Goal: Information Seeking & Learning: Find specific fact

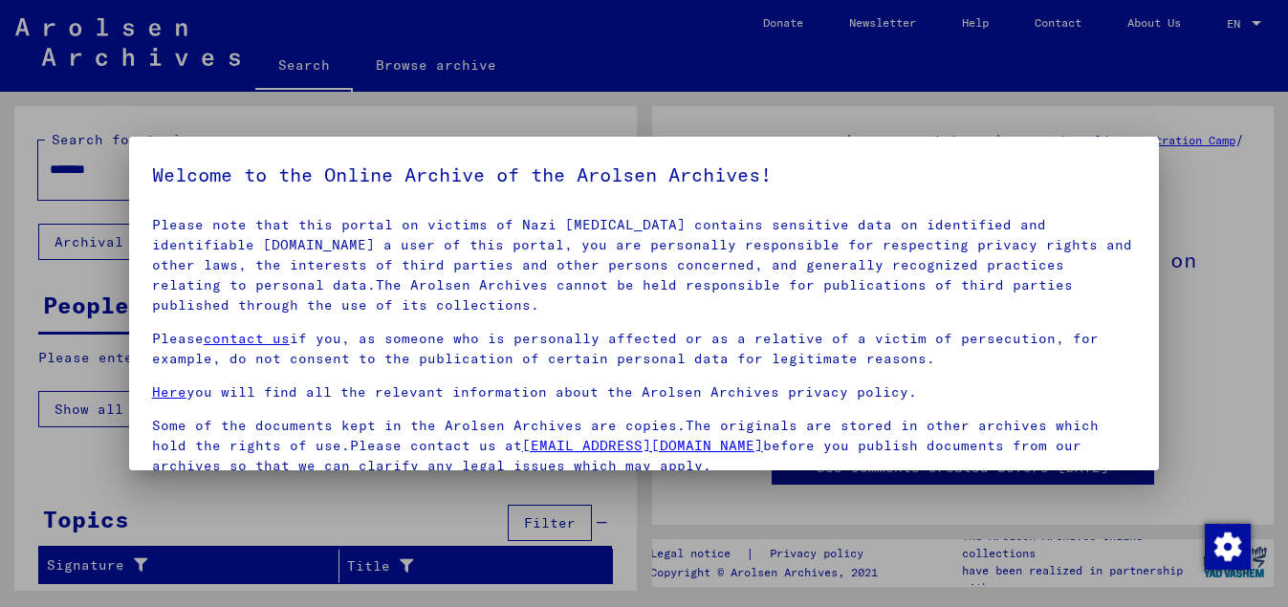
scroll to position [157, 0]
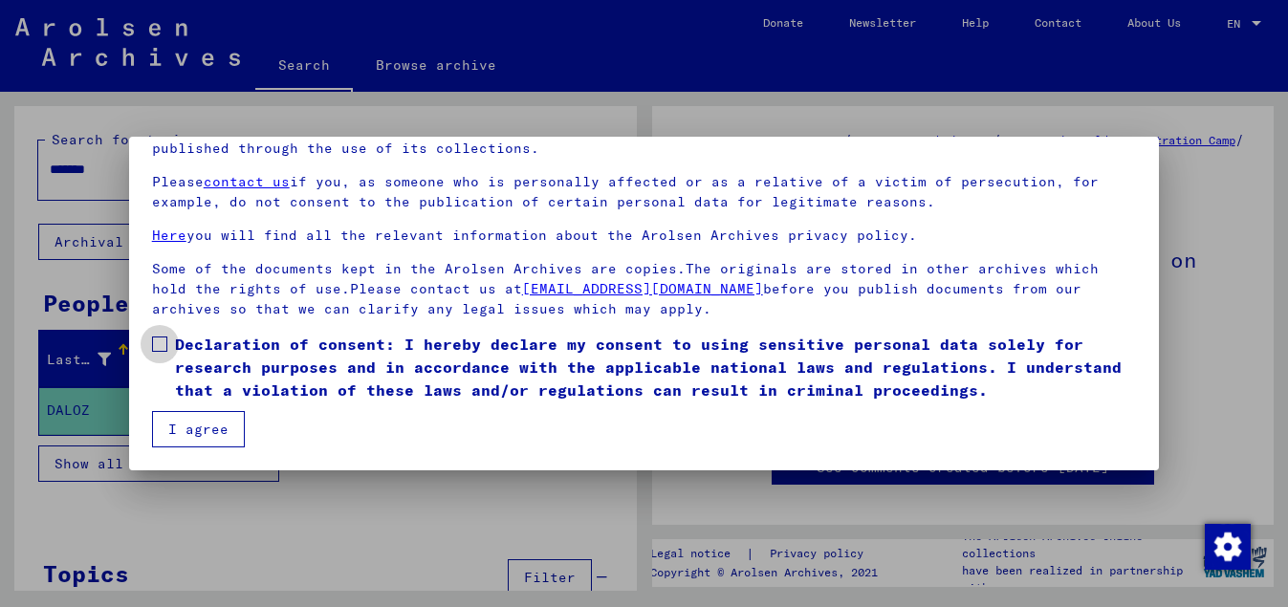
click at [154, 338] on label "Declaration of consent: I hereby declare my consent to using sensitive personal…" at bounding box center [644, 367] width 985 height 69
click at [158, 346] on span at bounding box center [159, 344] width 15 height 15
click at [199, 430] on button "I agree" at bounding box center [198, 429] width 93 height 36
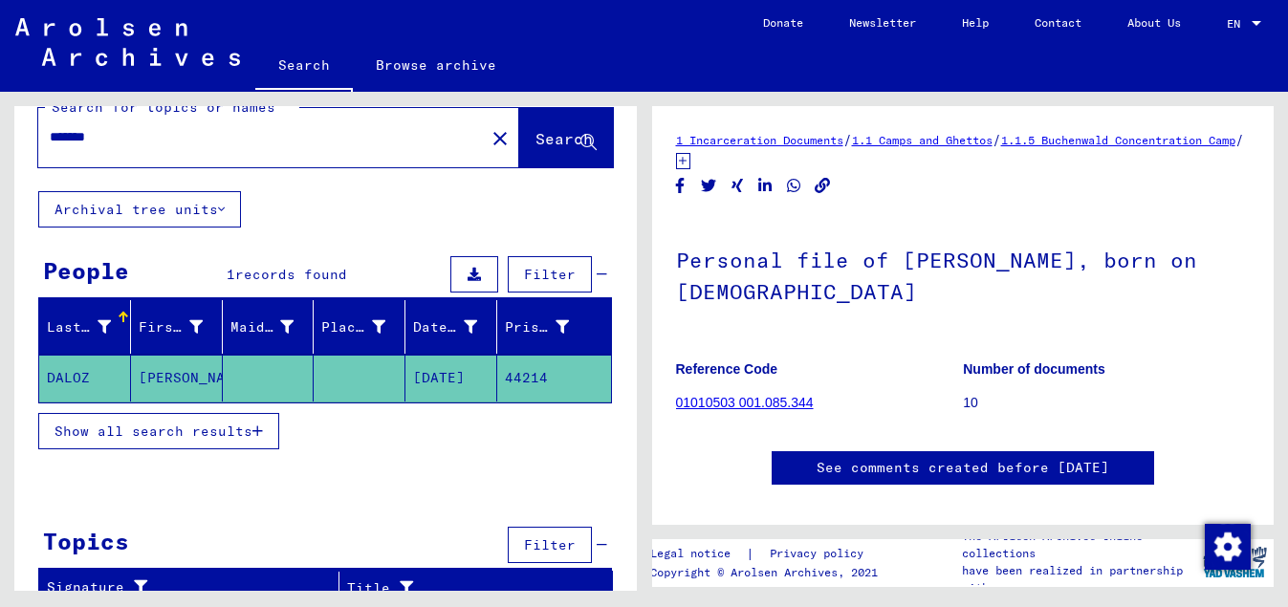
scroll to position [49, 0]
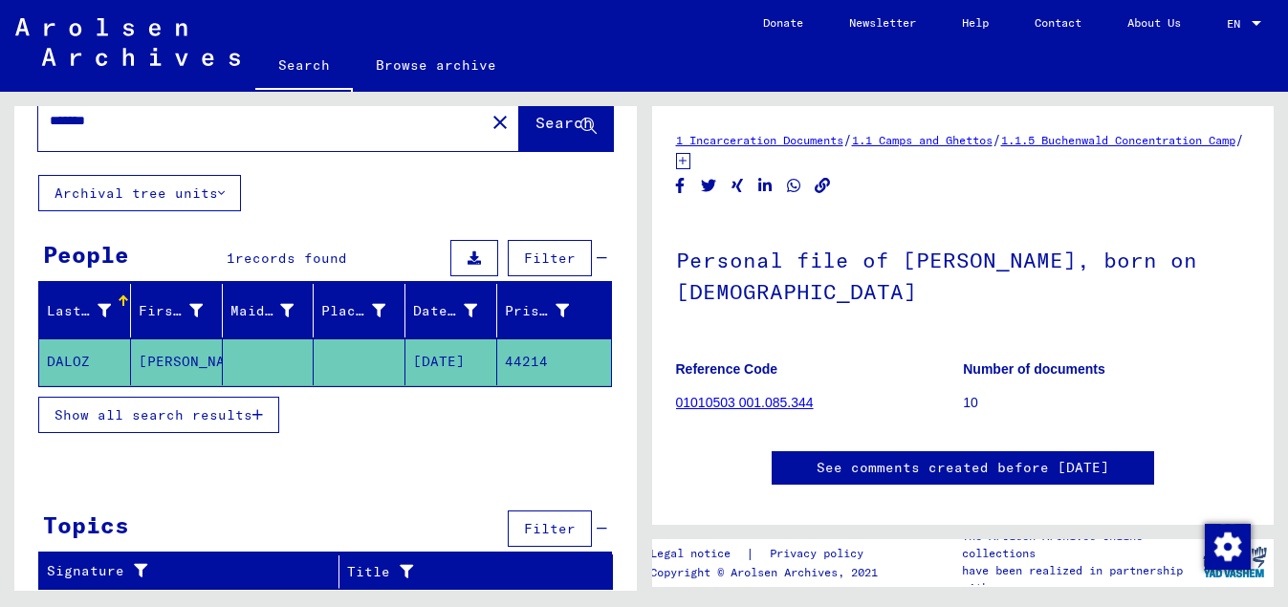
click at [152, 405] on button "Show all search results" at bounding box center [158, 415] width 241 height 36
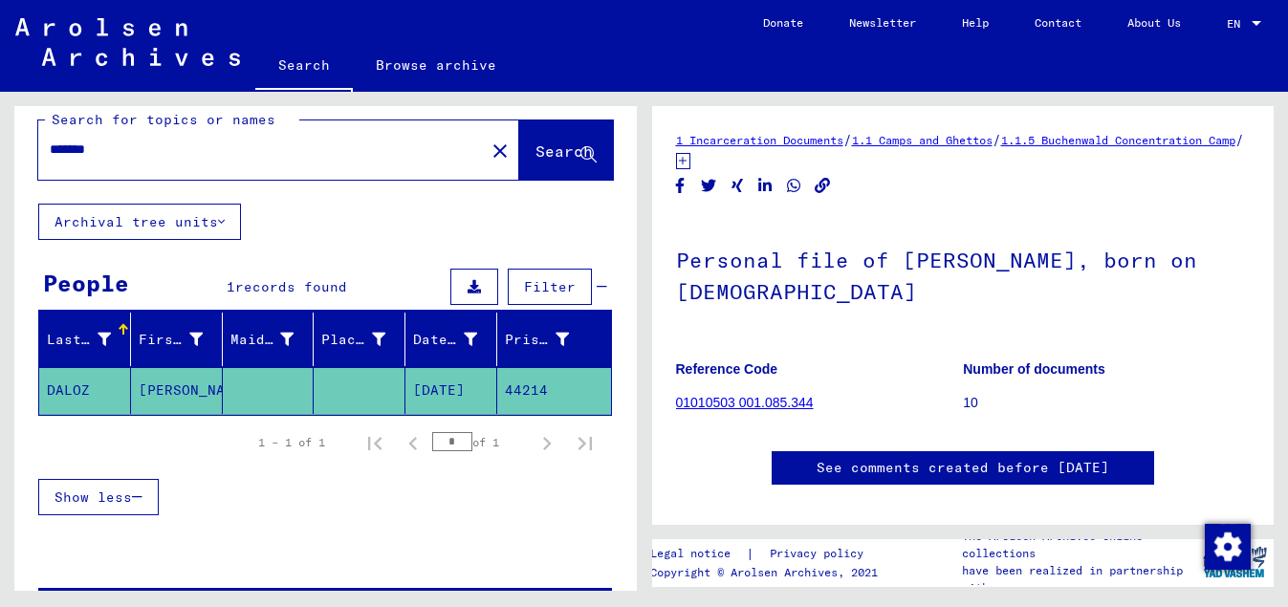
scroll to position [0, 0]
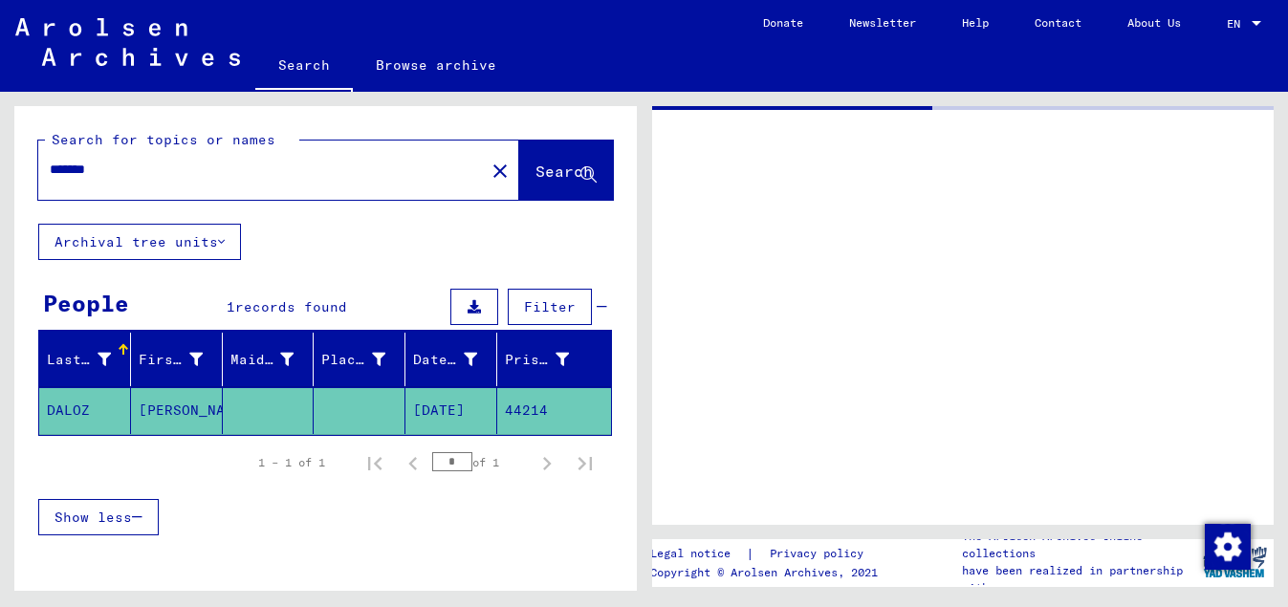
type input "**********"
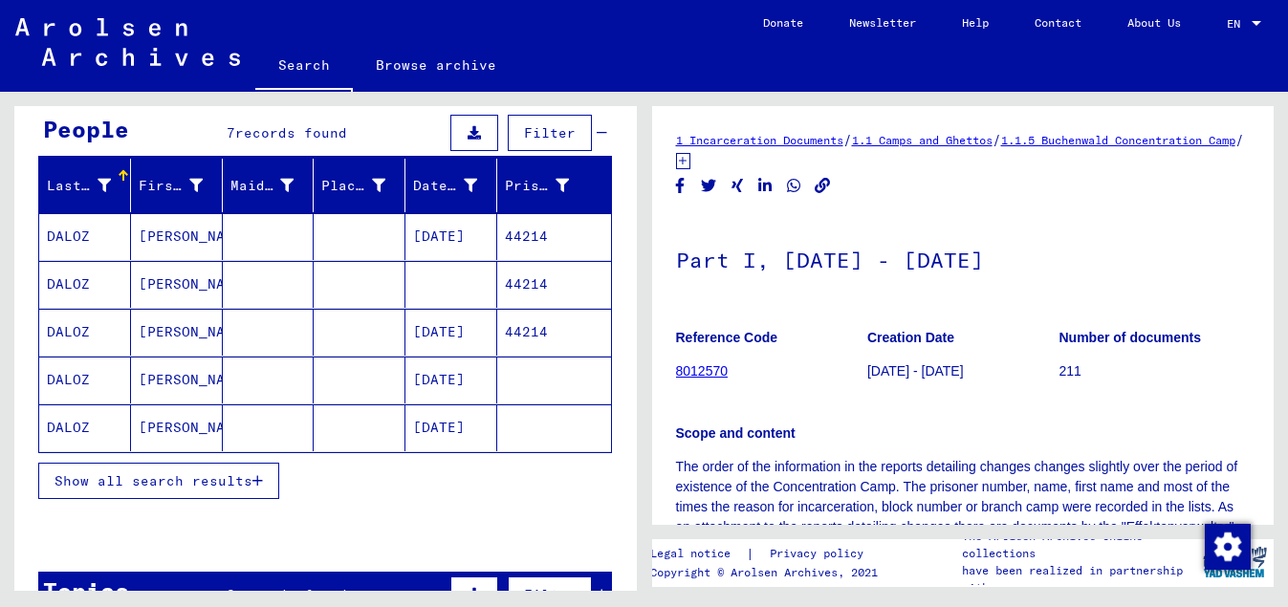
scroll to position [207, 0]
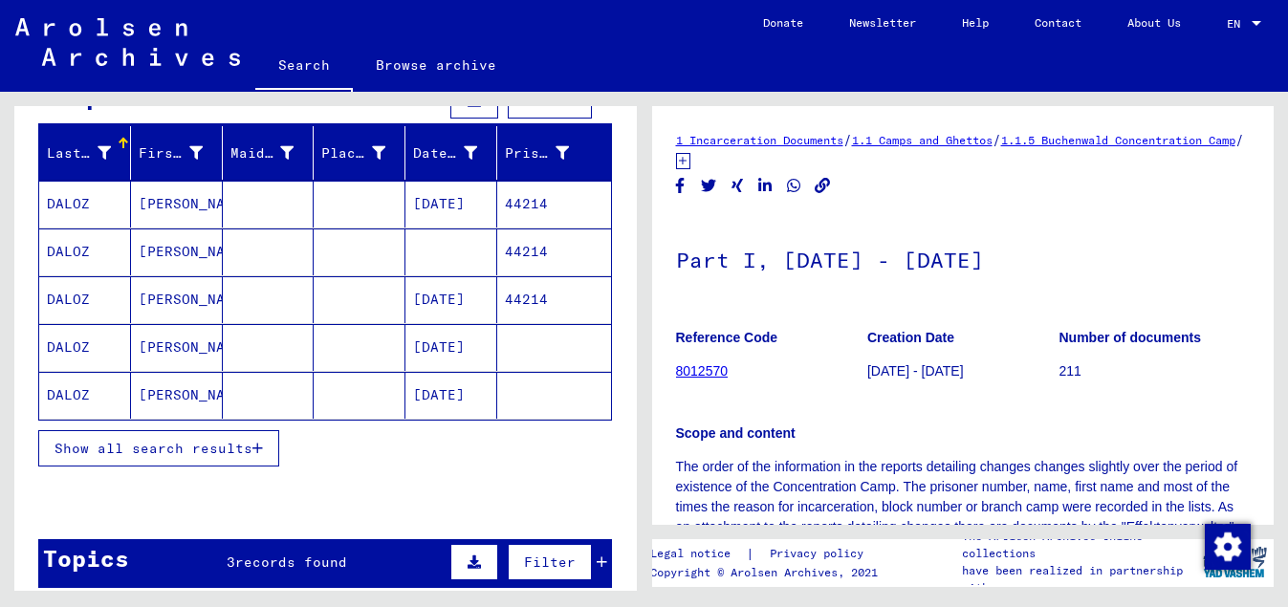
click at [420, 300] on mat-cell "[DATE]" at bounding box center [451, 299] width 92 height 47
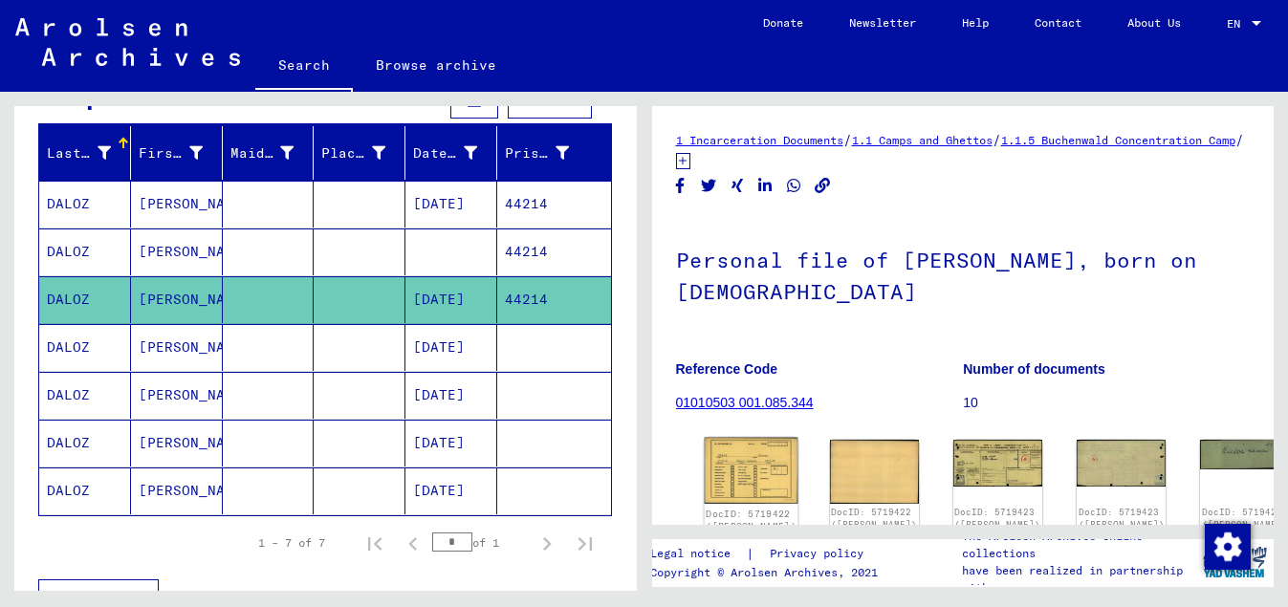
click at [735, 466] on img at bounding box center [751, 471] width 94 height 67
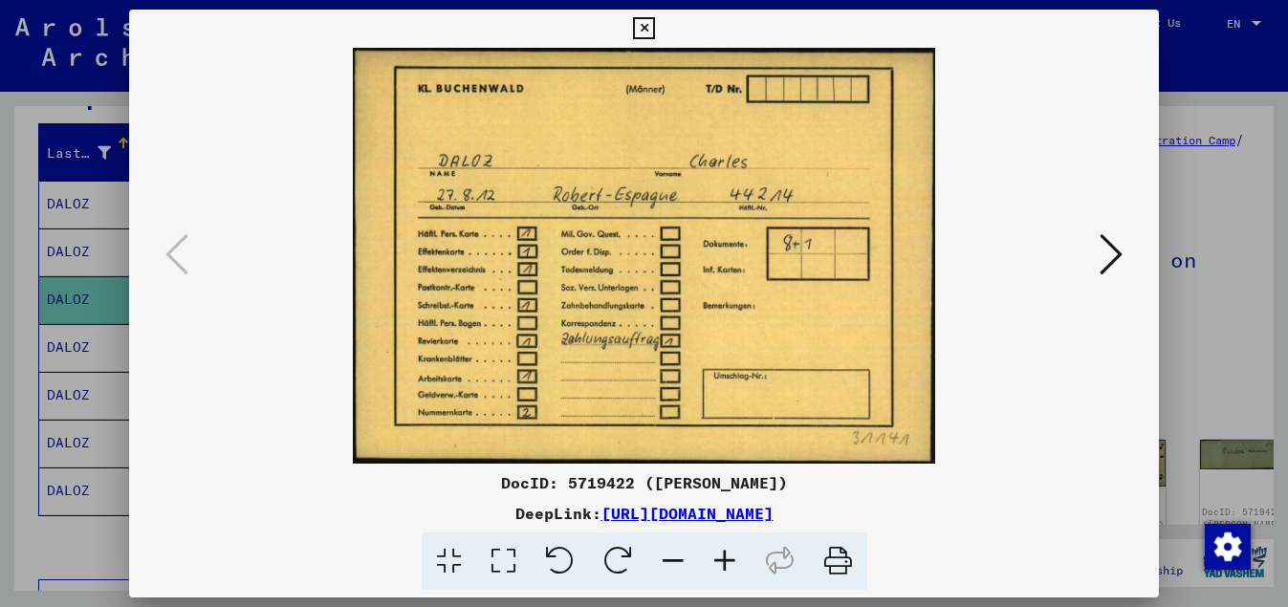
click at [1123, 251] on icon at bounding box center [1111, 254] width 23 height 46
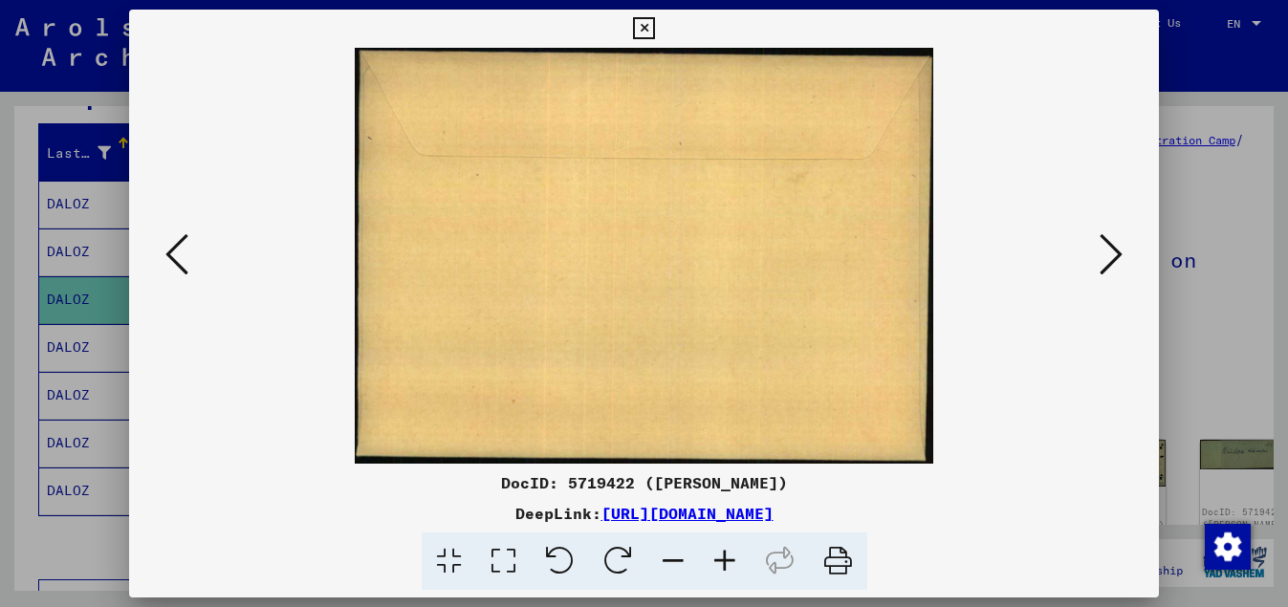
click at [1123, 251] on icon at bounding box center [1111, 254] width 23 height 46
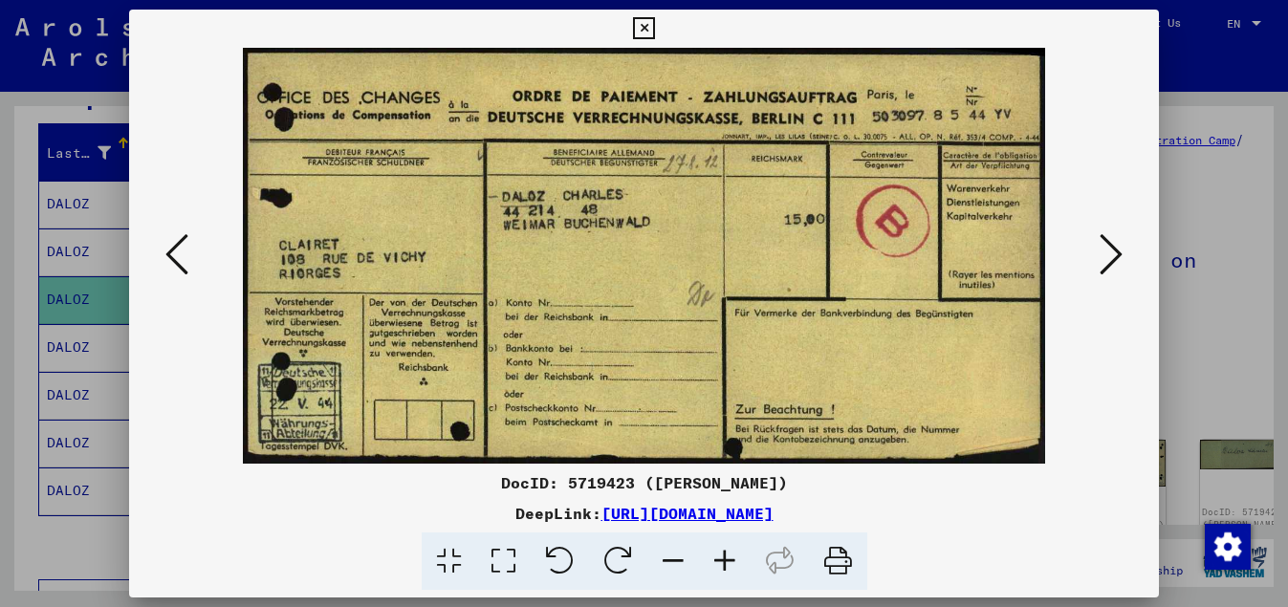
click at [1118, 261] on icon at bounding box center [1111, 254] width 23 height 46
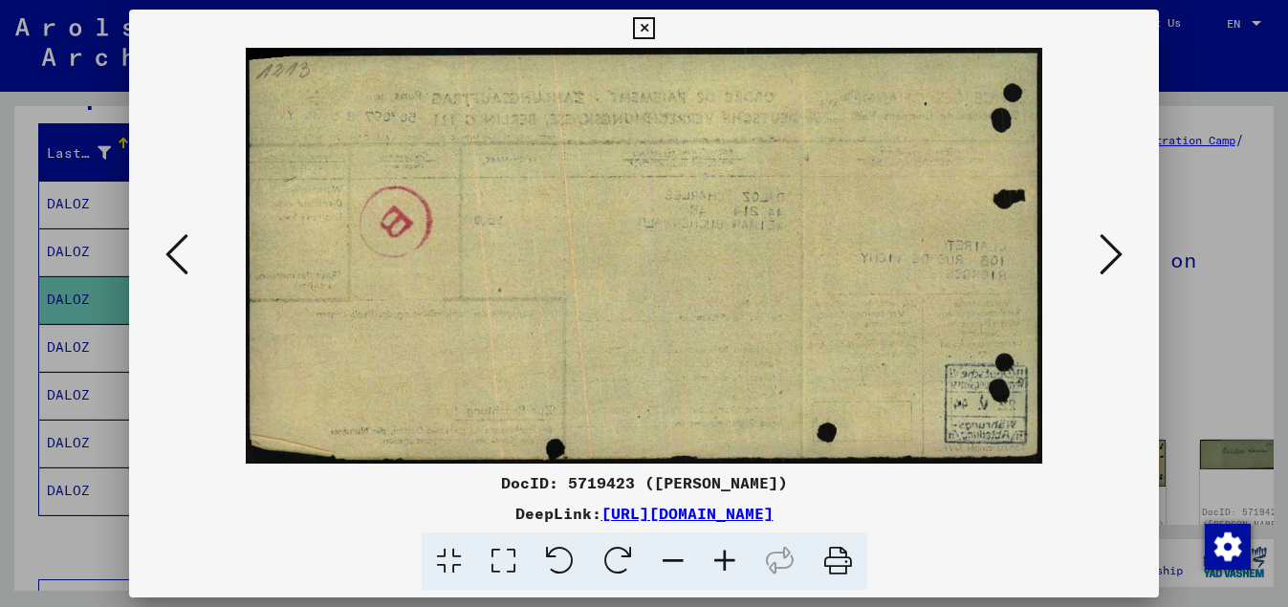
click at [1118, 261] on icon at bounding box center [1111, 254] width 23 height 46
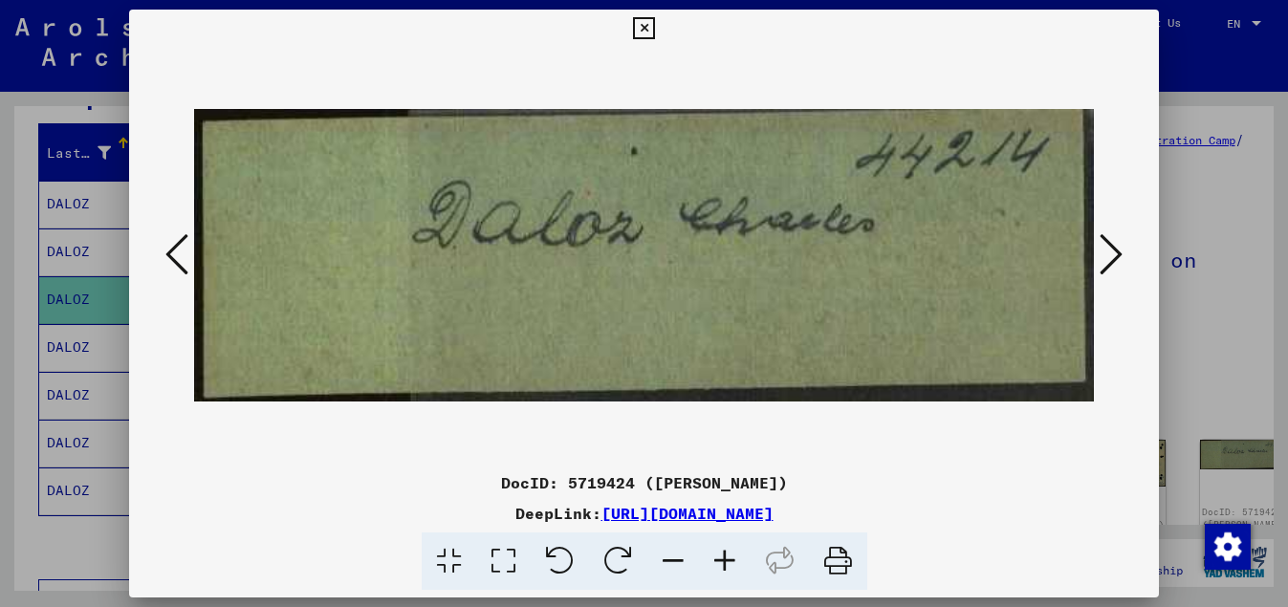
click at [1118, 261] on icon at bounding box center [1111, 254] width 23 height 46
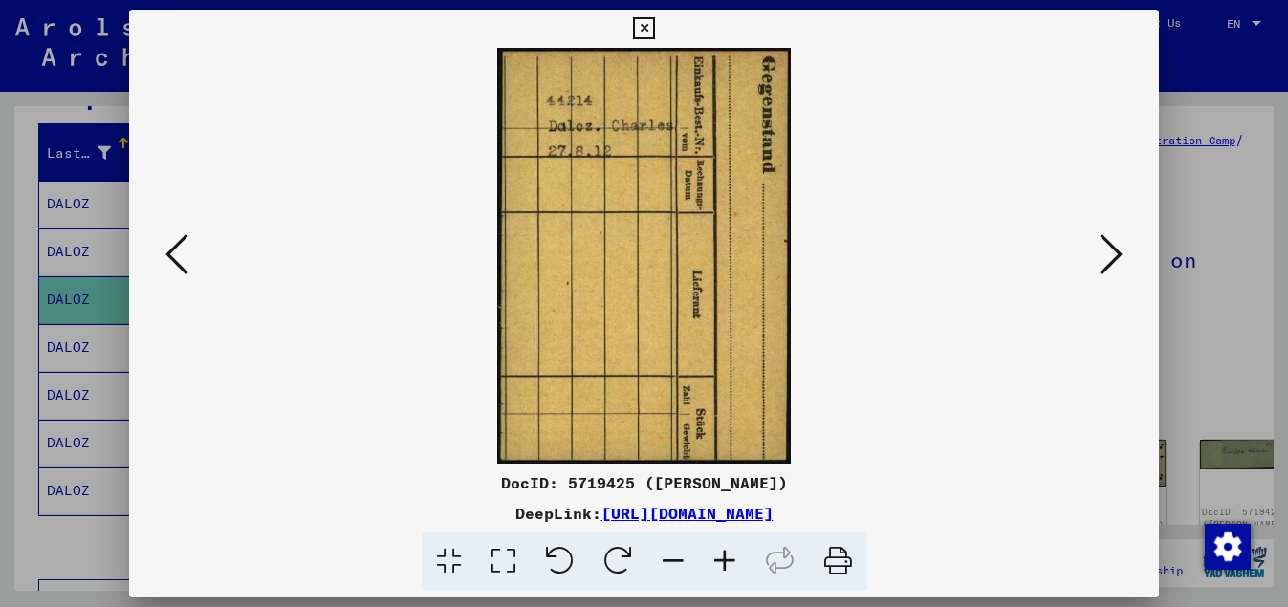
click at [1118, 261] on icon at bounding box center [1111, 254] width 23 height 46
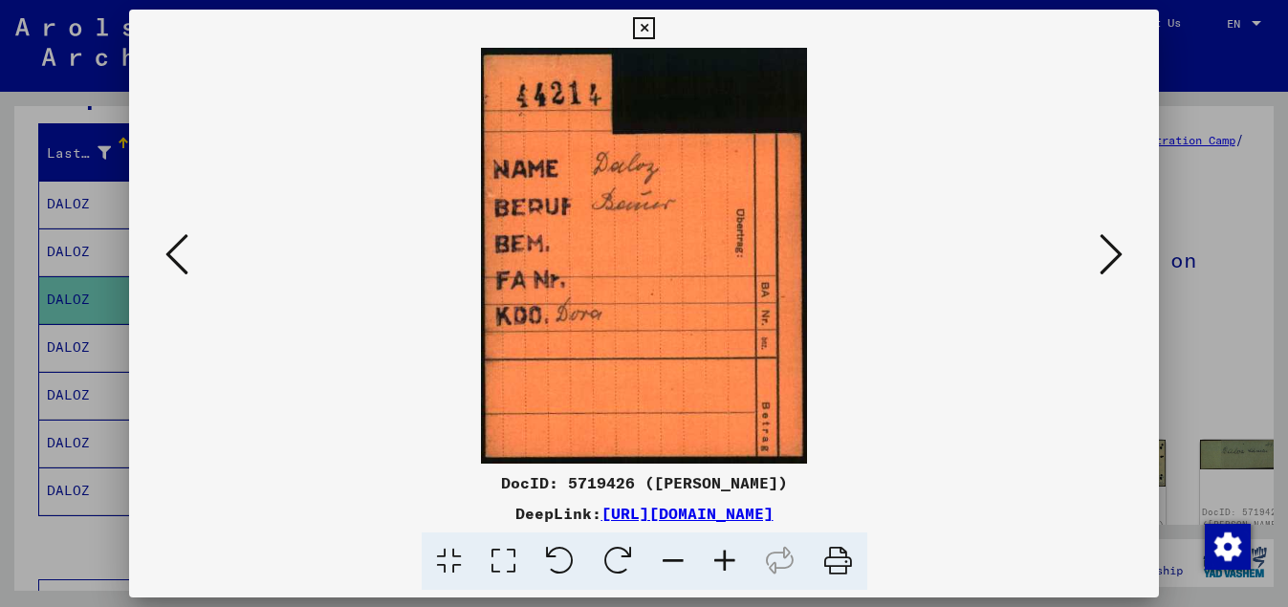
click at [1118, 261] on icon at bounding box center [1111, 254] width 23 height 46
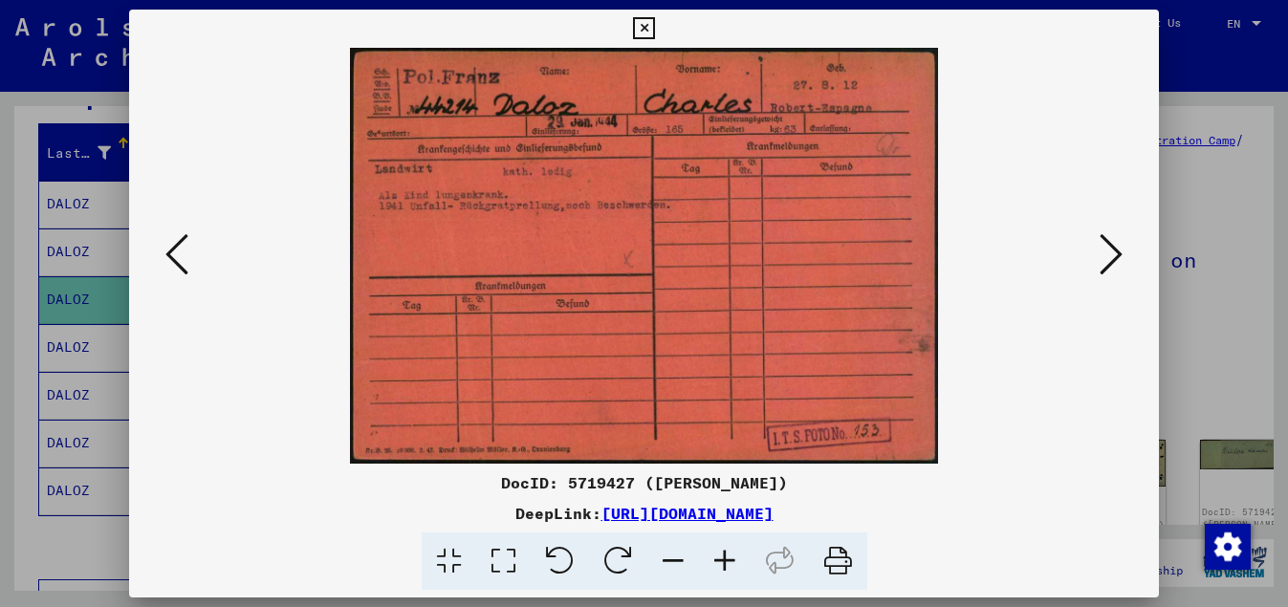
click at [1118, 261] on icon at bounding box center [1111, 254] width 23 height 46
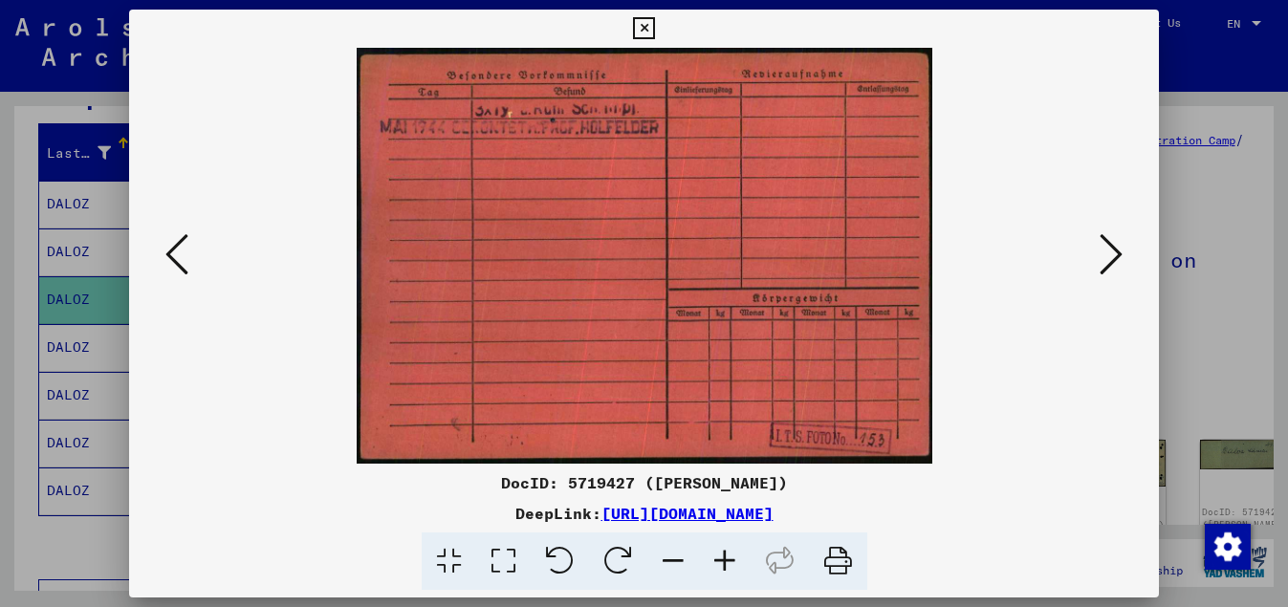
click at [1118, 261] on icon at bounding box center [1111, 254] width 23 height 46
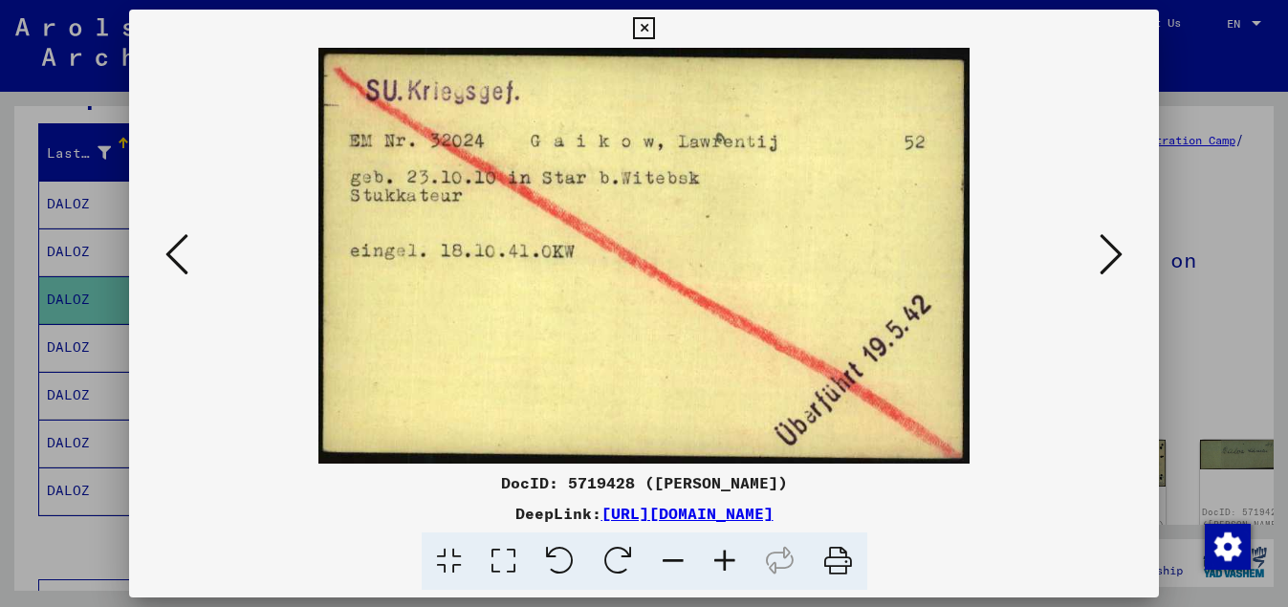
click at [1116, 257] on icon at bounding box center [1111, 254] width 23 height 46
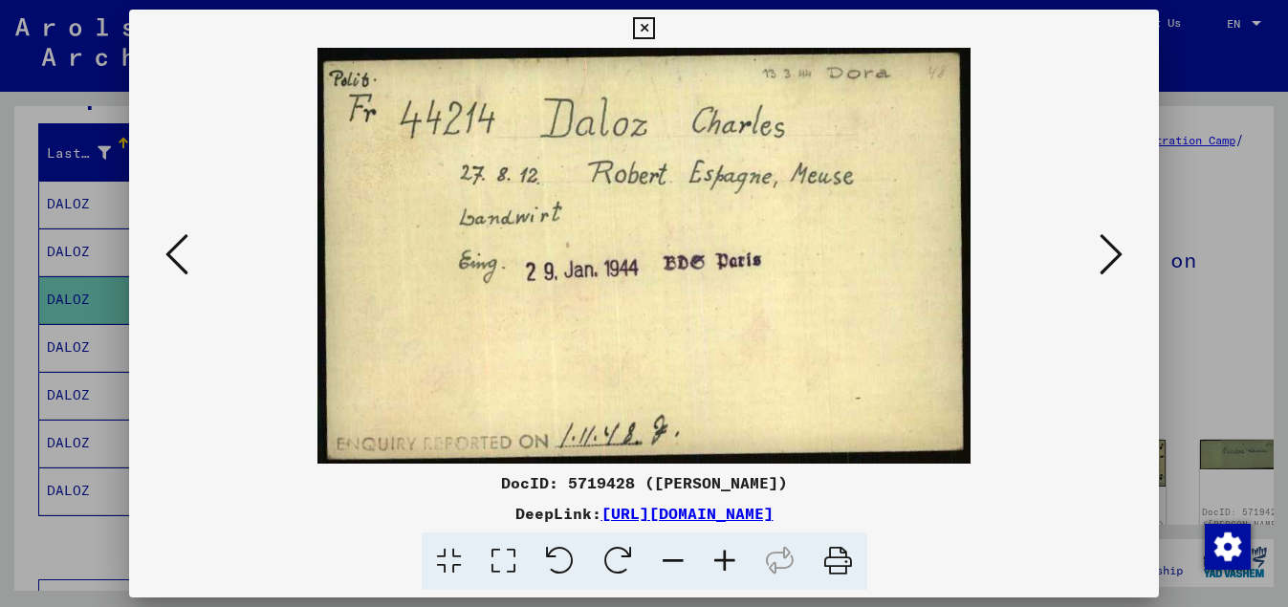
click at [1114, 255] on icon at bounding box center [1111, 254] width 23 height 46
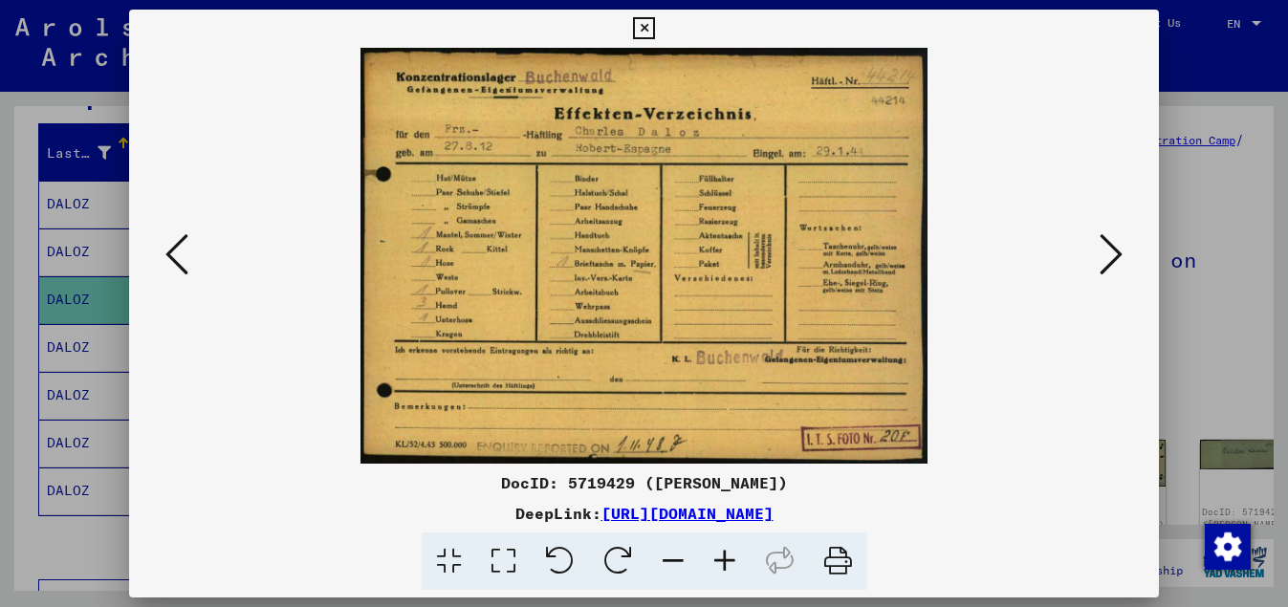
click at [1114, 255] on icon at bounding box center [1111, 254] width 23 height 46
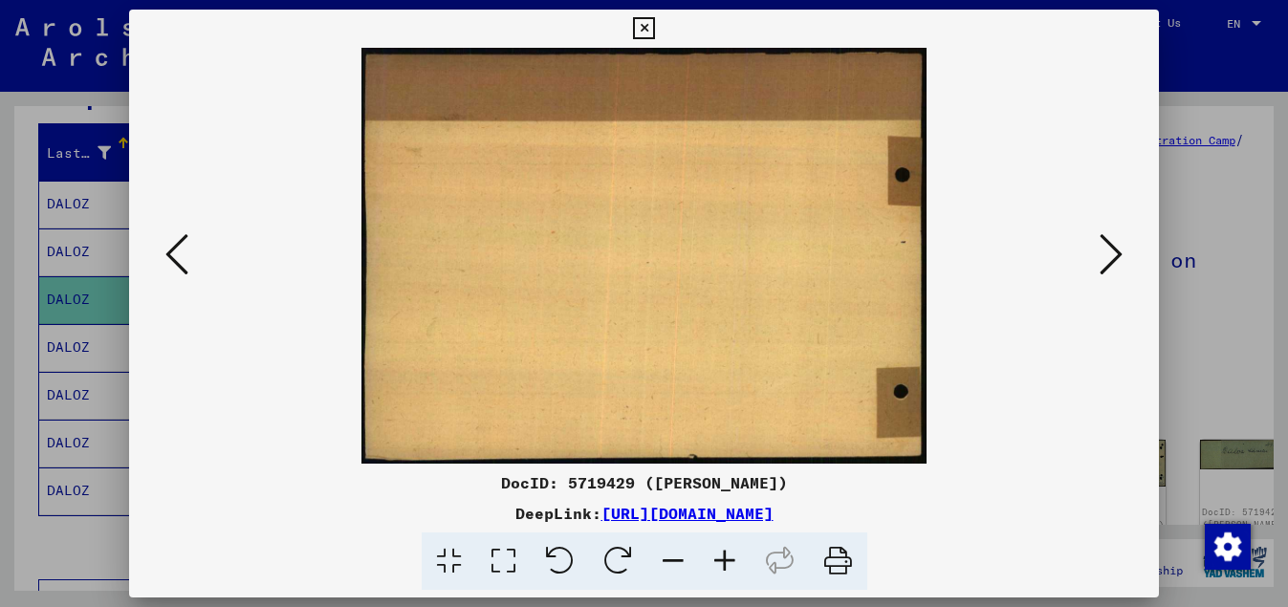
click at [1114, 255] on icon at bounding box center [1111, 254] width 23 height 46
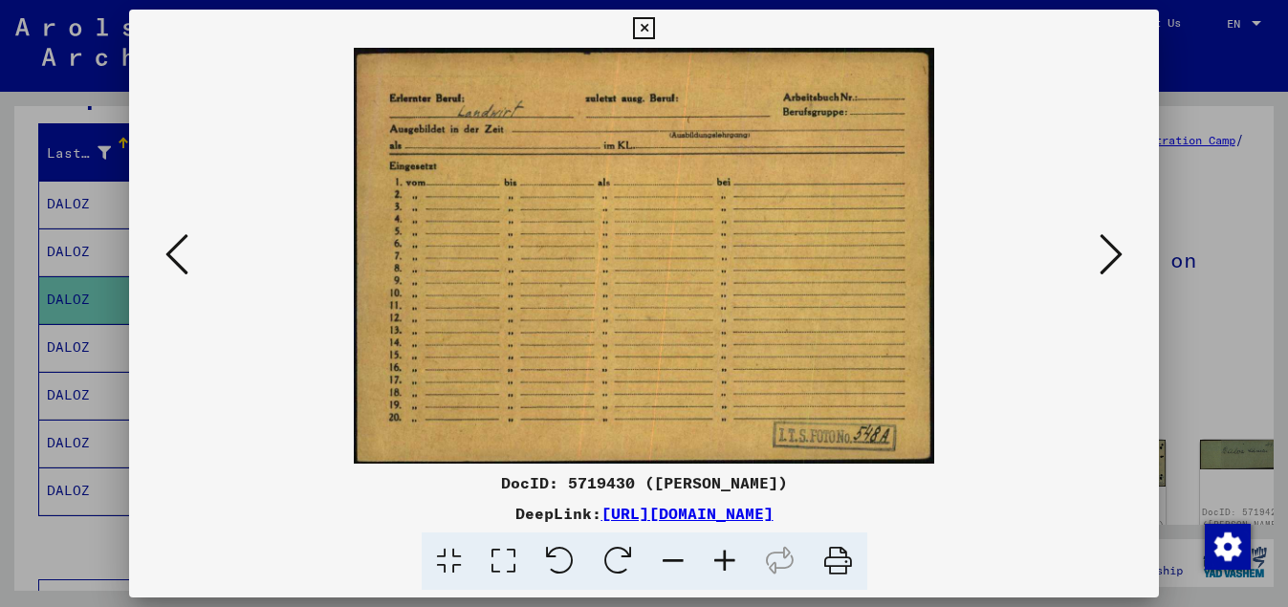
click at [159, 258] on div at bounding box center [644, 256] width 1031 height 416
click at [166, 259] on icon at bounding box center [176, 254] width 23 height 46
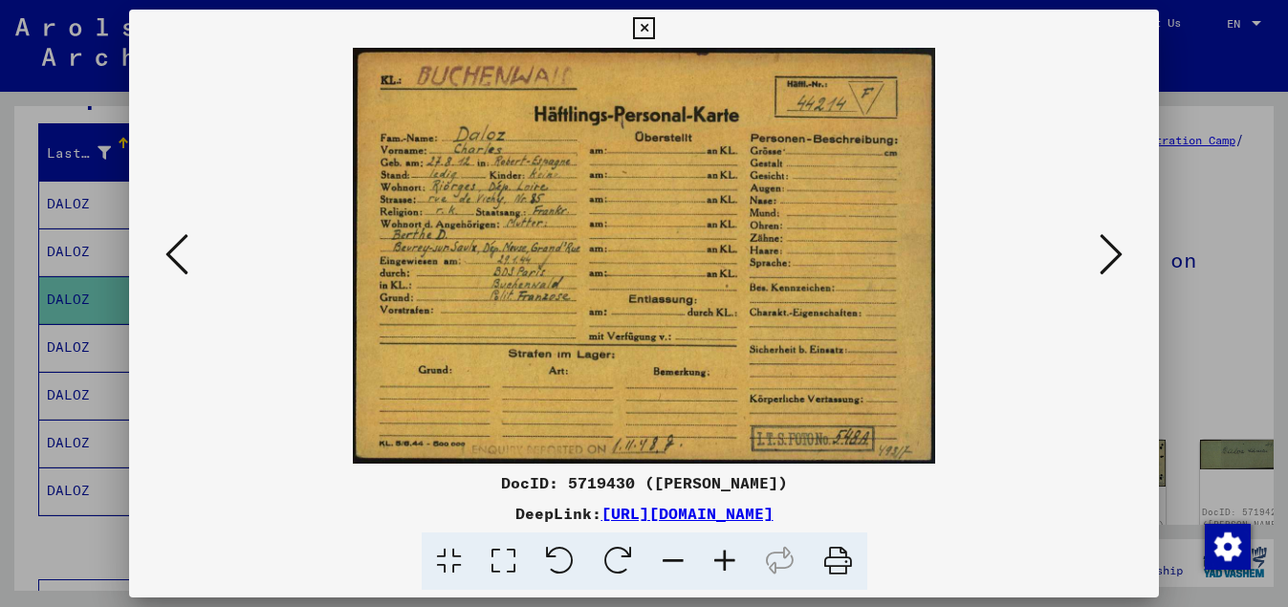
click at [175, 251] on icon at bounding box center [176, 254] width 23 height 46
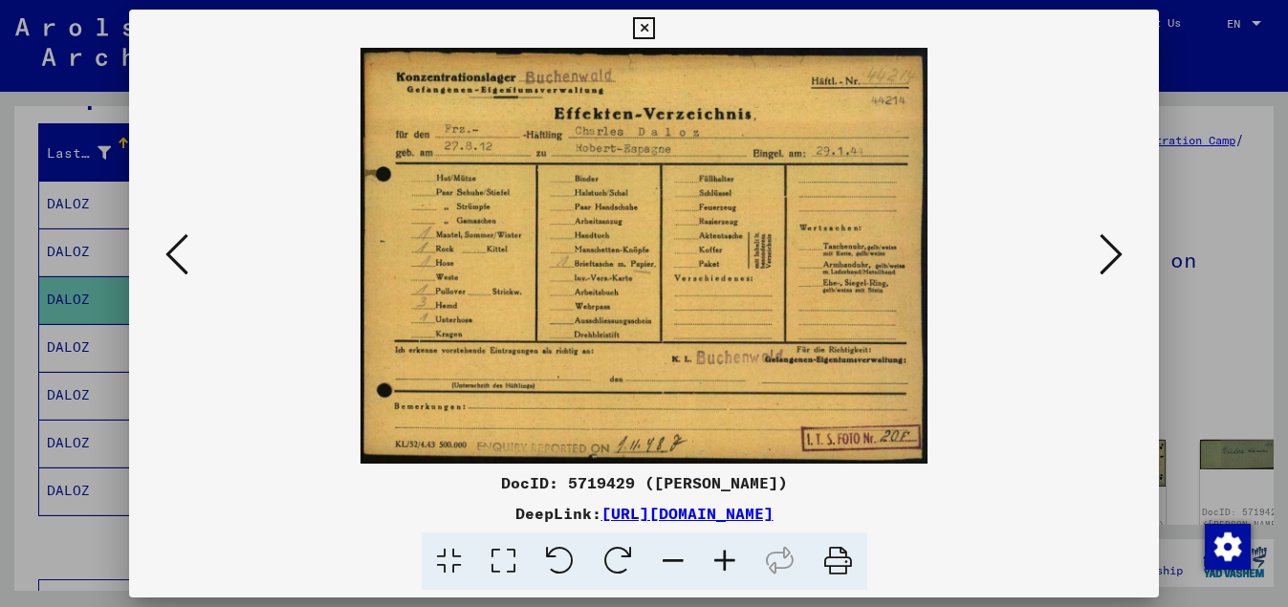
click at [1123, 250] on icon at bounding box center [1111, 254] width 23 height 46
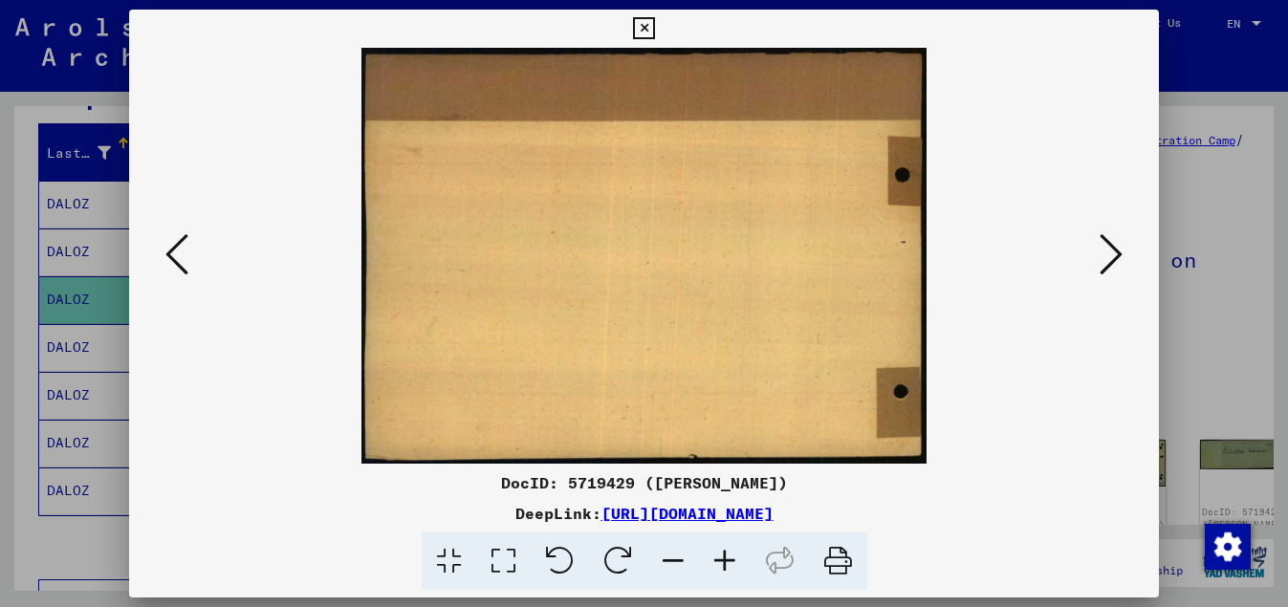
click at [1123, 251] on icon at bounding box center [1111, 254] width 23 height 46
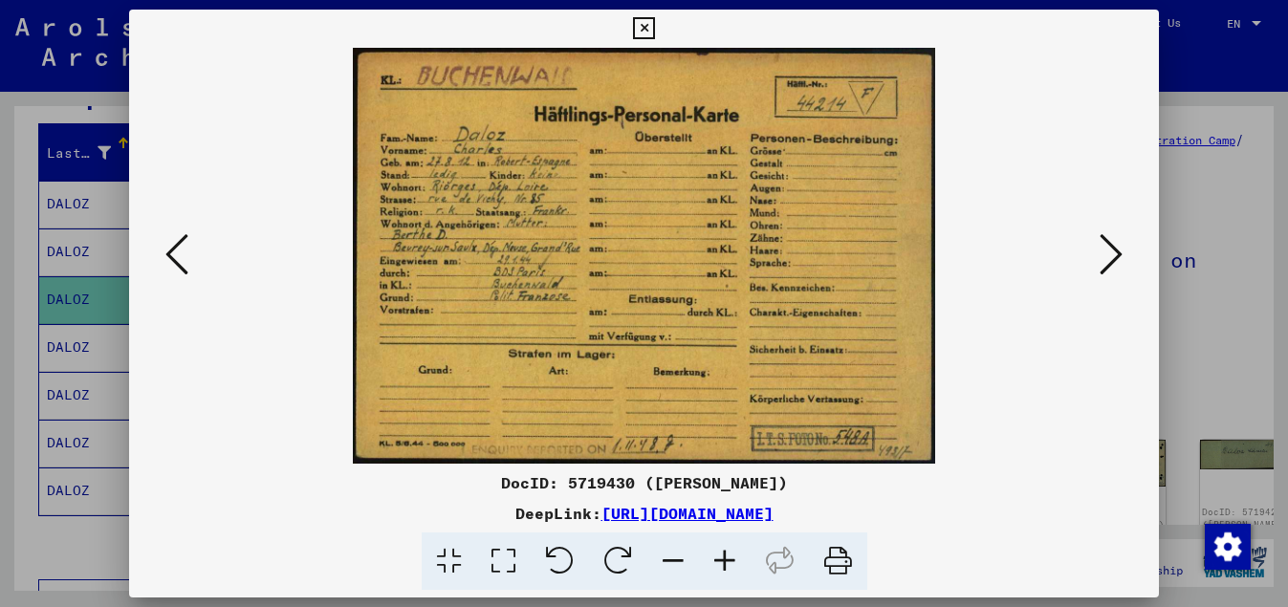
click at [1123, 251] on icon at bounding box center [1111, 254] width 23 height 46
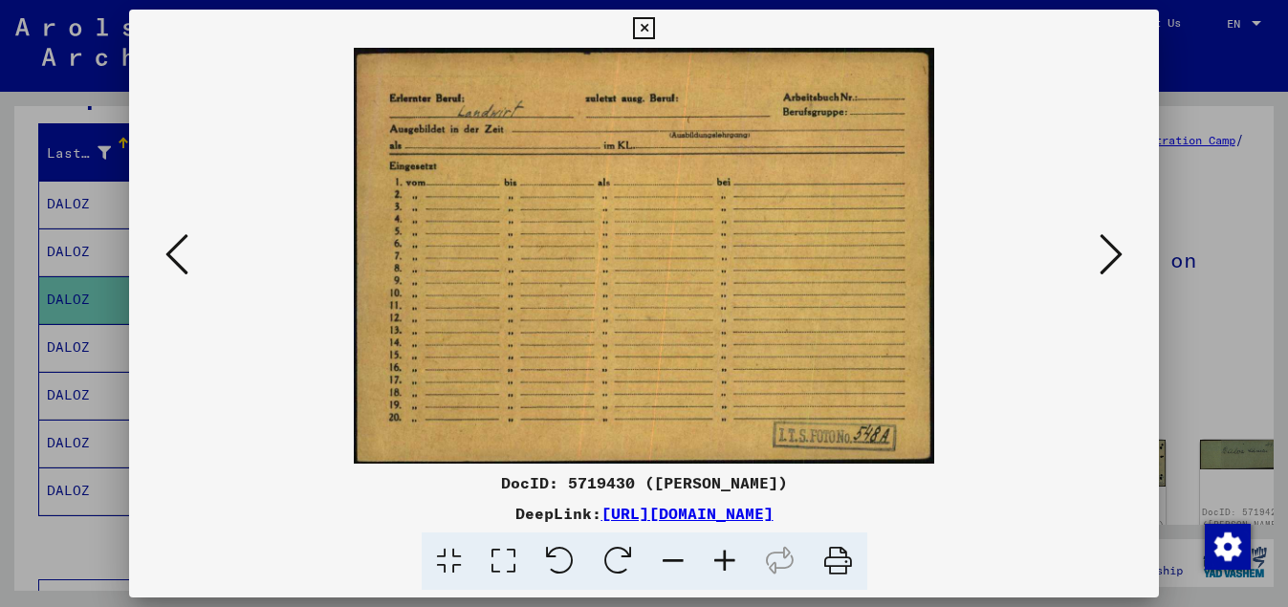
click at [161, 258] on button at bounding box center [177, 256] width 34 height 55
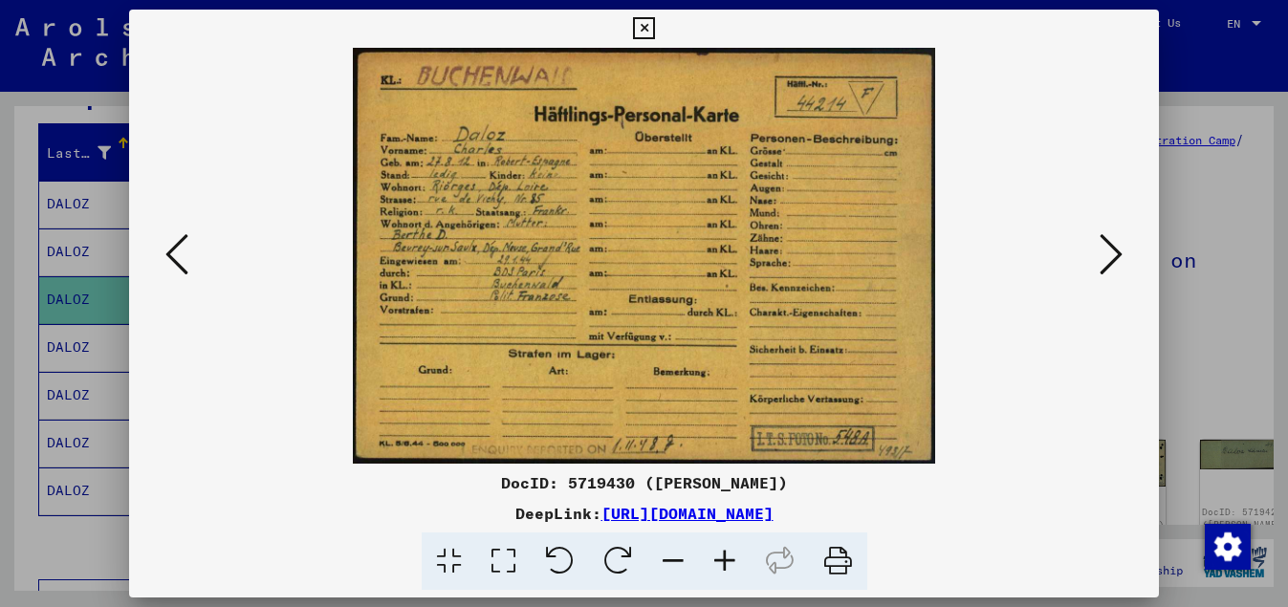
click at [1128, 256] on button at bounding box center [1111, 256] width 34 height 55
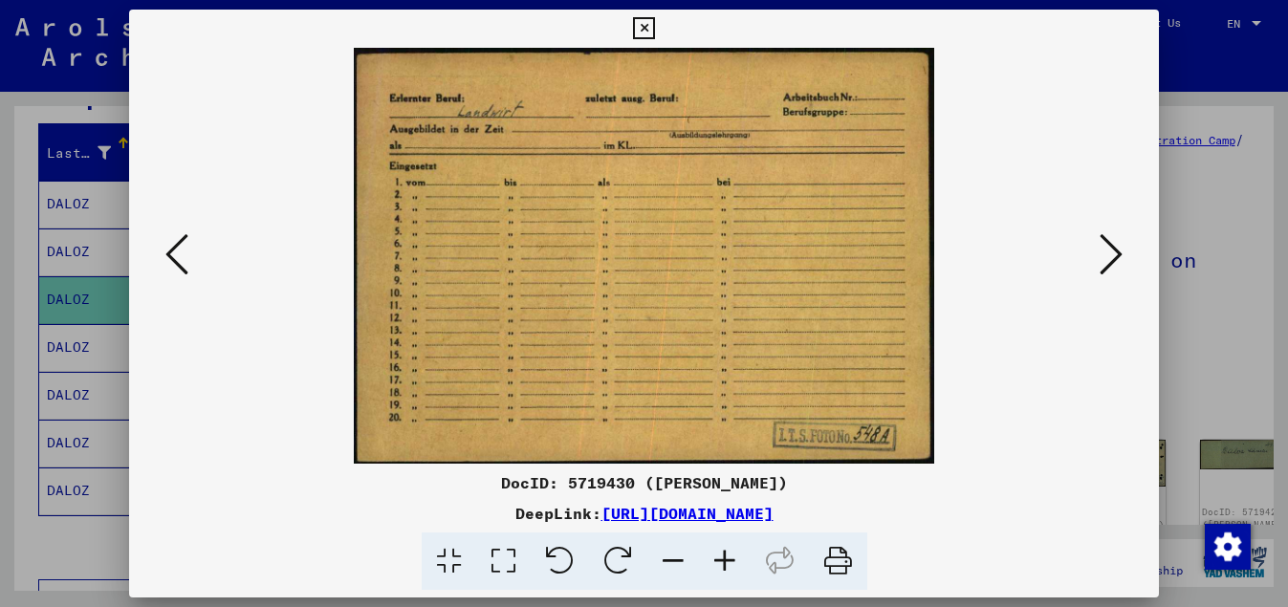
click at [1125, 254] on button at bounding box center [1111, 256] width 34 height 55
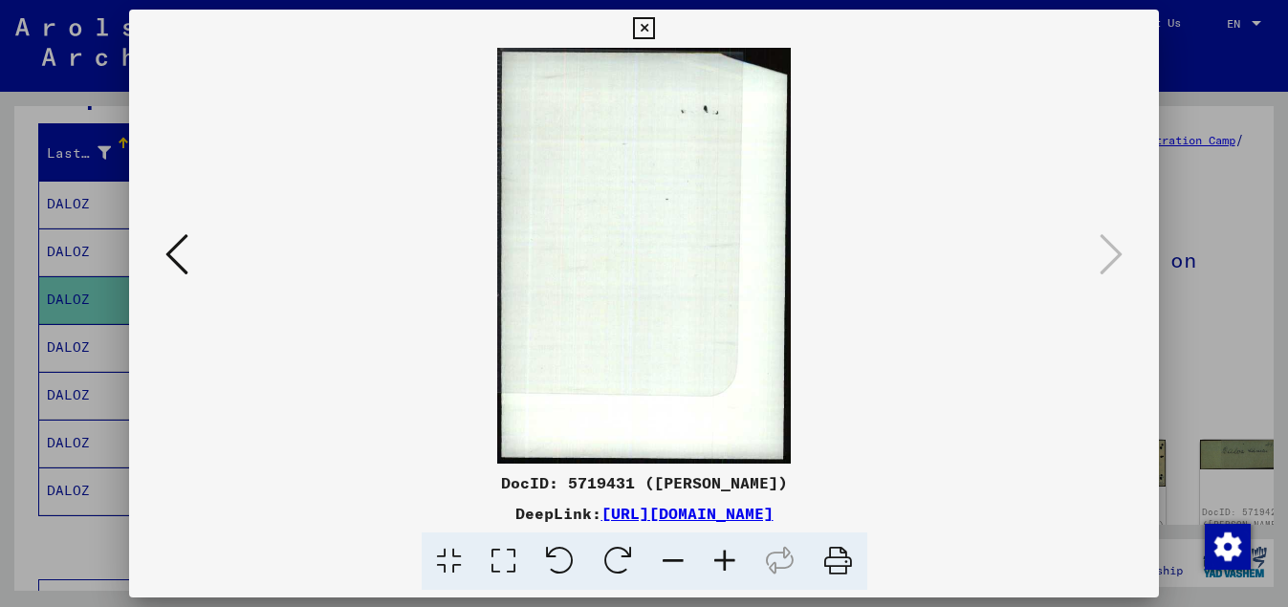
click at [162, 250] on button at bounding box center [177, 256] width 34 height 55
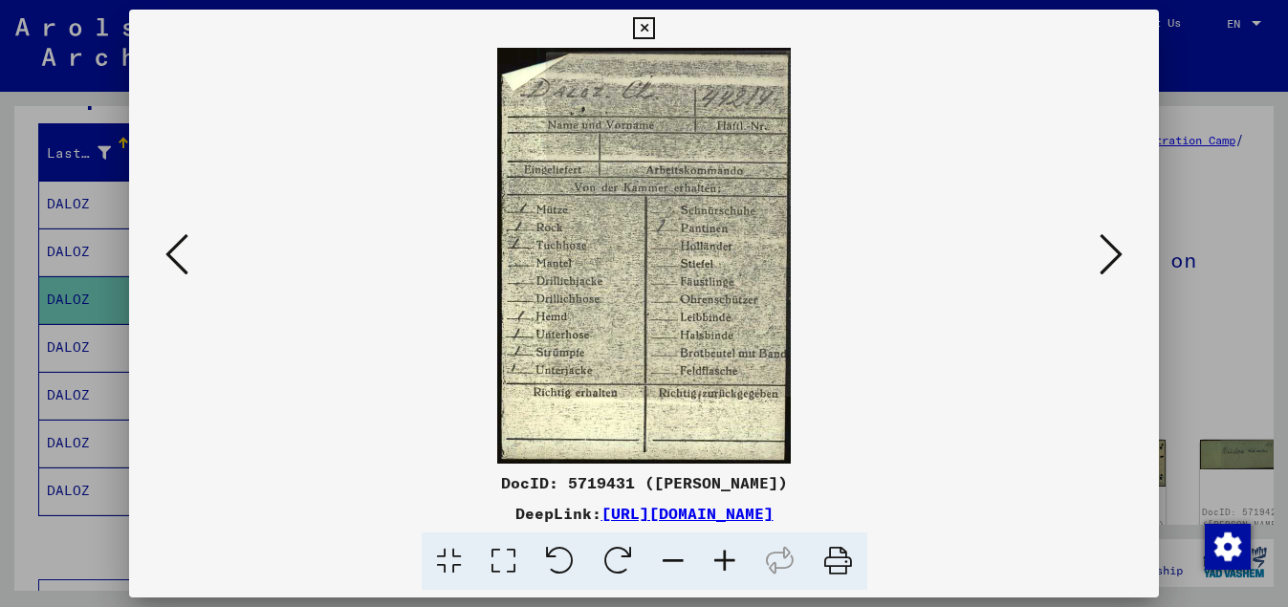
click at [1121, 257] on icon at bounding box center [1111, 254] width 23 height 46
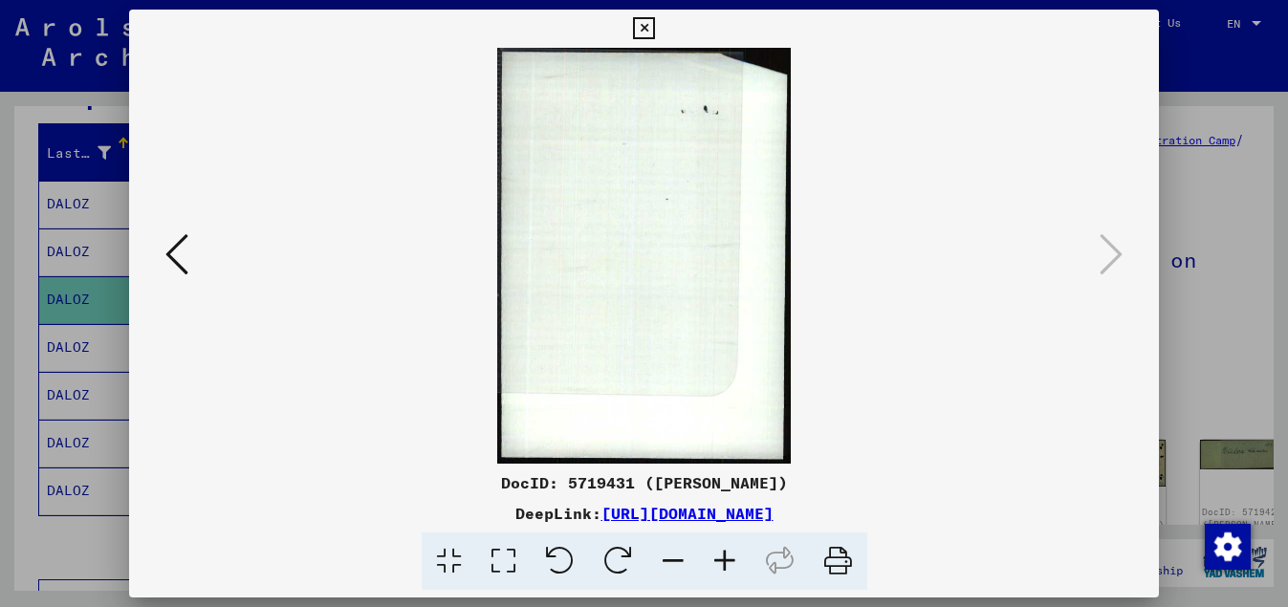
click at [655, 20] on icon at bounding box center [644, 28] width 22 height 23
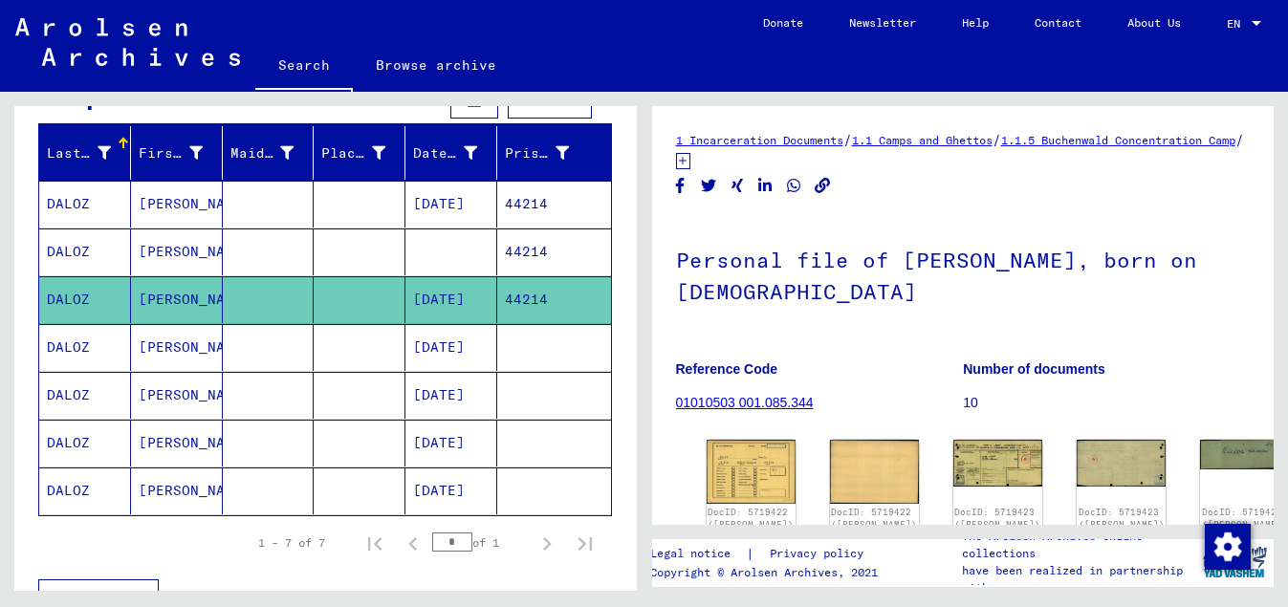
click at [425, 338] on mat-cell "[DATE]" at bounding box center [451, 347] width 92 height 47
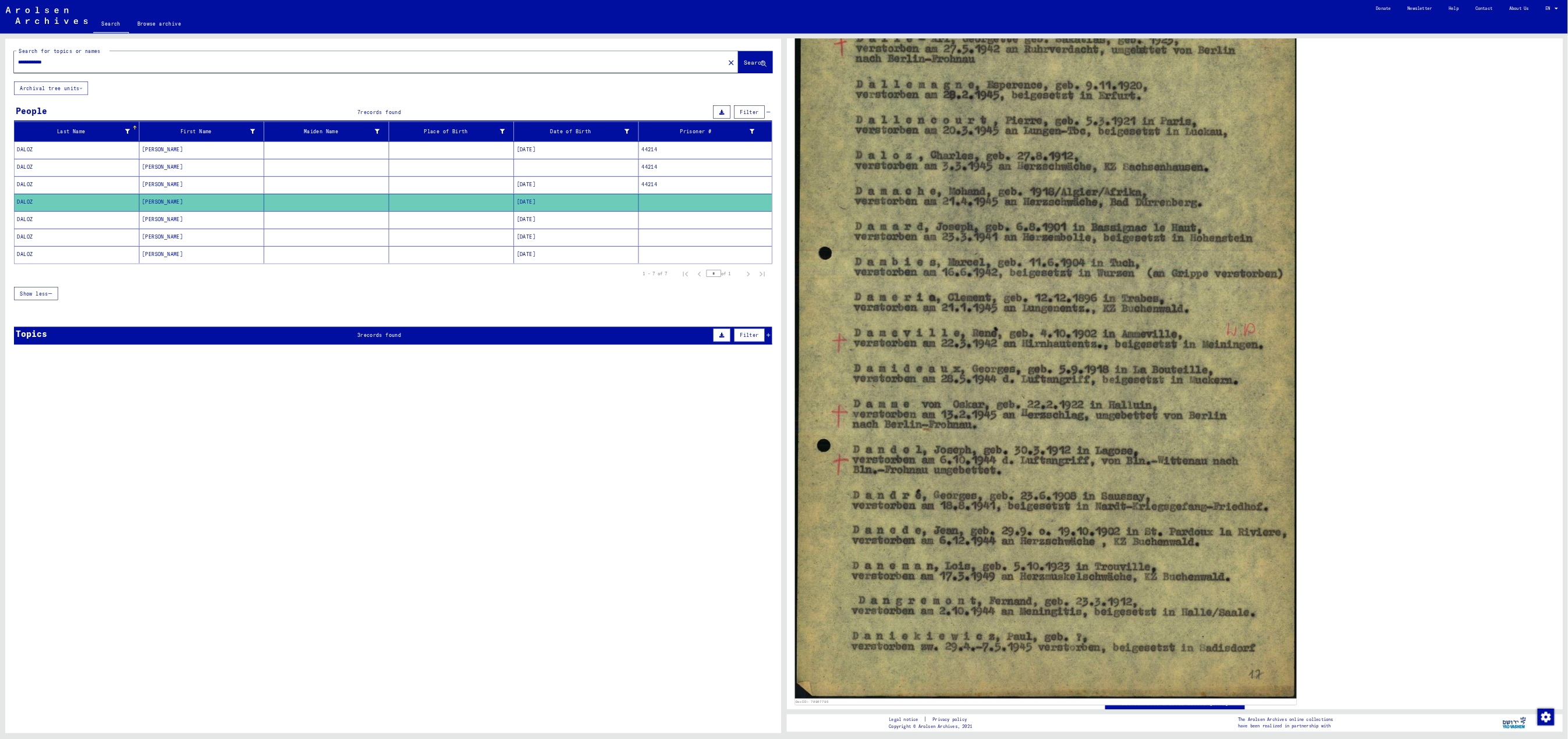
scroll to position [350, 0]
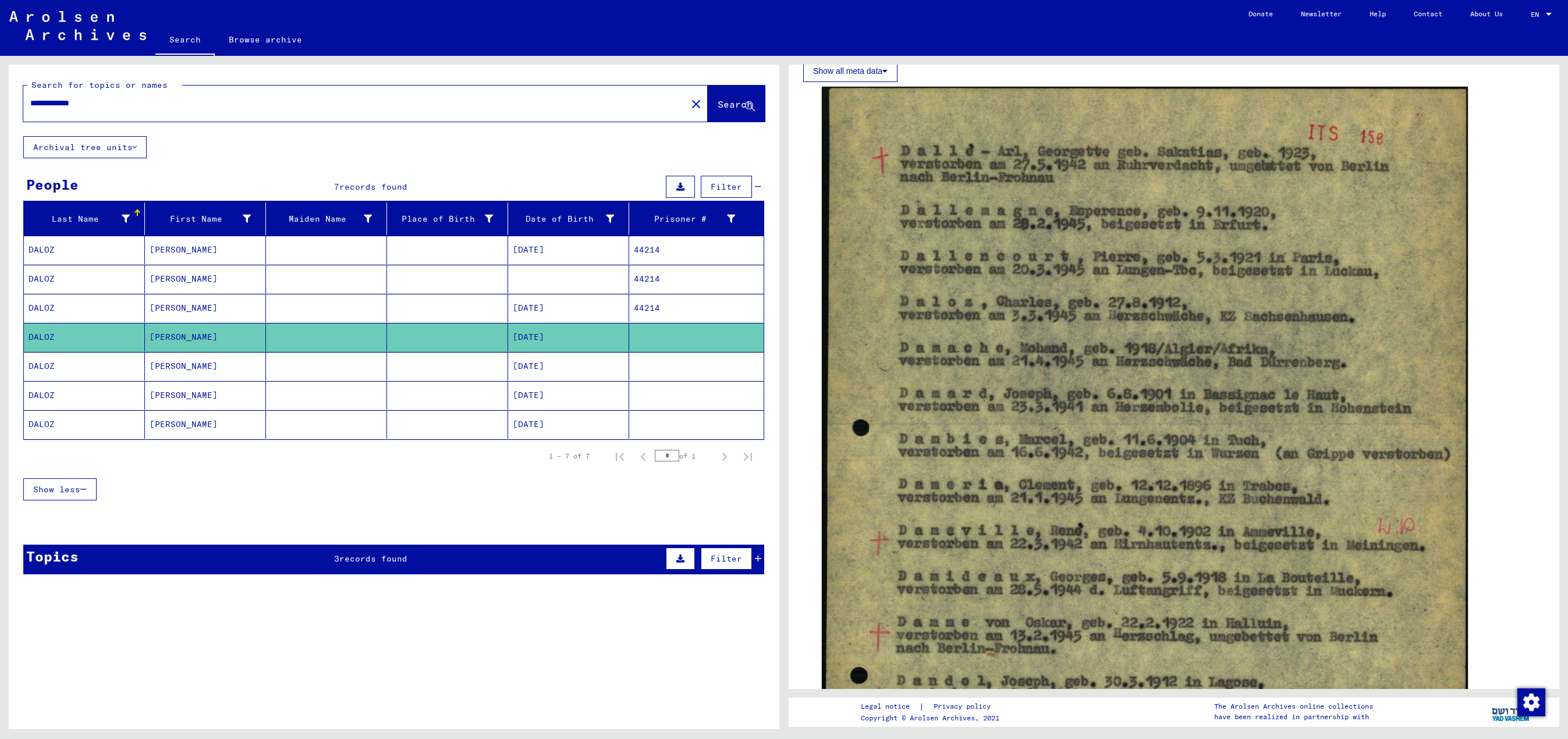
click at [475, 369] on mat-cell at bounding box center [447, 366] width 121 height 29
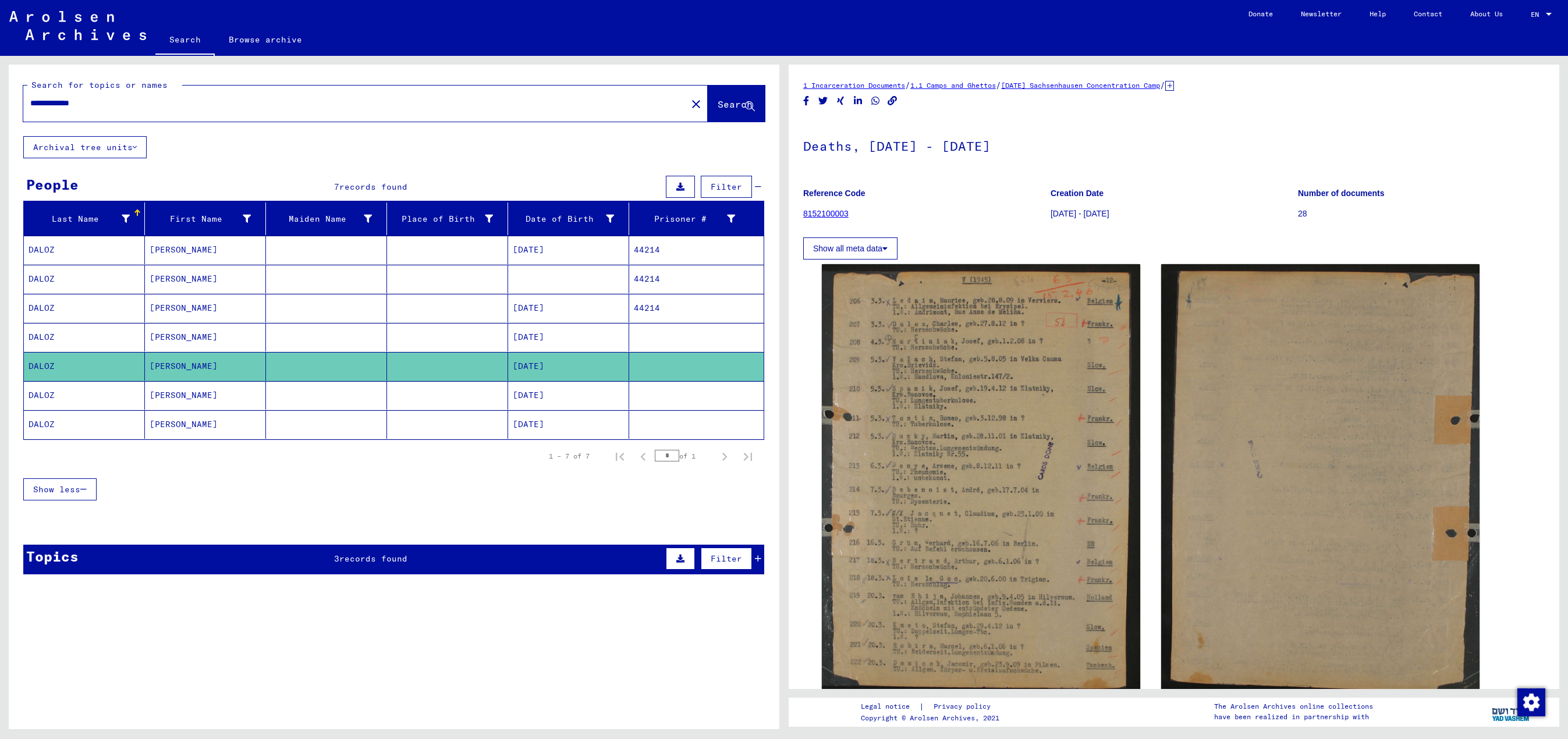
click at [471, 369] on mat-cell at bounding box center [447, 395] width 121 height 29
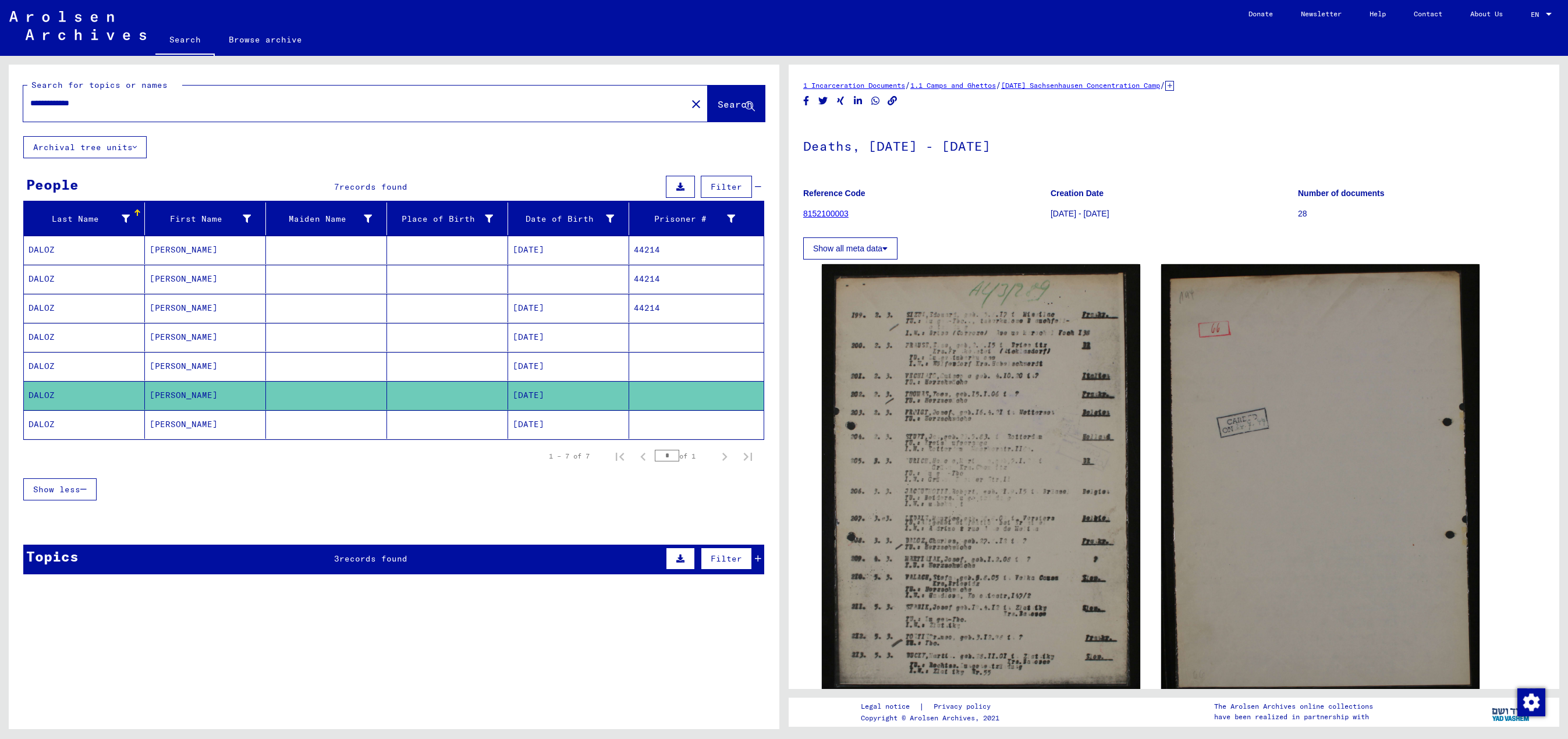
click at [471, 369] on mat-cell at bounding box center [447, 424] width 121 height 29
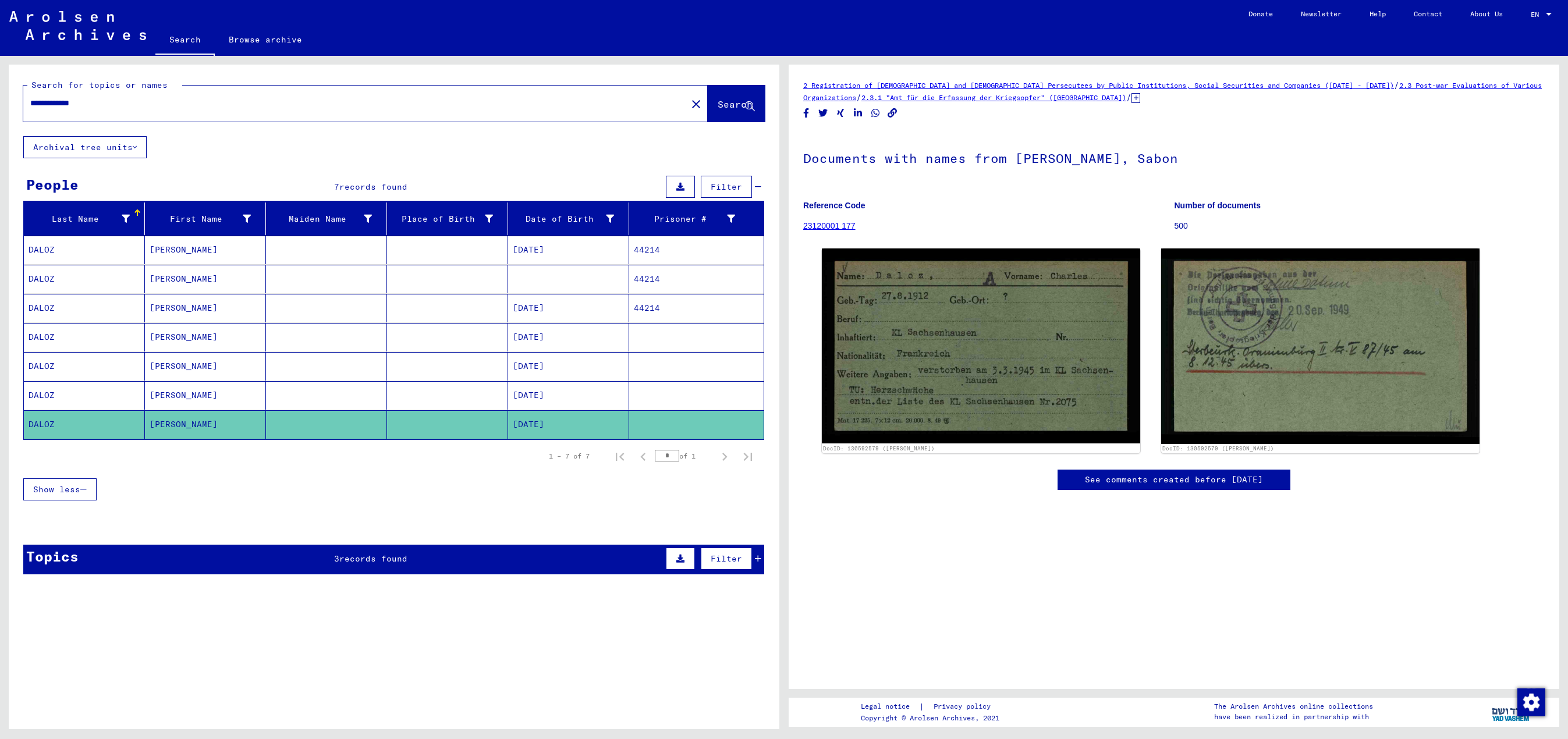
click at [481, 309] on mat-cell at bounding box center [447, 308] width 121 height 29
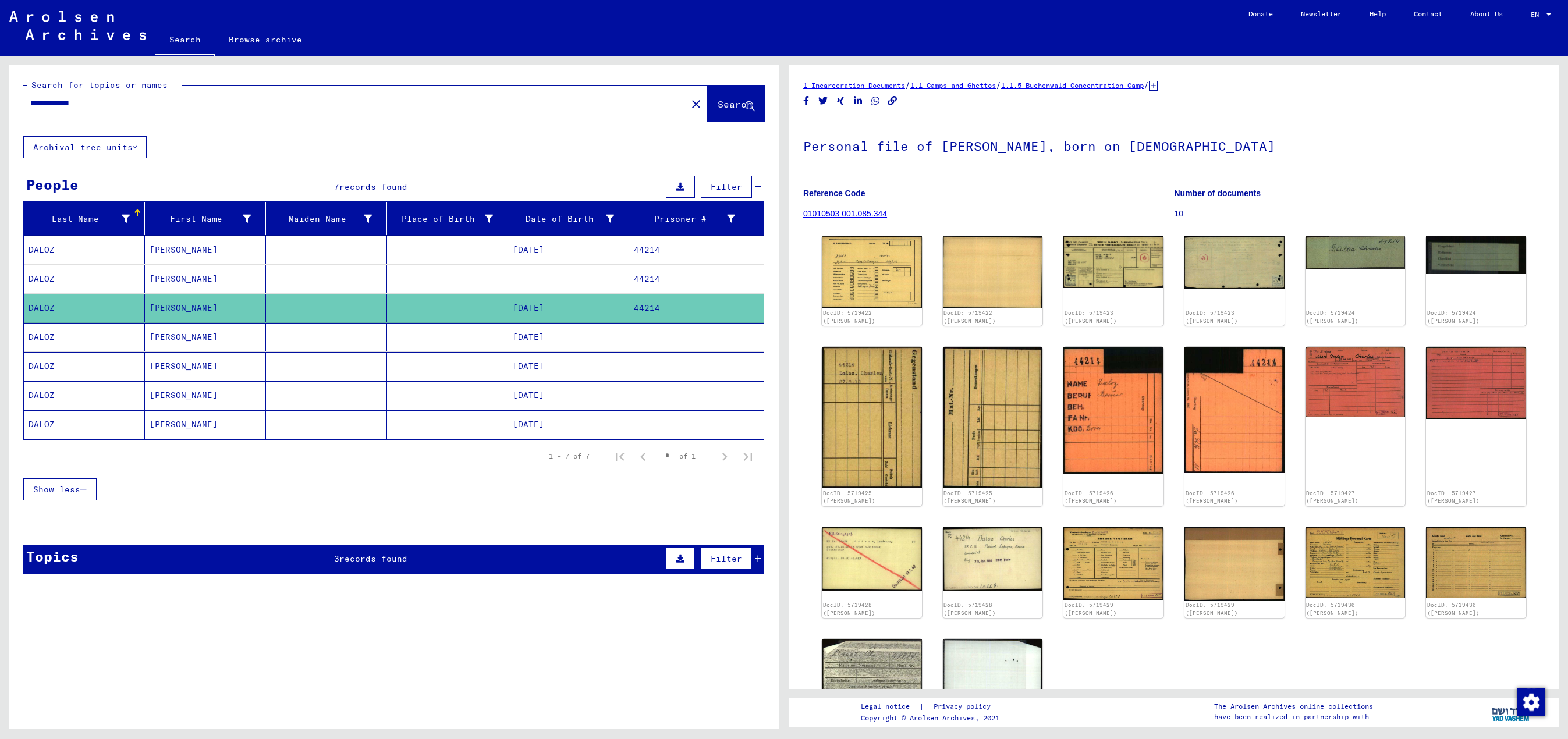
click at [495, 334] on mat-cell at bounding box center [447, 337] width 121 height 29
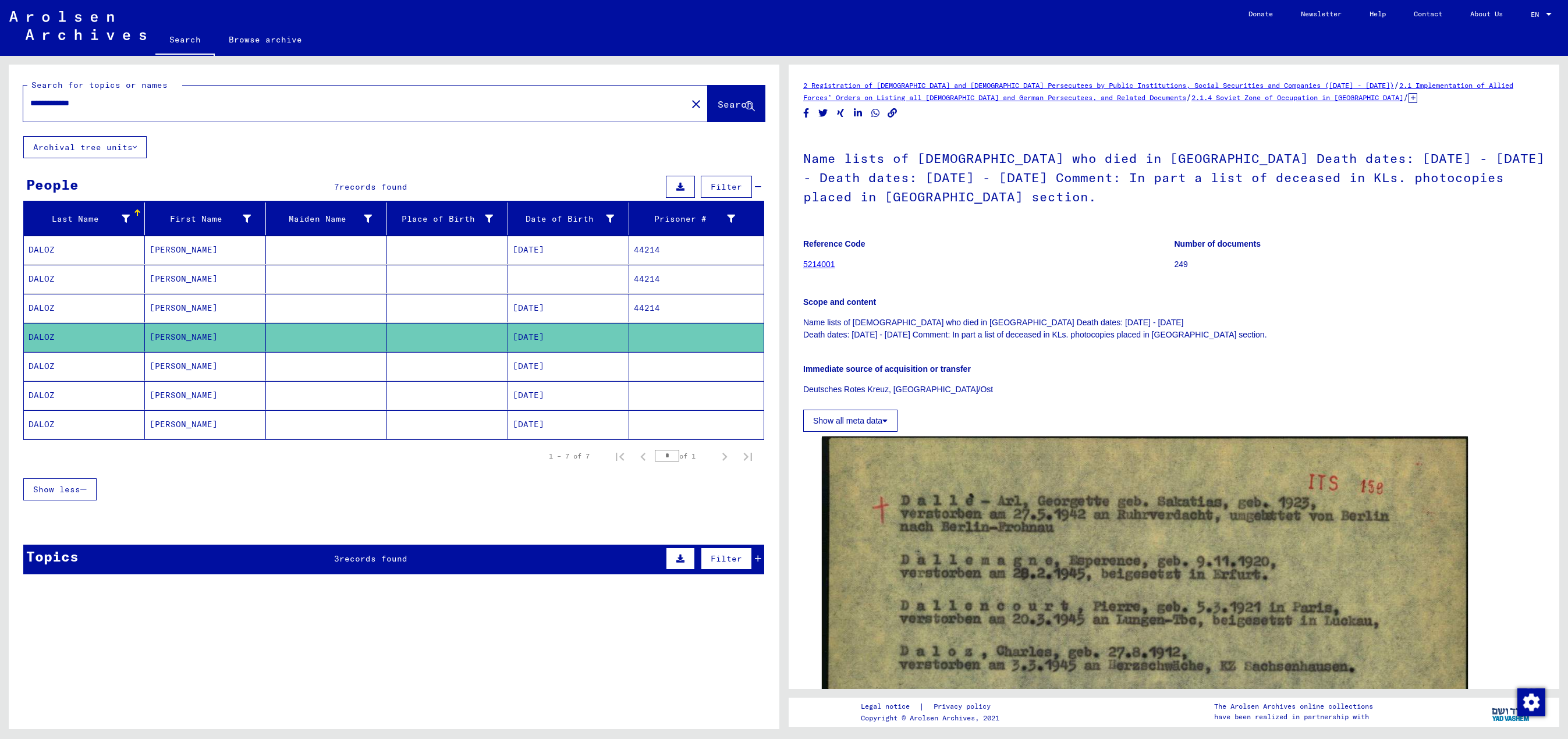
click at [512, 369] on mat-cell "[DATE]" at bounding box center [569, 366] width 121 height 29
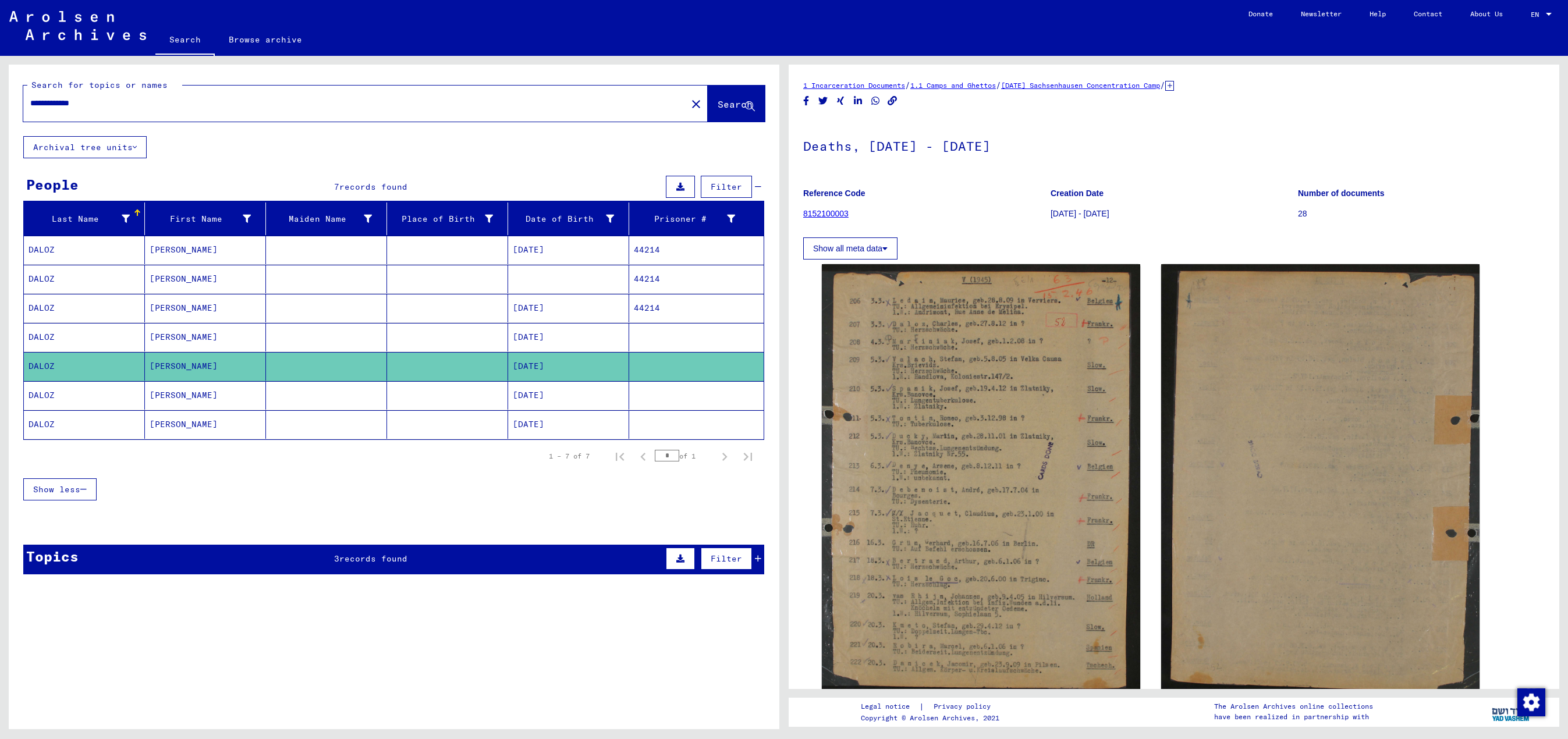
click at [525, 369] on mat-cell "[DATE]" at bounding box center [569, 395] width 121 height 29
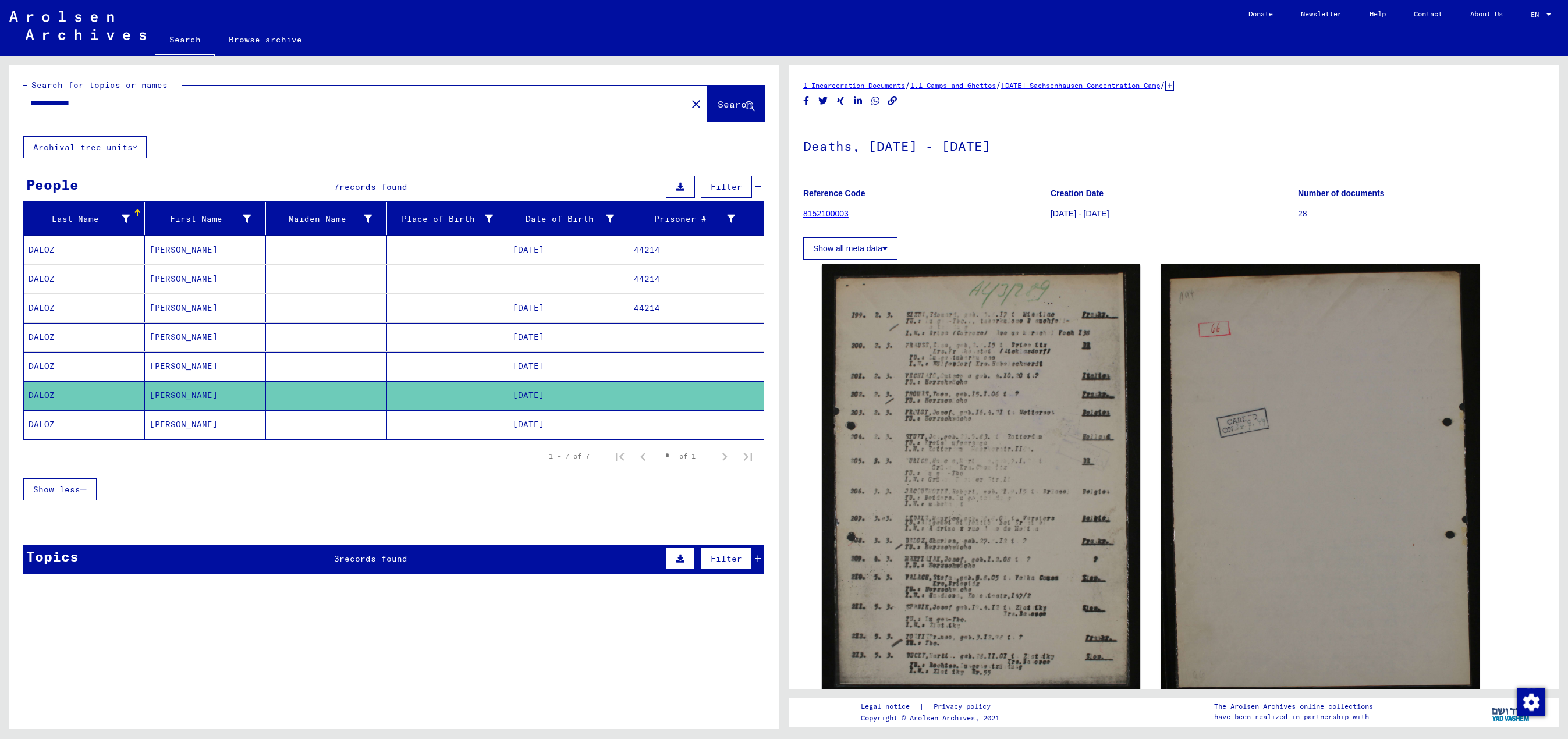
click at [538, 369] on mat-cell "[DATE]" at bounding box center [569, 424] width 121 height 29
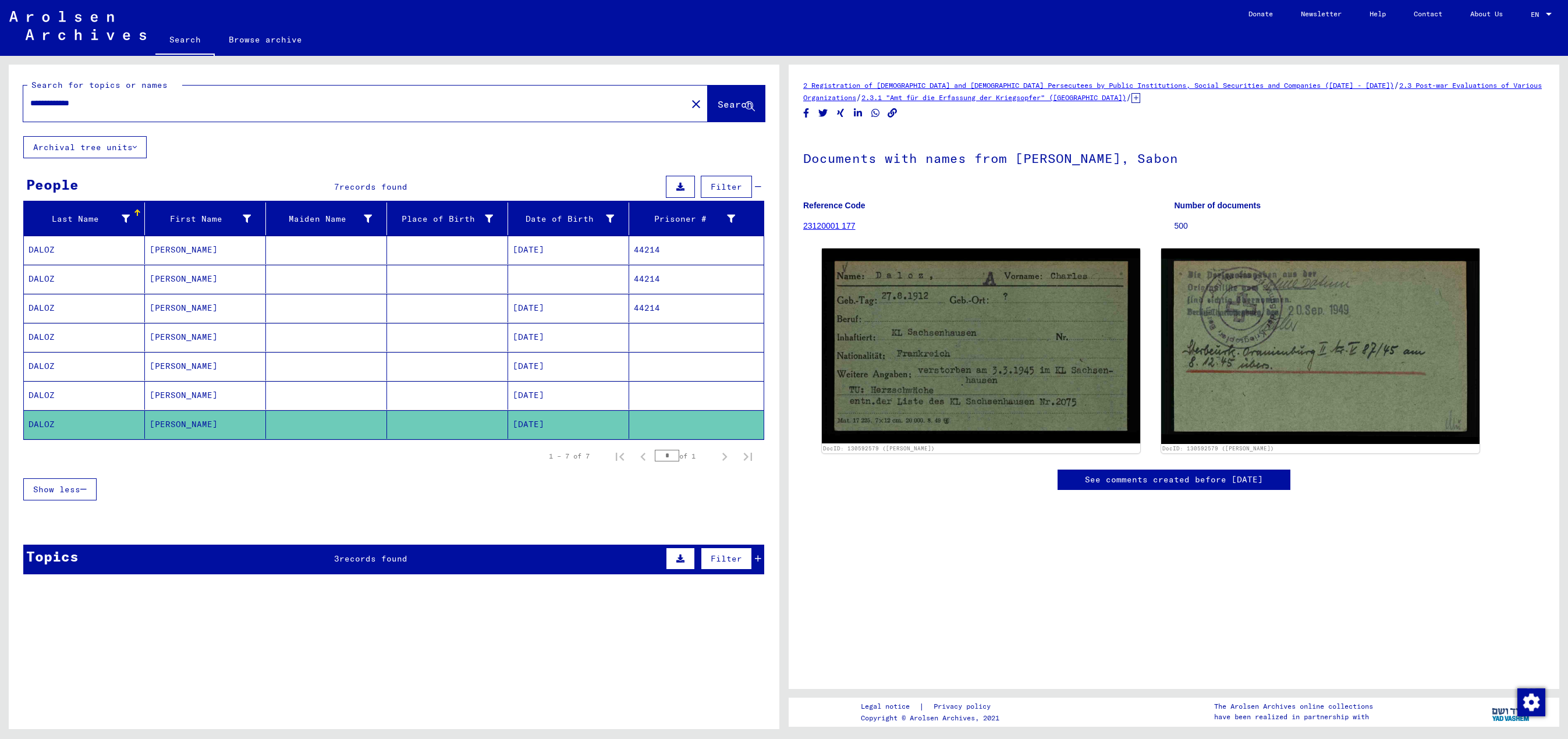
click at [638, 285] on mat-cell "44214" at bounding box center [696, 279] width 135 height 29
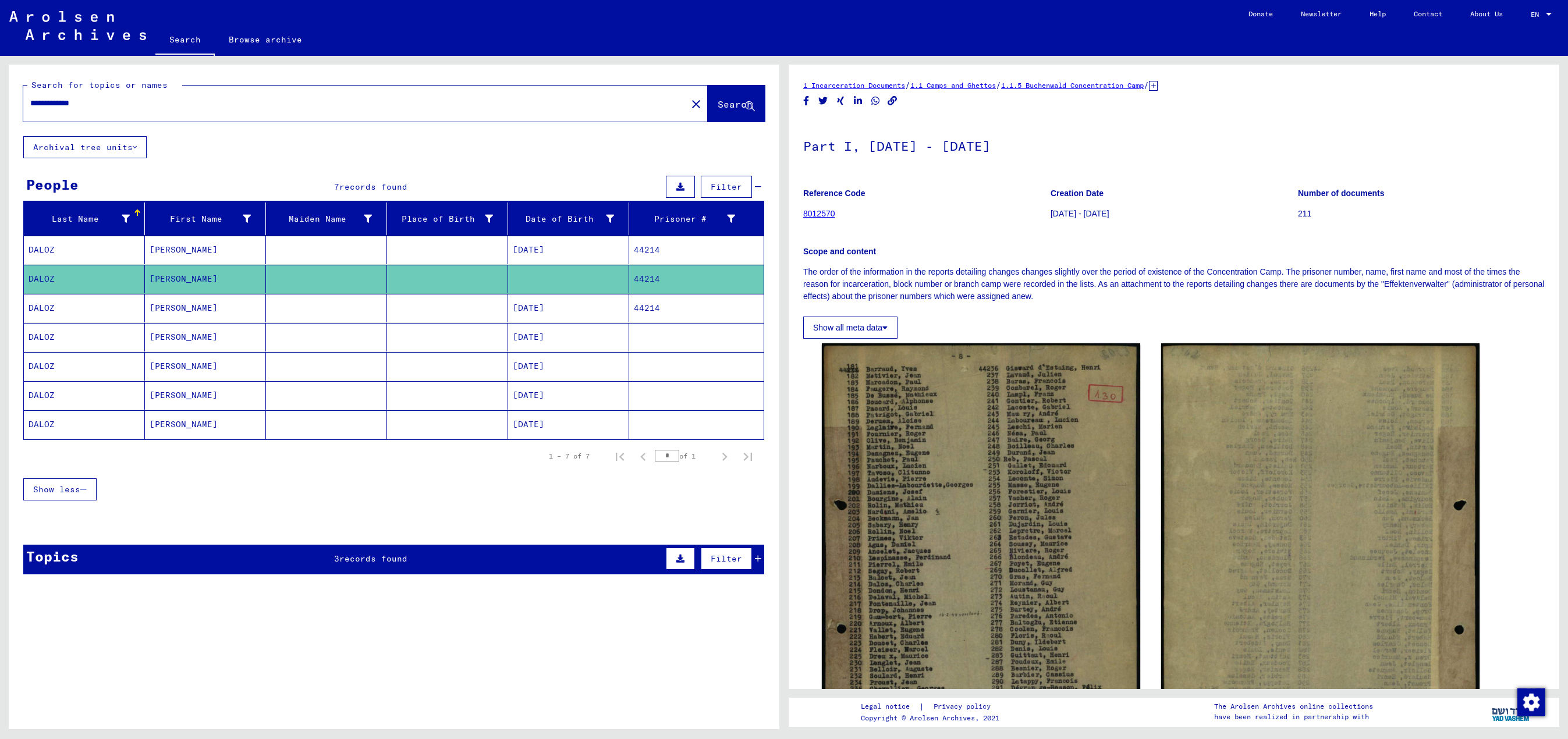
click at [598, 250] on mat-cell "[DATE]" at bounding box center [569, 250] width 121 height 29
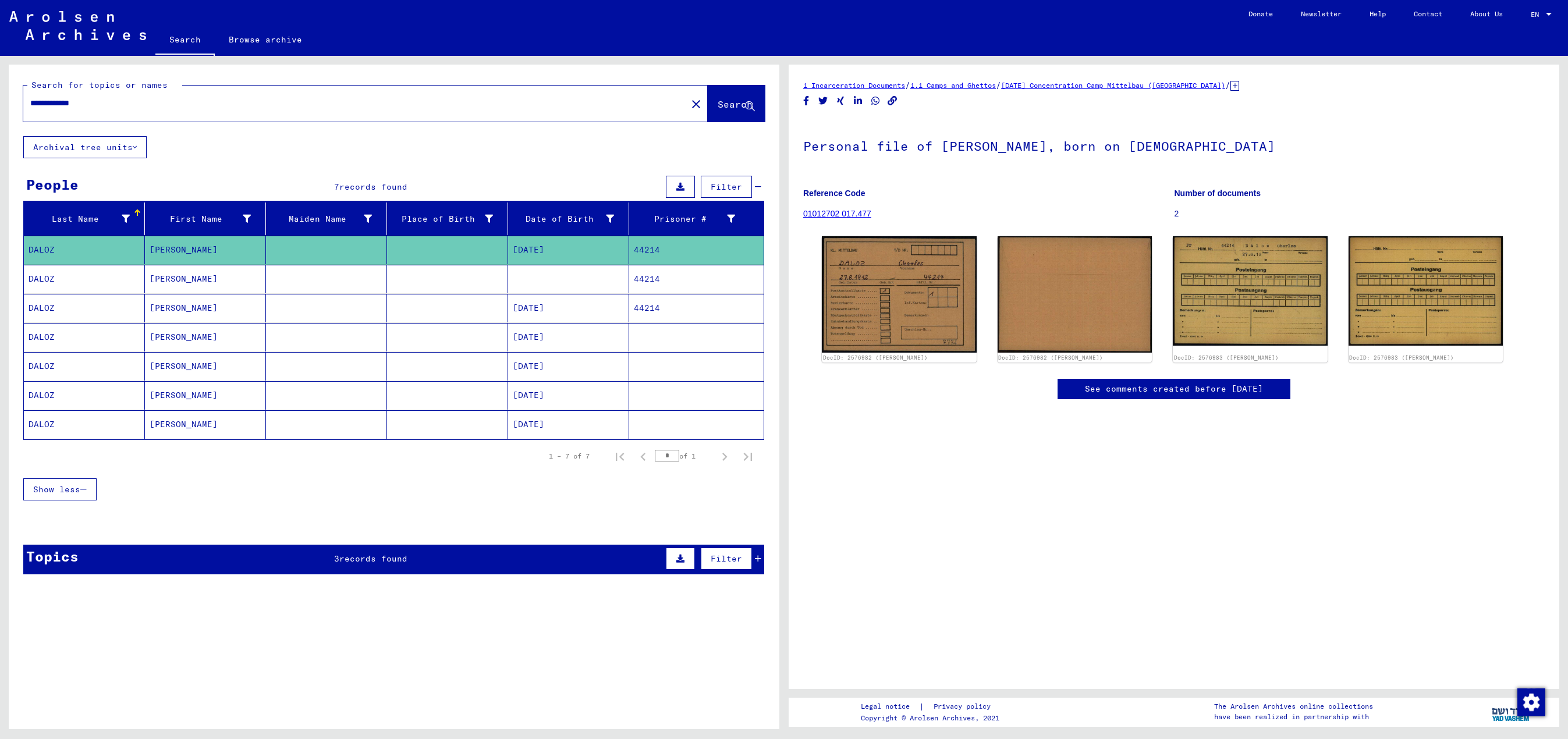
click at [596, 276] on mat-cell at bounding box center [569, 279] width 121 height 29
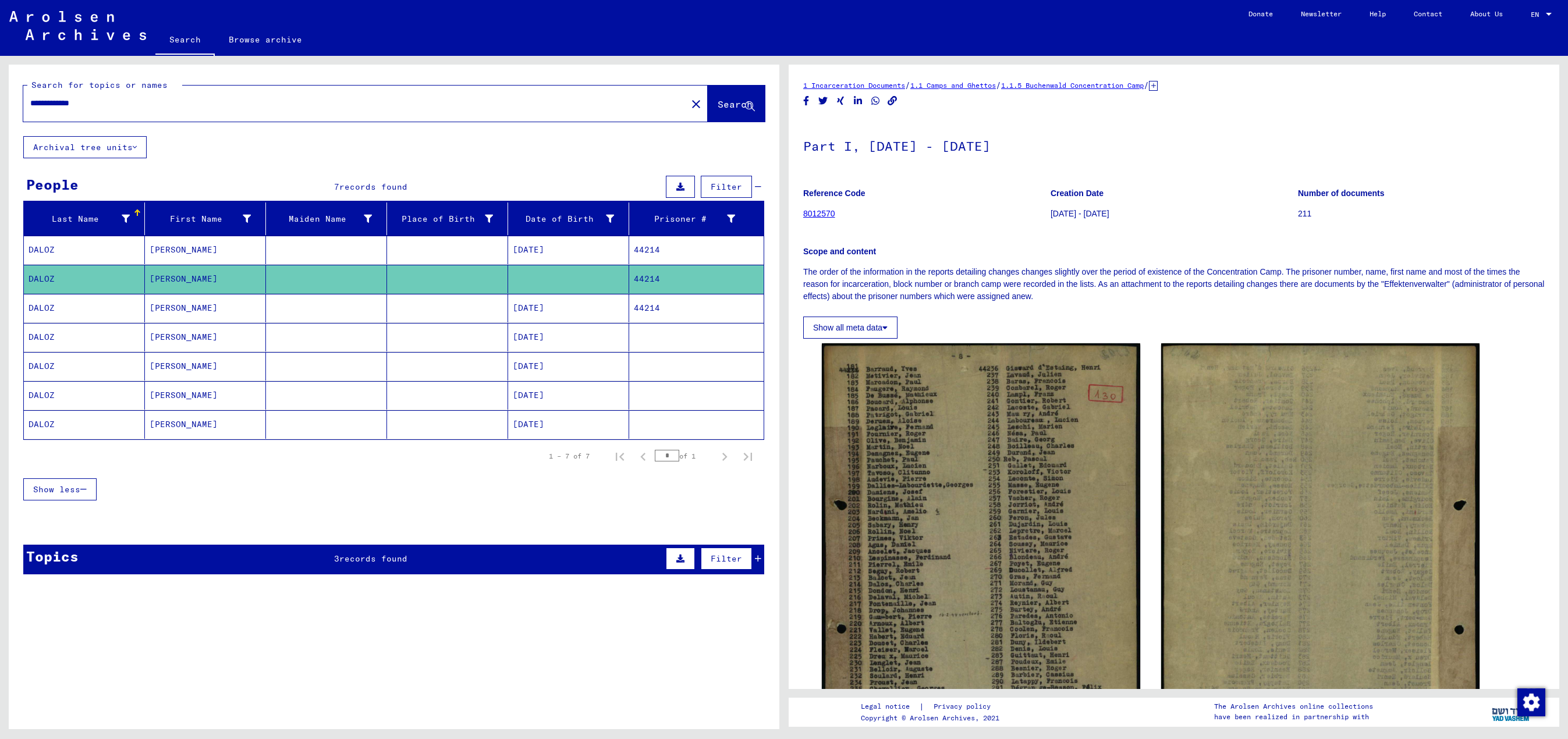
click at [602, 310] on mat-cell "[DATE]" at bounding box center [569, 308] width 121 height 29
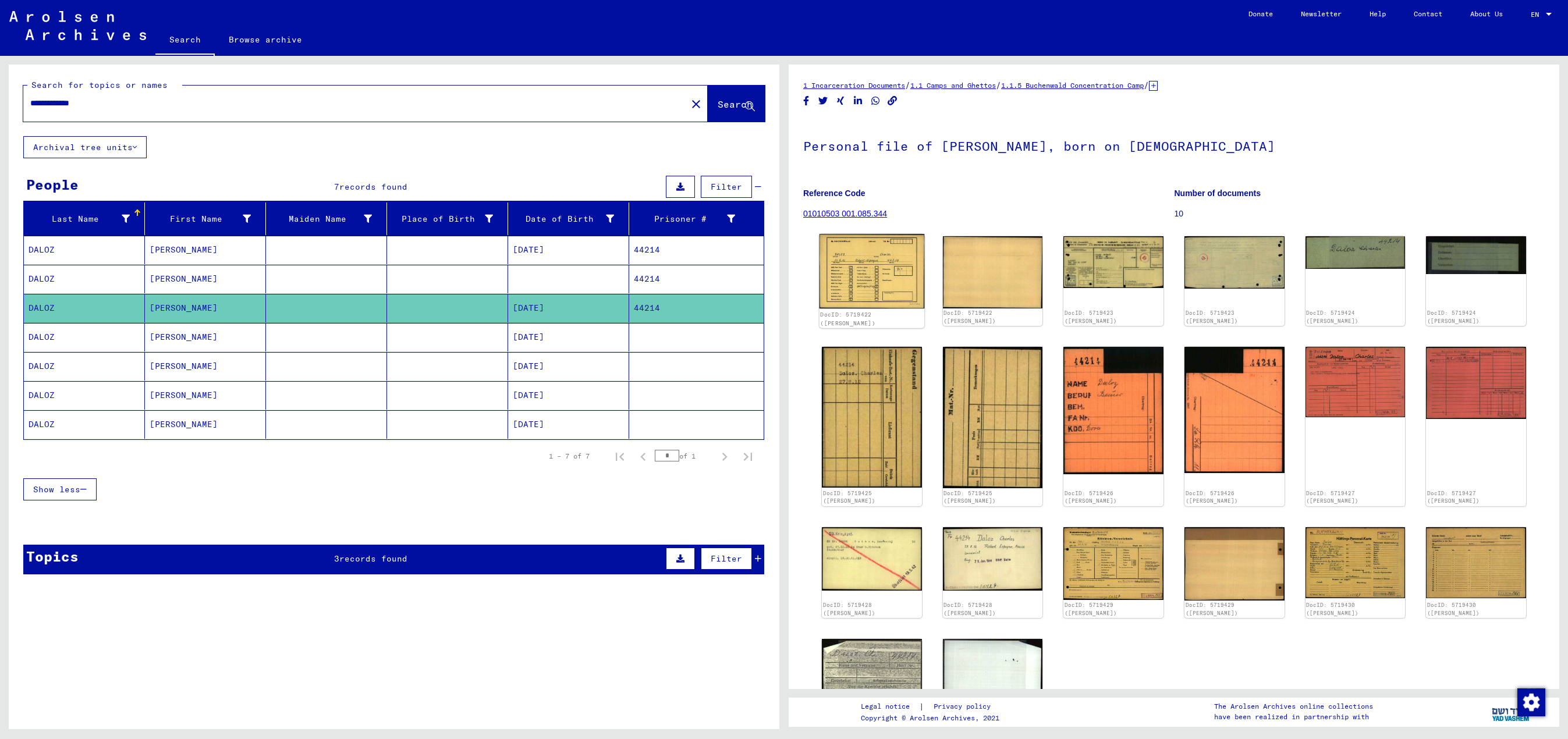
click at [783, 268] on img at bounding box center [872, 271] width 105 height 75
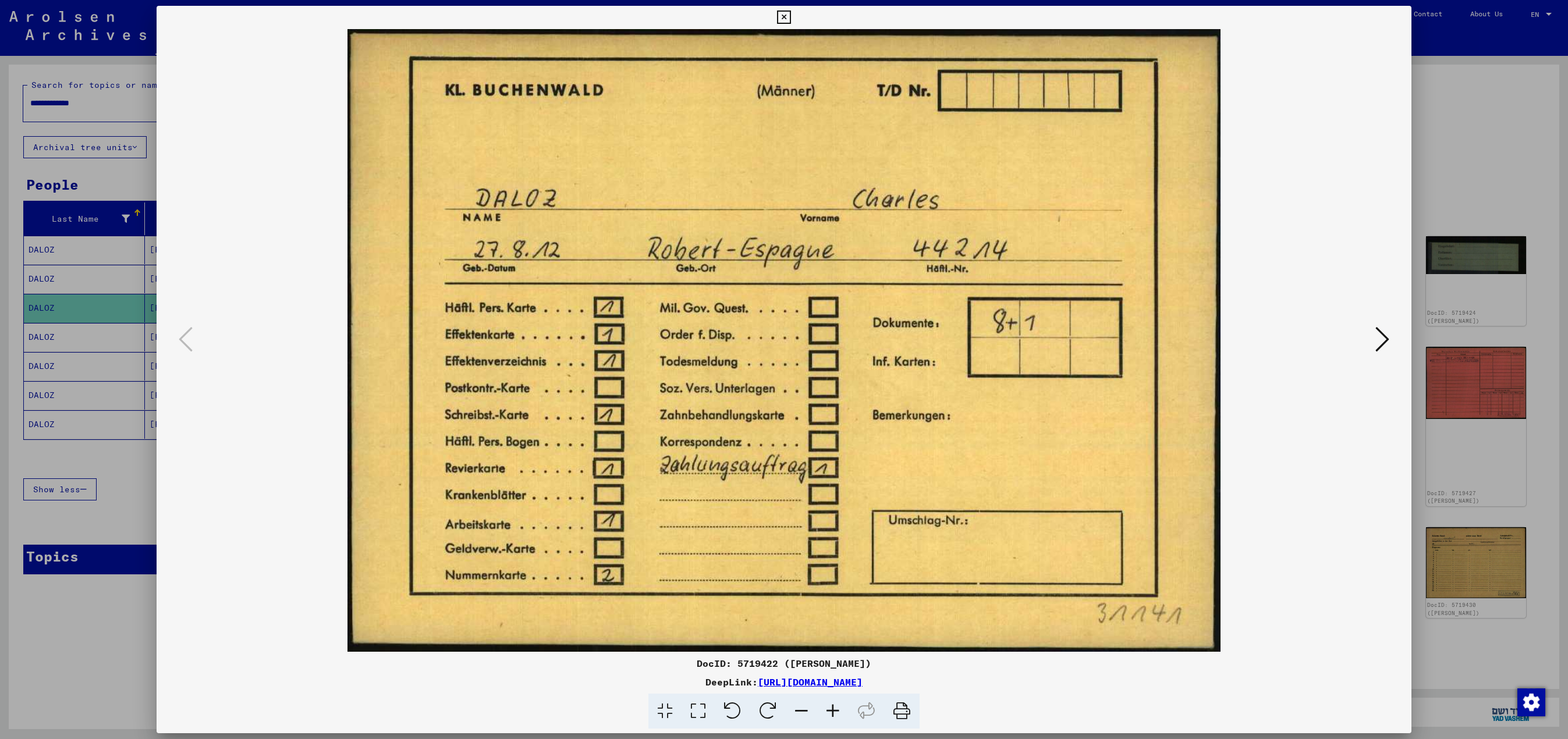
click at [783, 335] on icon at bounding box center [1382, 340] width 14 height 28
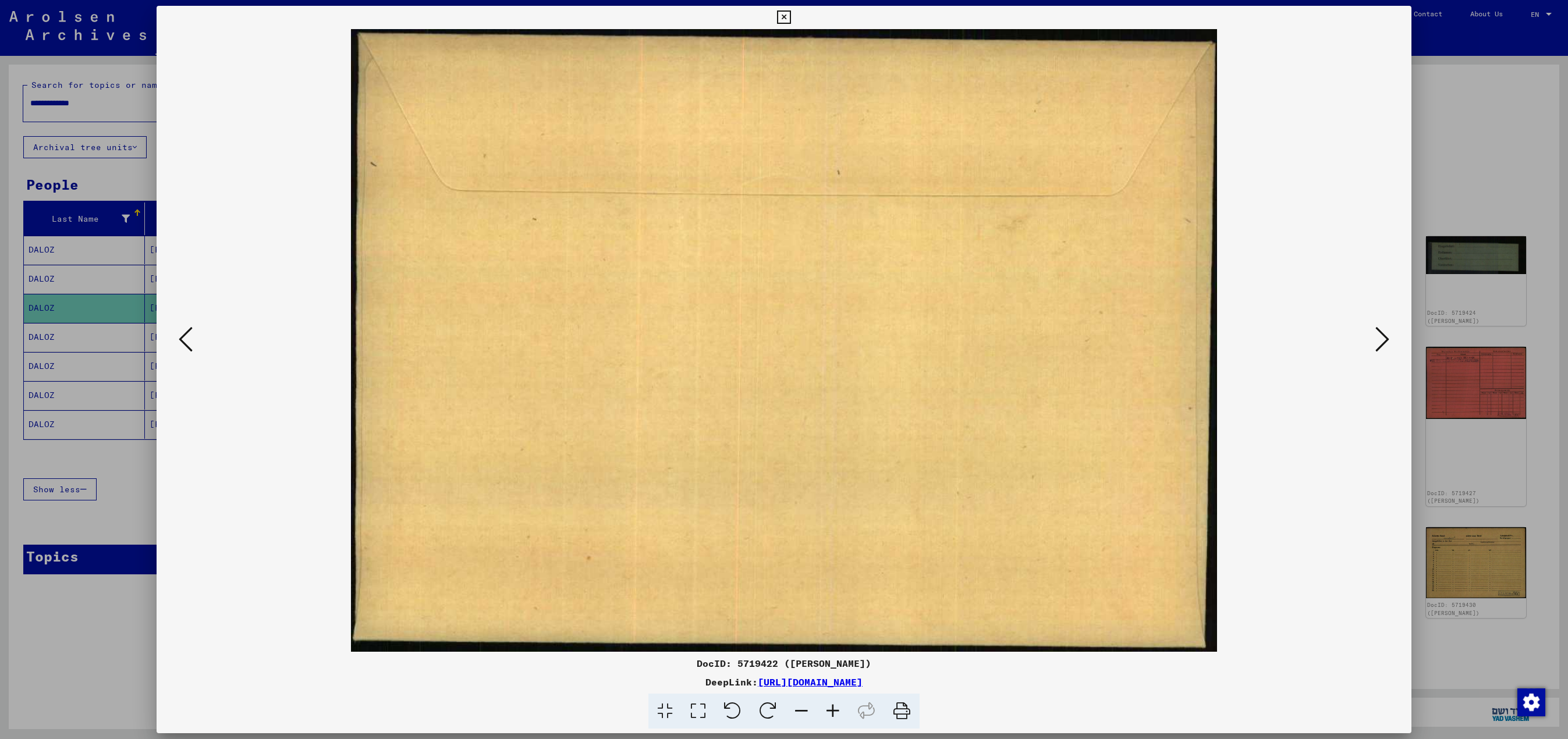
click at [783, 335] on icon at bounding box center [1382, 340] width 14 height 28
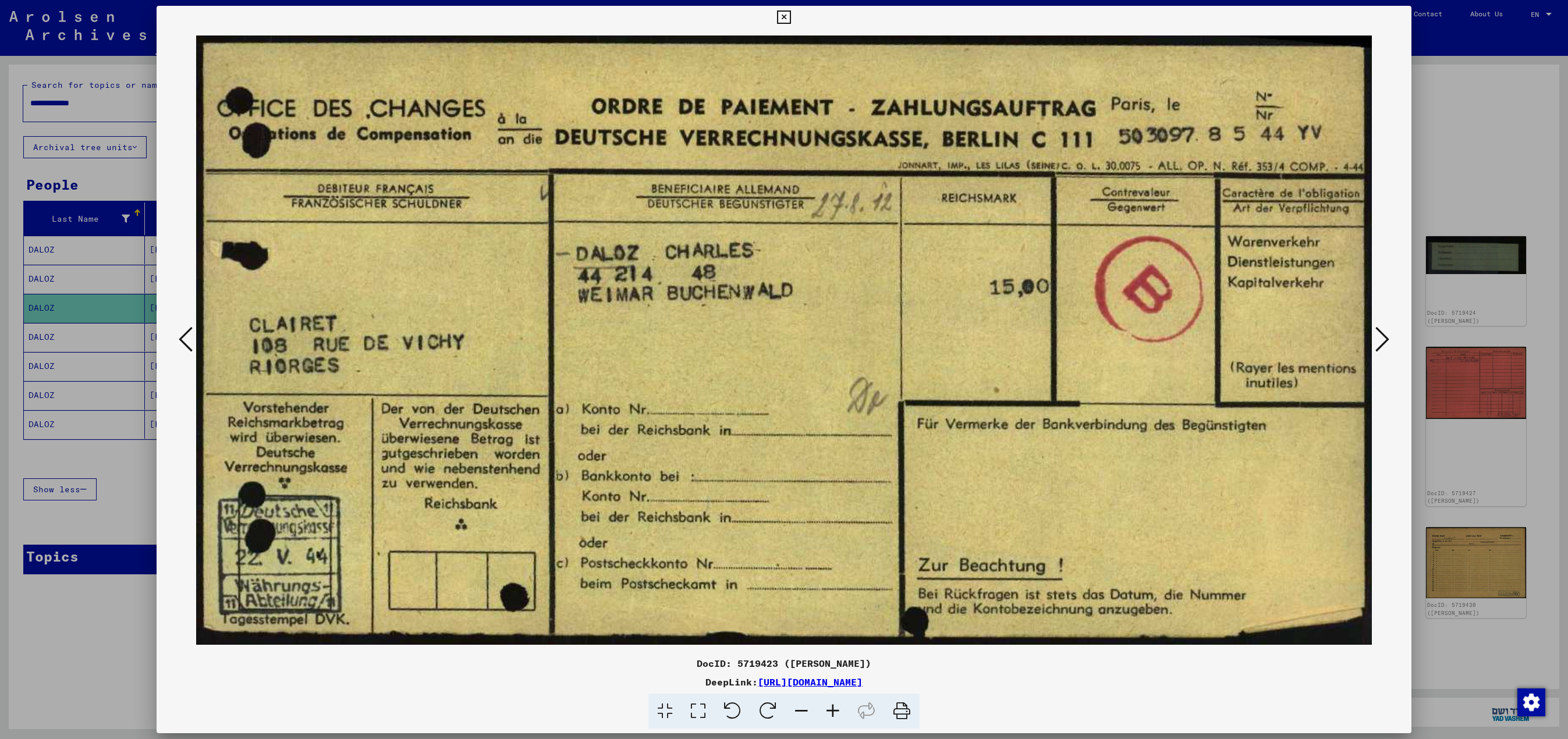
click at [783, 335] on icon at bounding box center [1382, 340] width 14 height 28
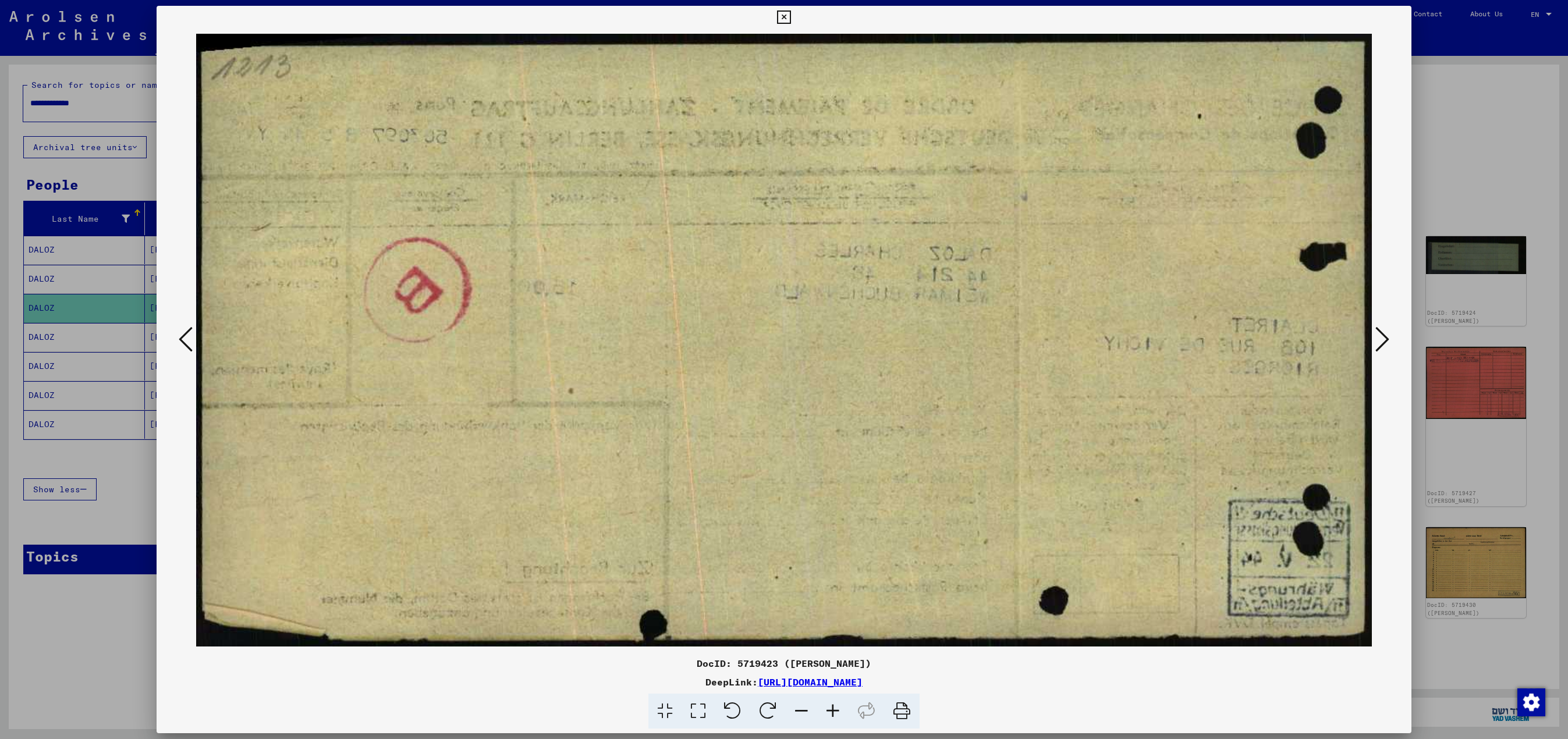
click at [783, 335] on icon at bounding box center [1382, 340] width 14 height 28
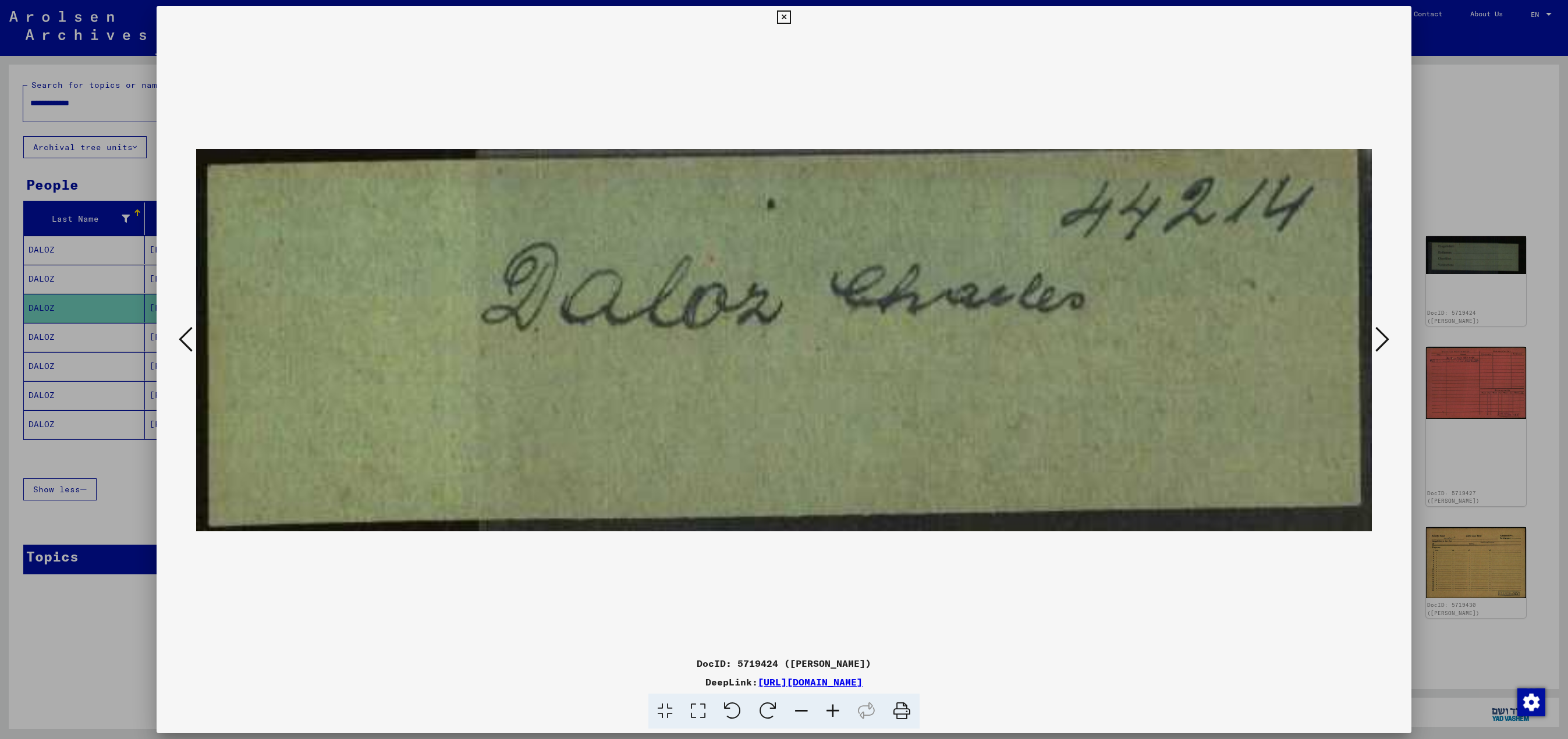
click at [783, 335] on icon at bounding box center [1382, 340] width 14 height 28
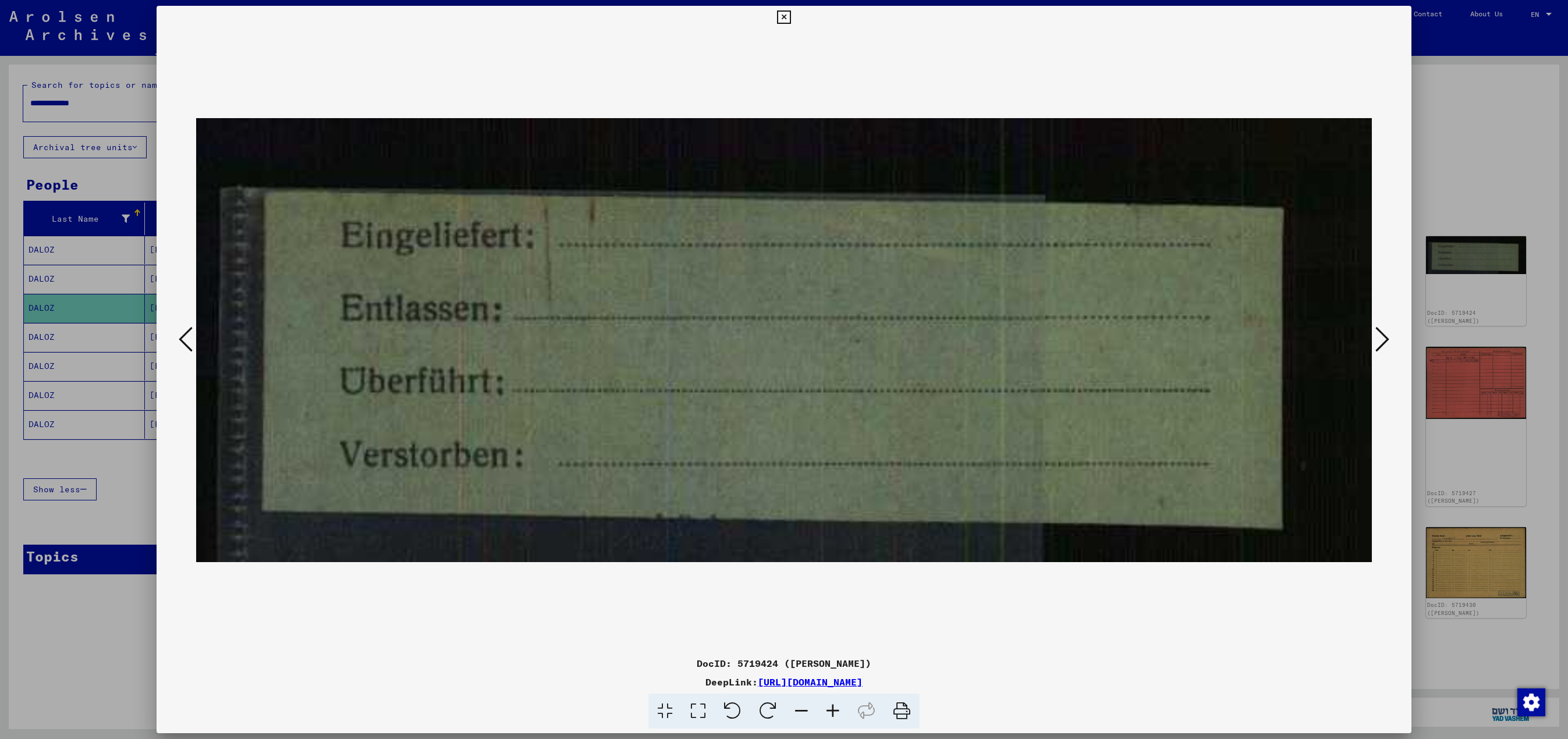
click at [783, 335] on icon at bounding box center [1382, 340] width 14 height 28
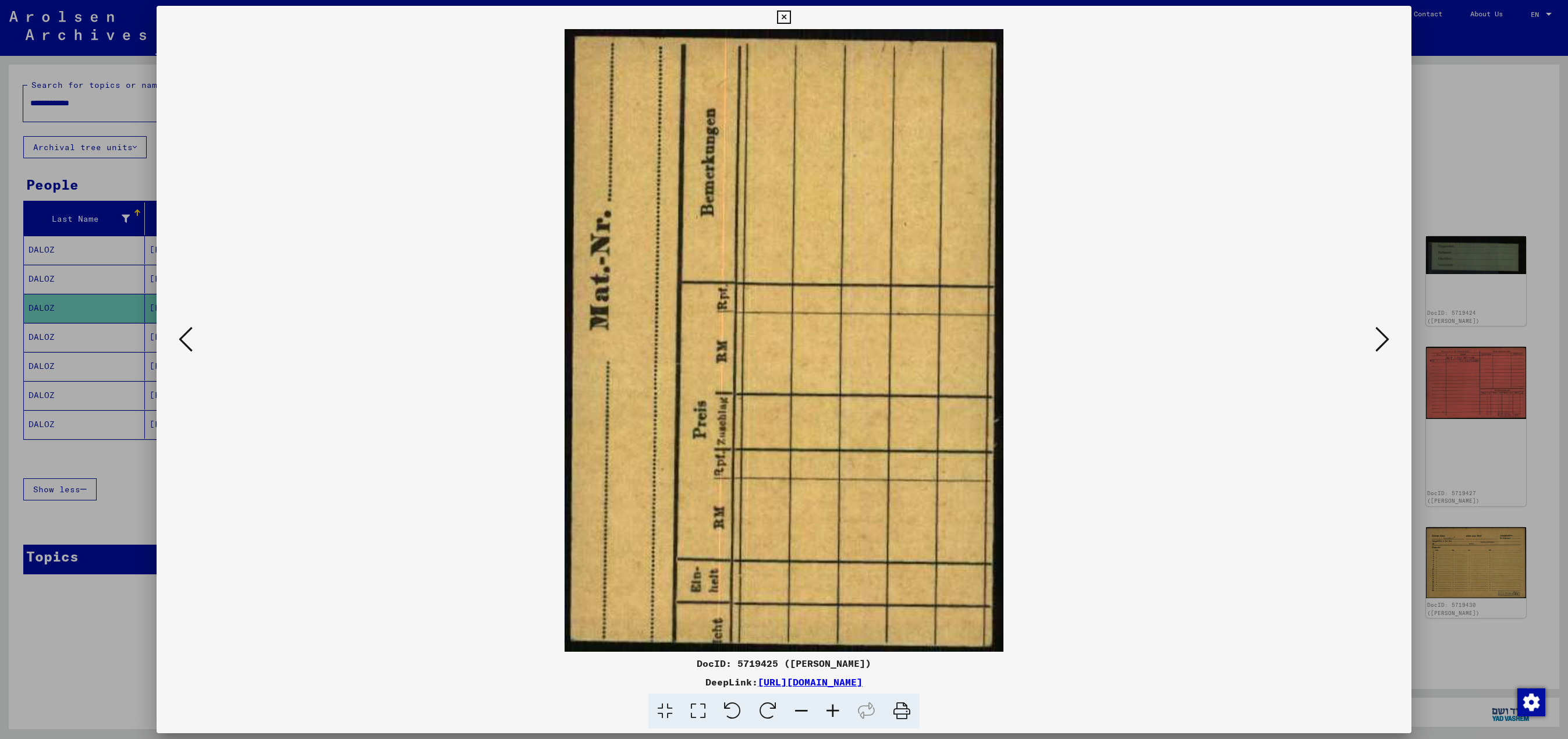
click at [783, 335] on icon at bounding box center [1382, 340] width 14 height 28
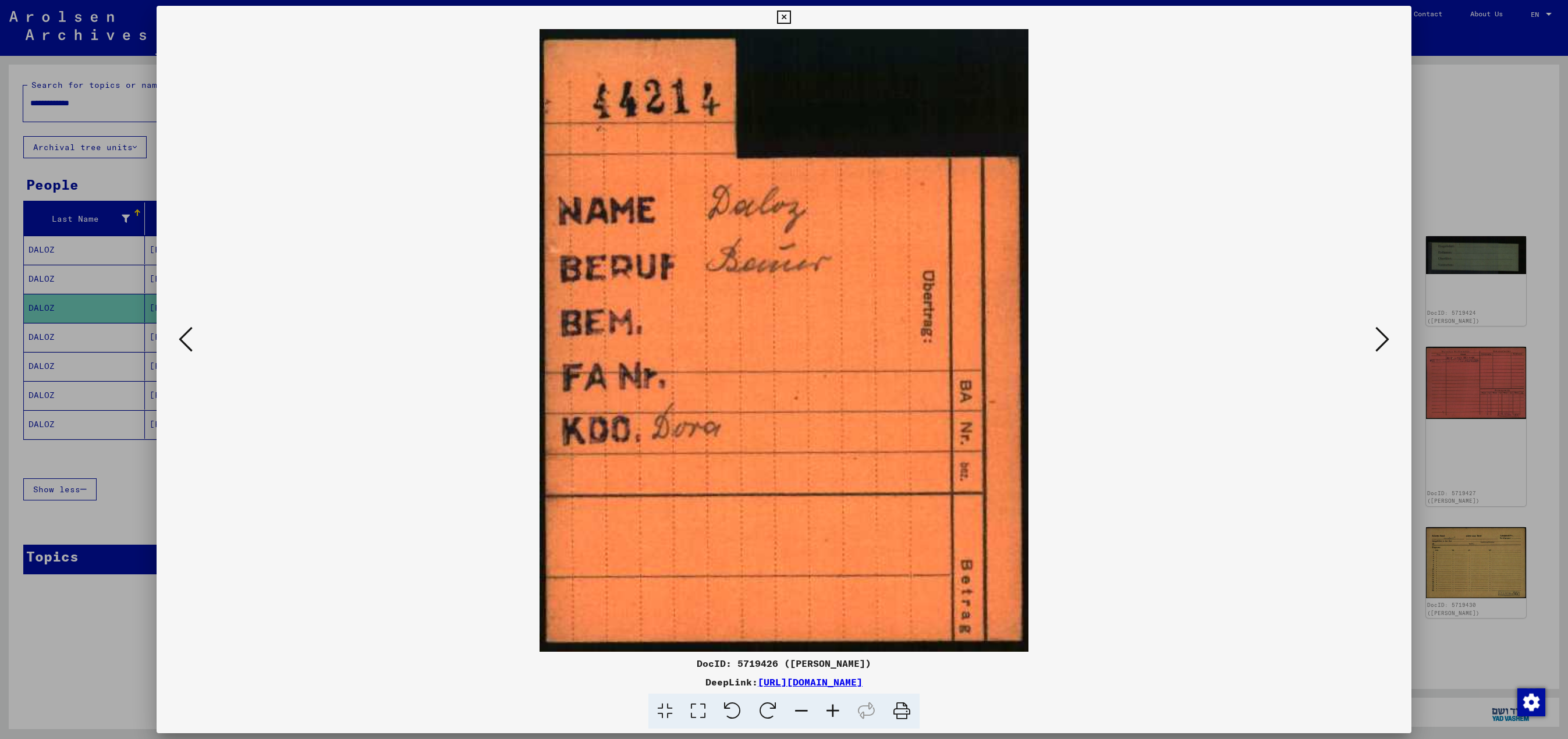
click at [783, 335] on icon at bounding box center [1382, 340] width 14 height 28
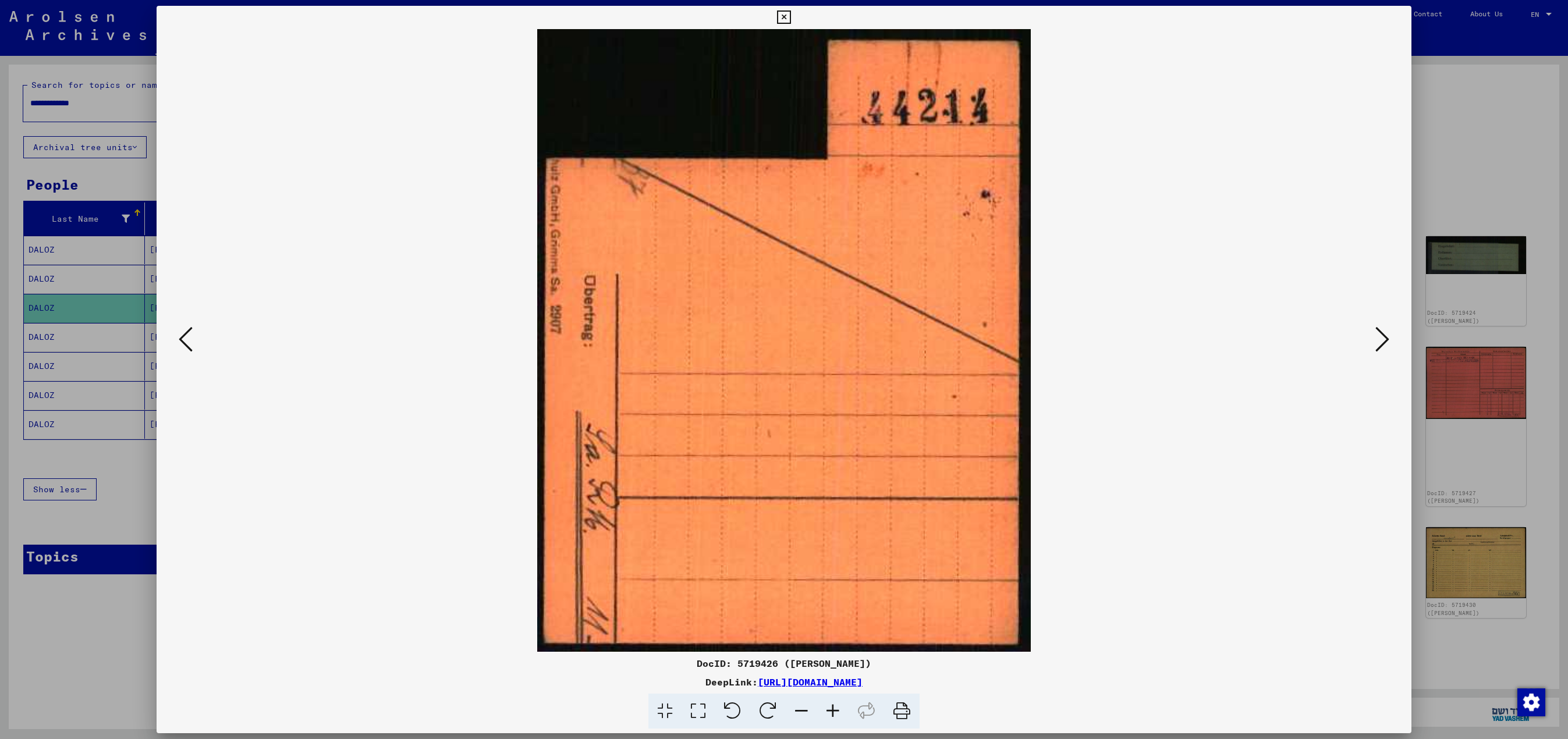
click at [783, 335] on icon at bounding box center [1382, 340] width 14 height 28
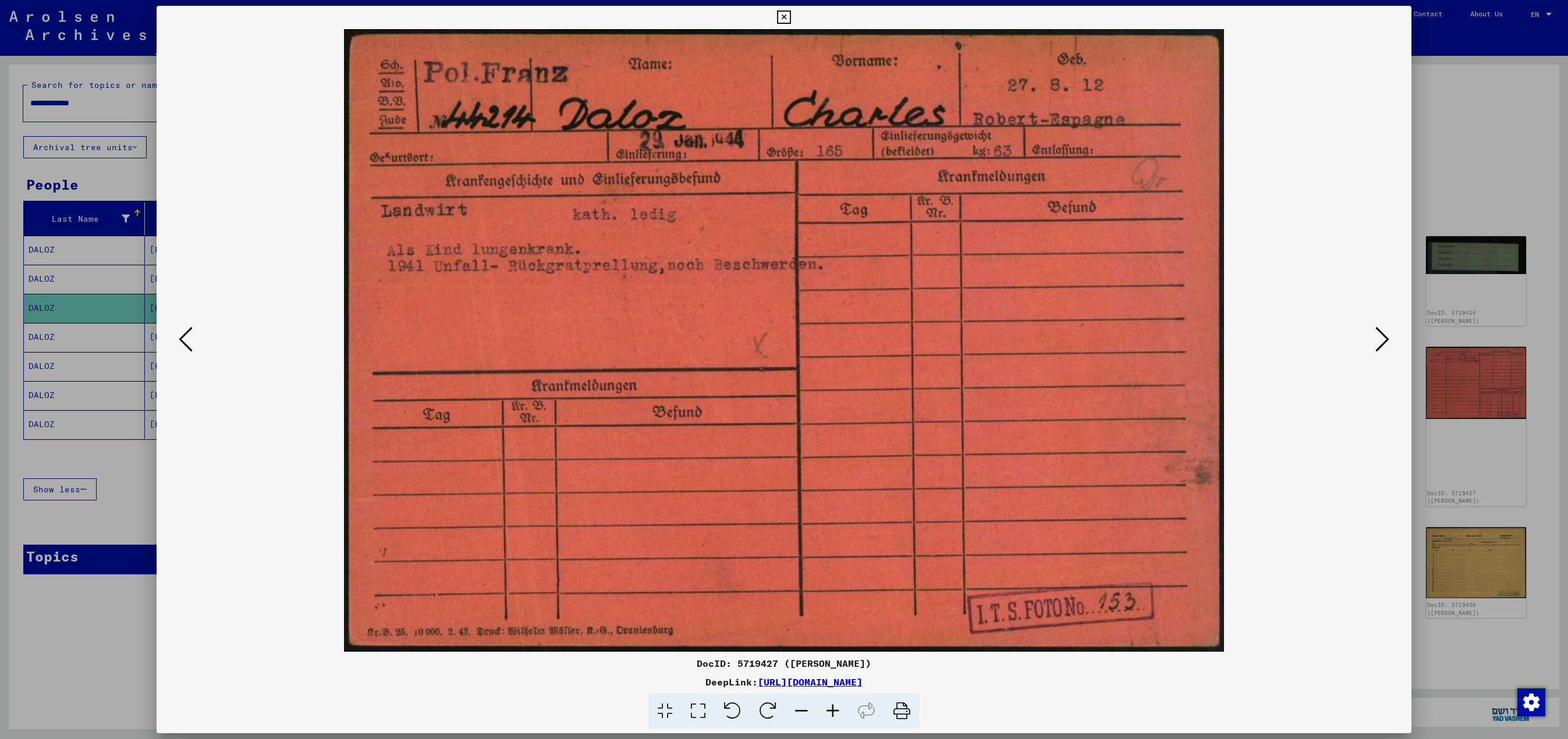
click at [783, 335] on icon at bounding box center [1382, 340] width 14 height 28
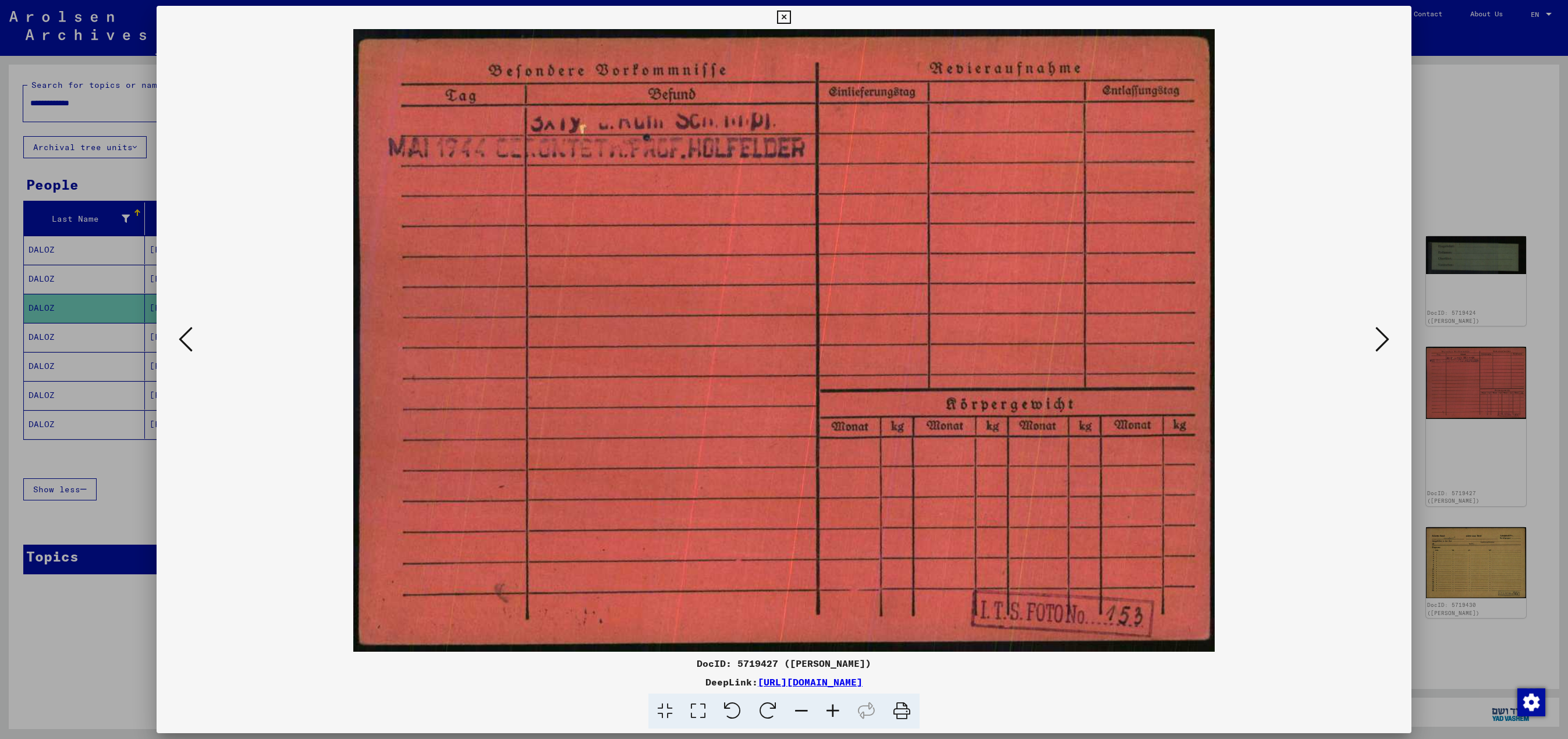
click at [783, 335] on icon at bounding box center [1382, 340] width 14 height 28
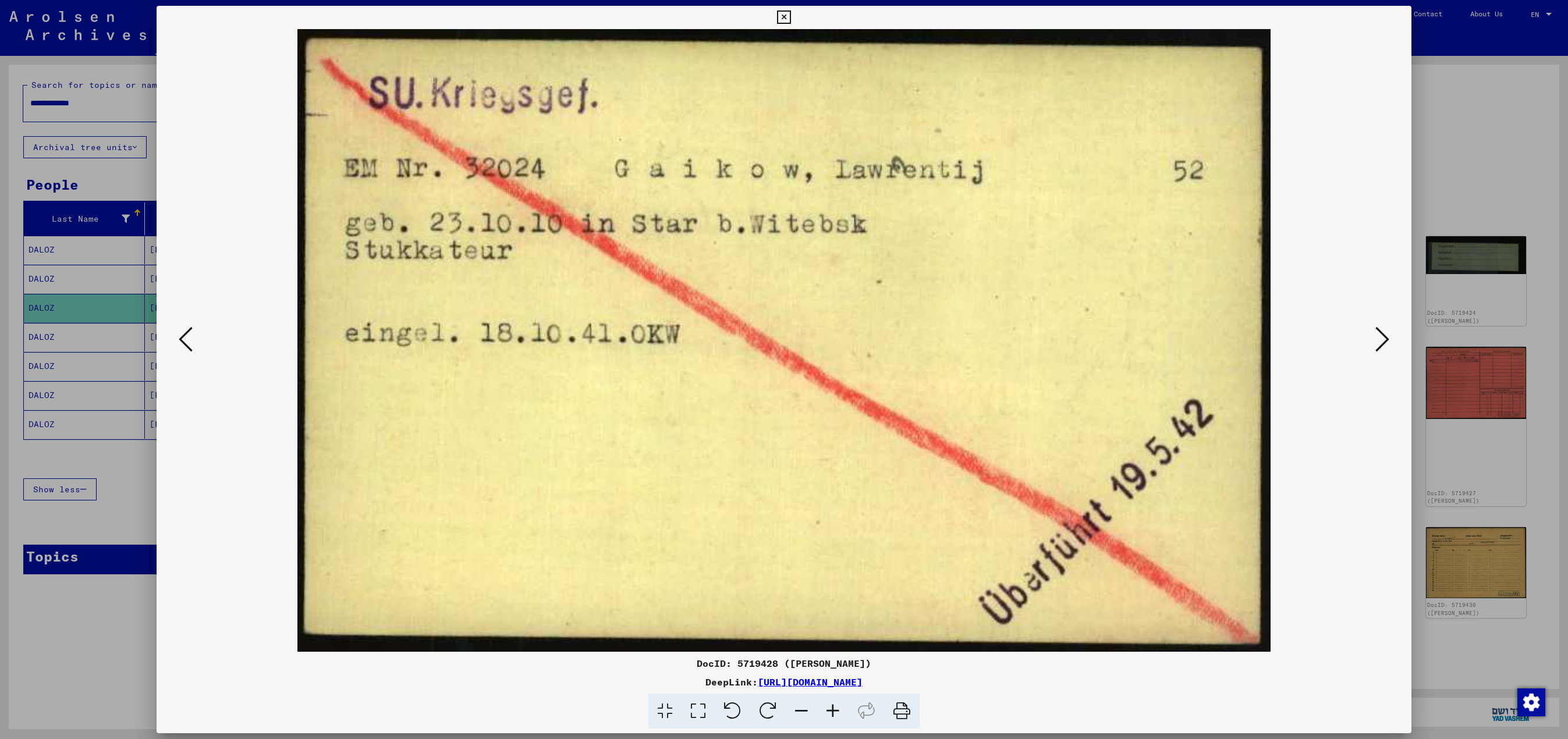
click at [783, 335] on icon at bounding box center [1382, 340] width 14 height 28
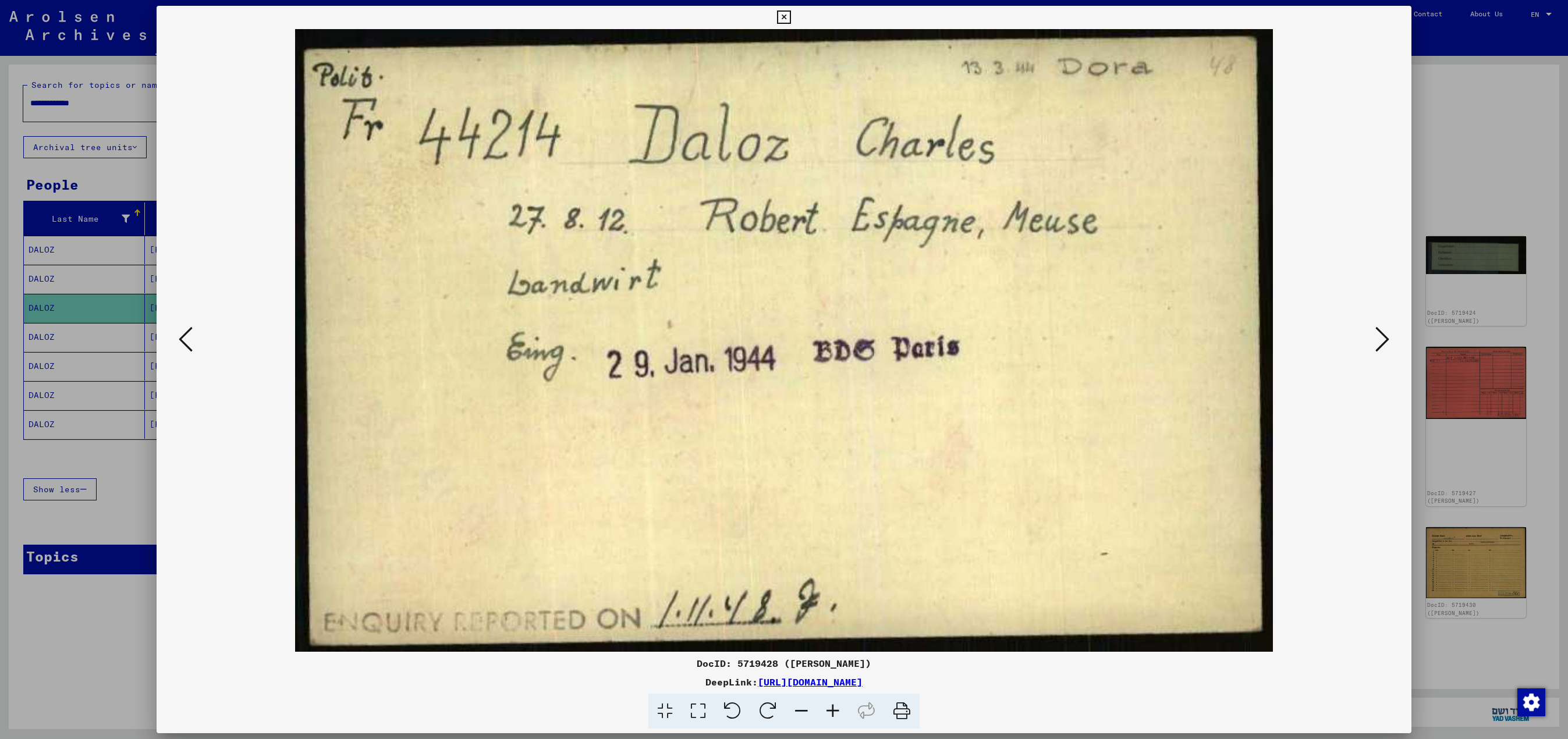
click at [783, 335] on icon at bounding box center [1382, 340] width 14 height 28
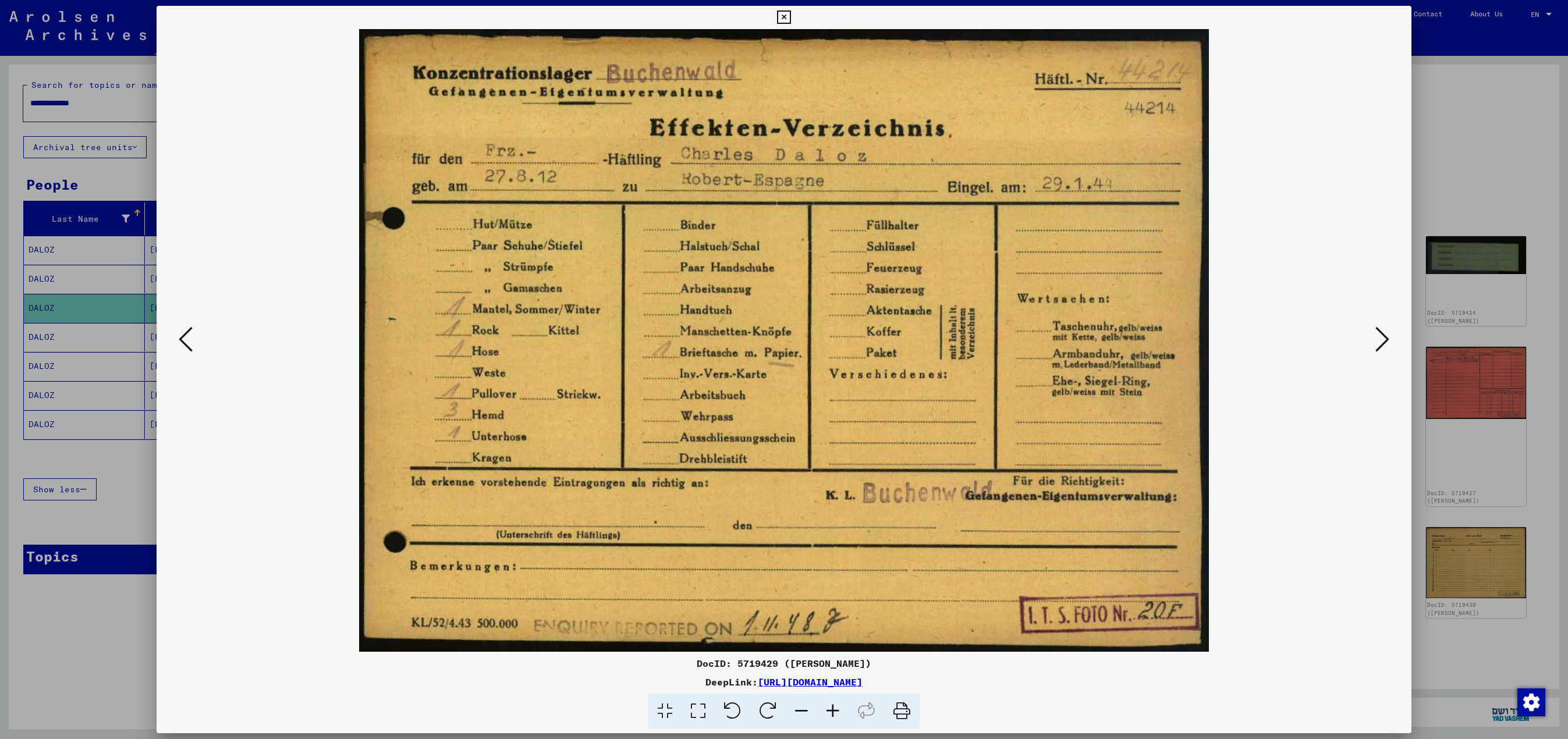
click at [783, 335] on icon at bounding box center [1382, 340] width 14 height 28
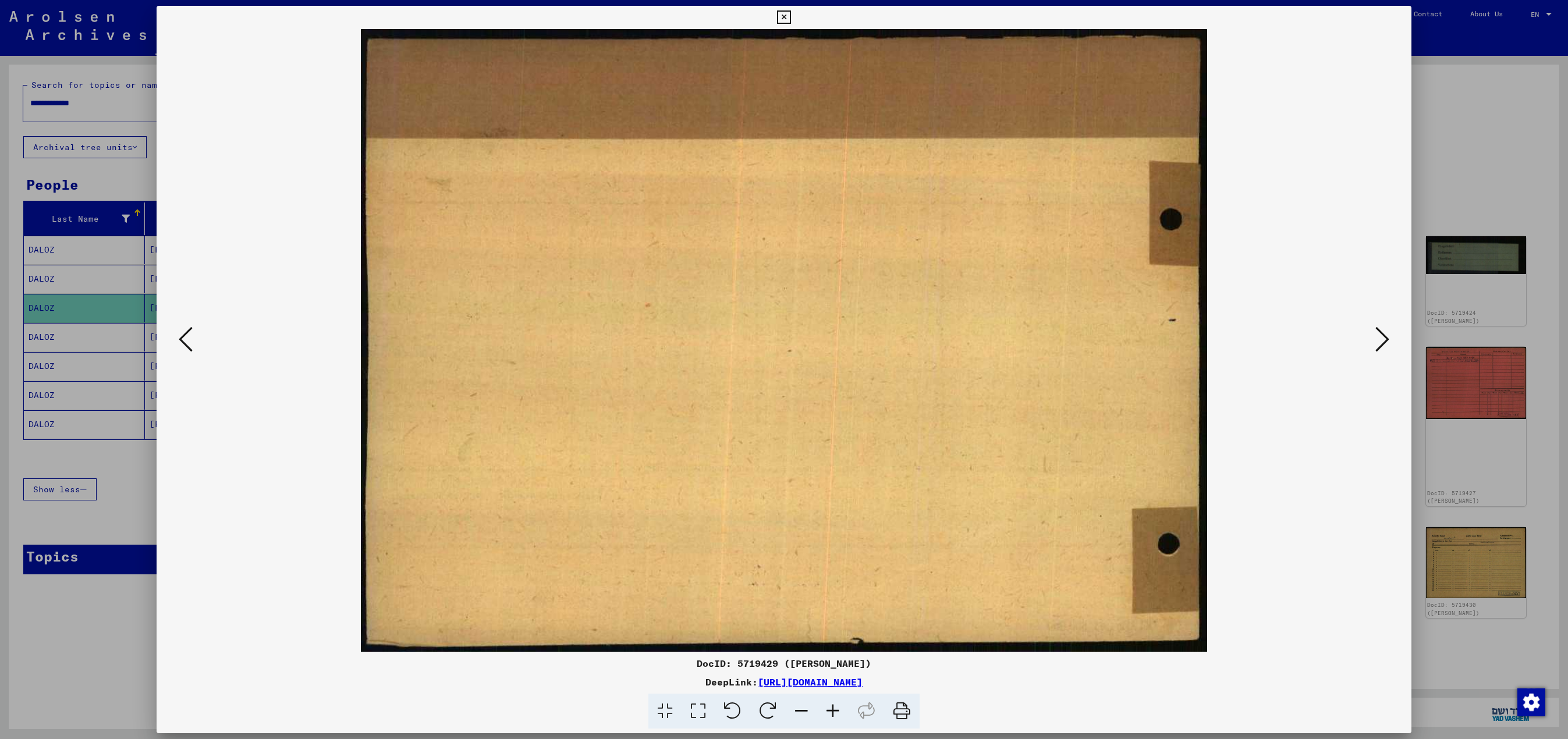
click at [176, 338] on button at bounding box center [186, 340] width 21 height 33
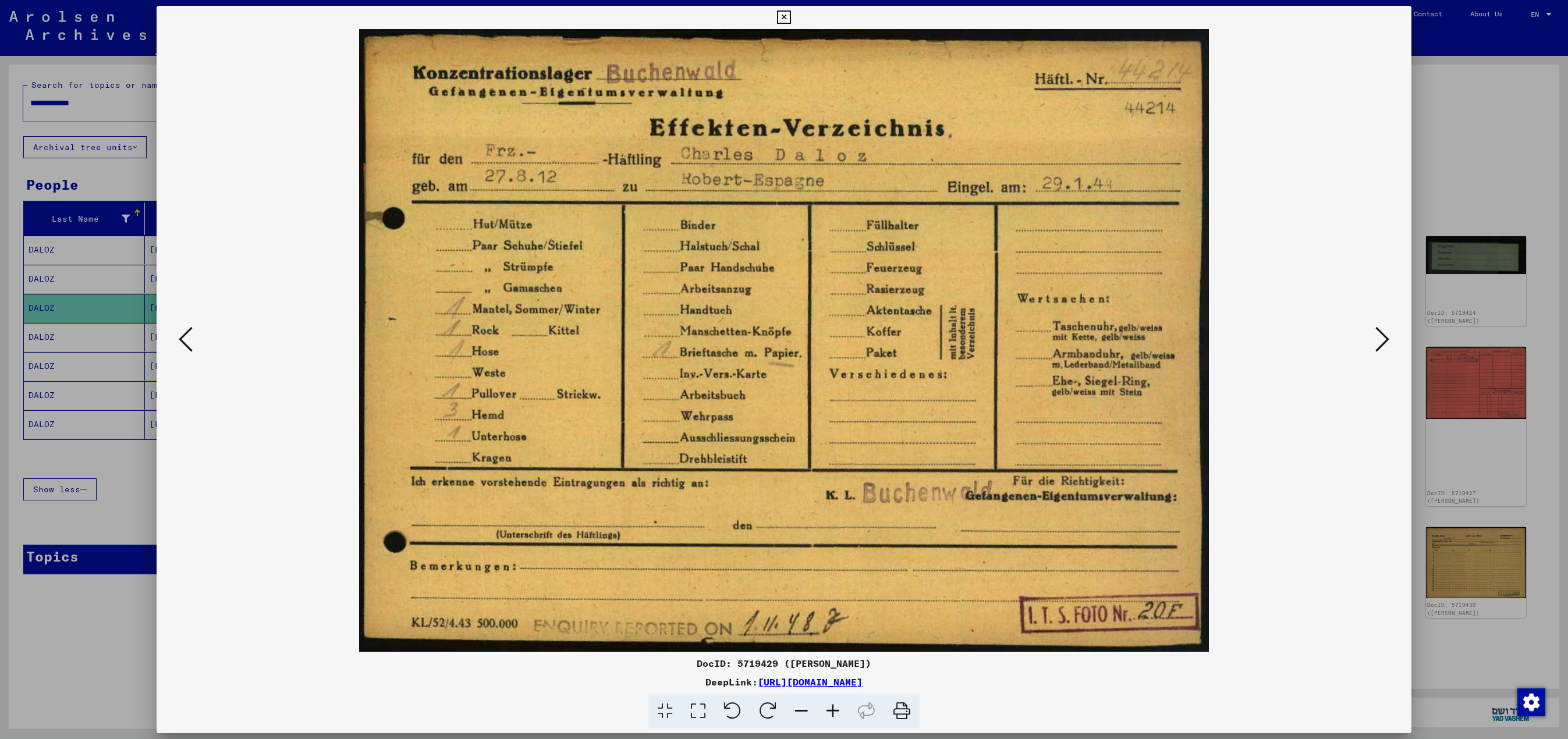
click at [176, 338] on button at bounding box center [186, 340] width 21 height 33
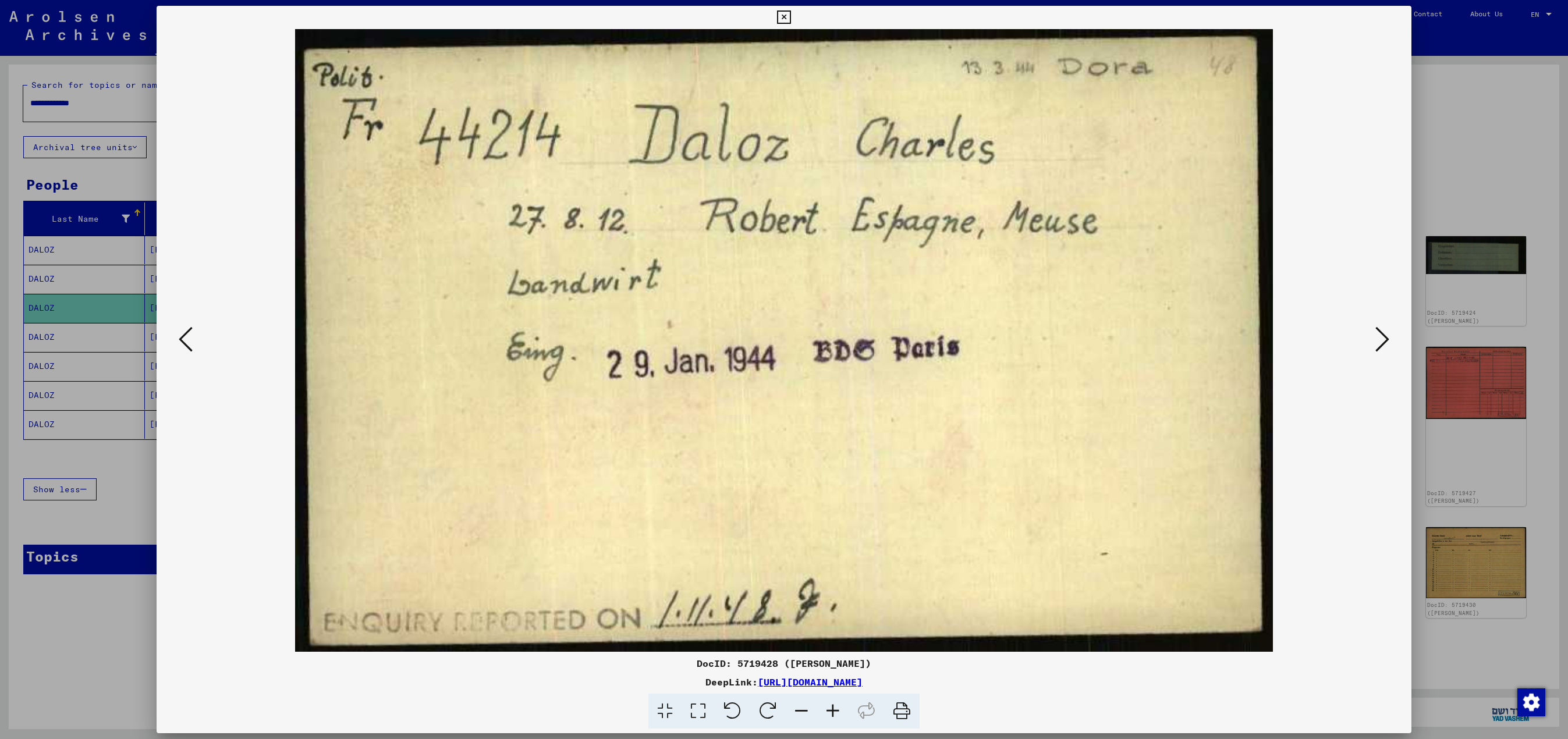
click at [176, 338] on button at bounding box center [186, 340] width 21 height 33
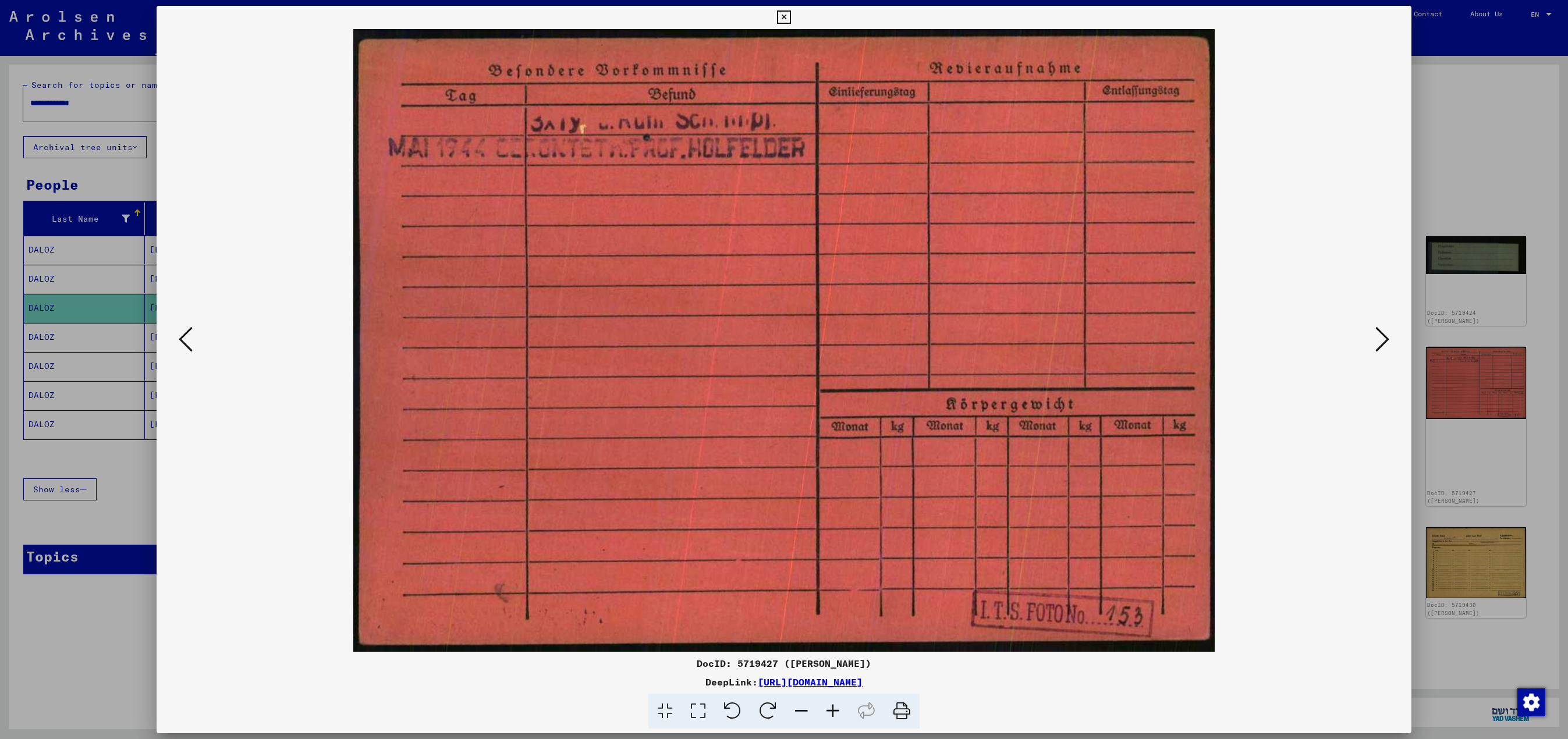
click at [176, 338] on button at bounding box center [186, 340] width 21 height 33
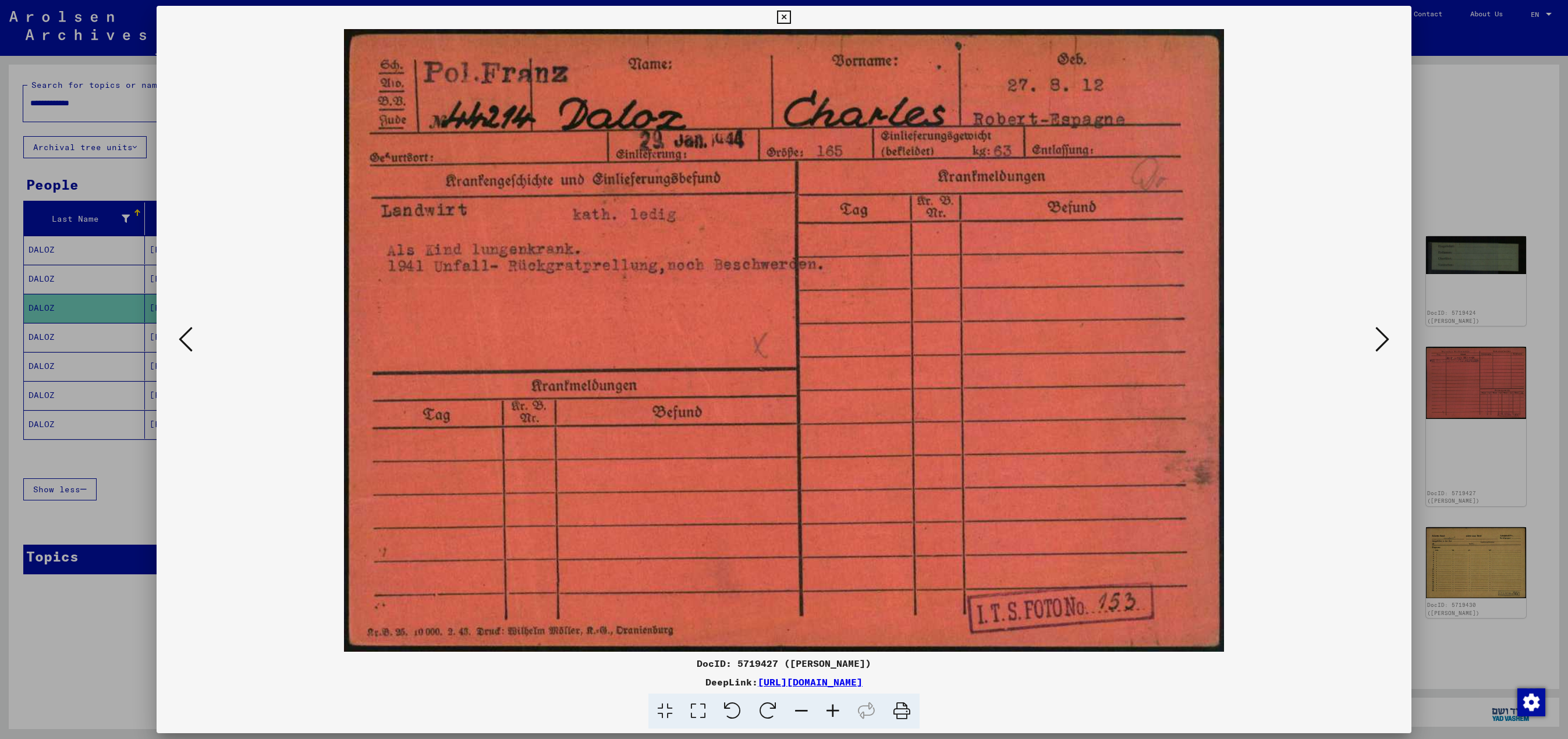
click at [783, 341] on icon at bounding box center [1382, 340] width 14 height 28
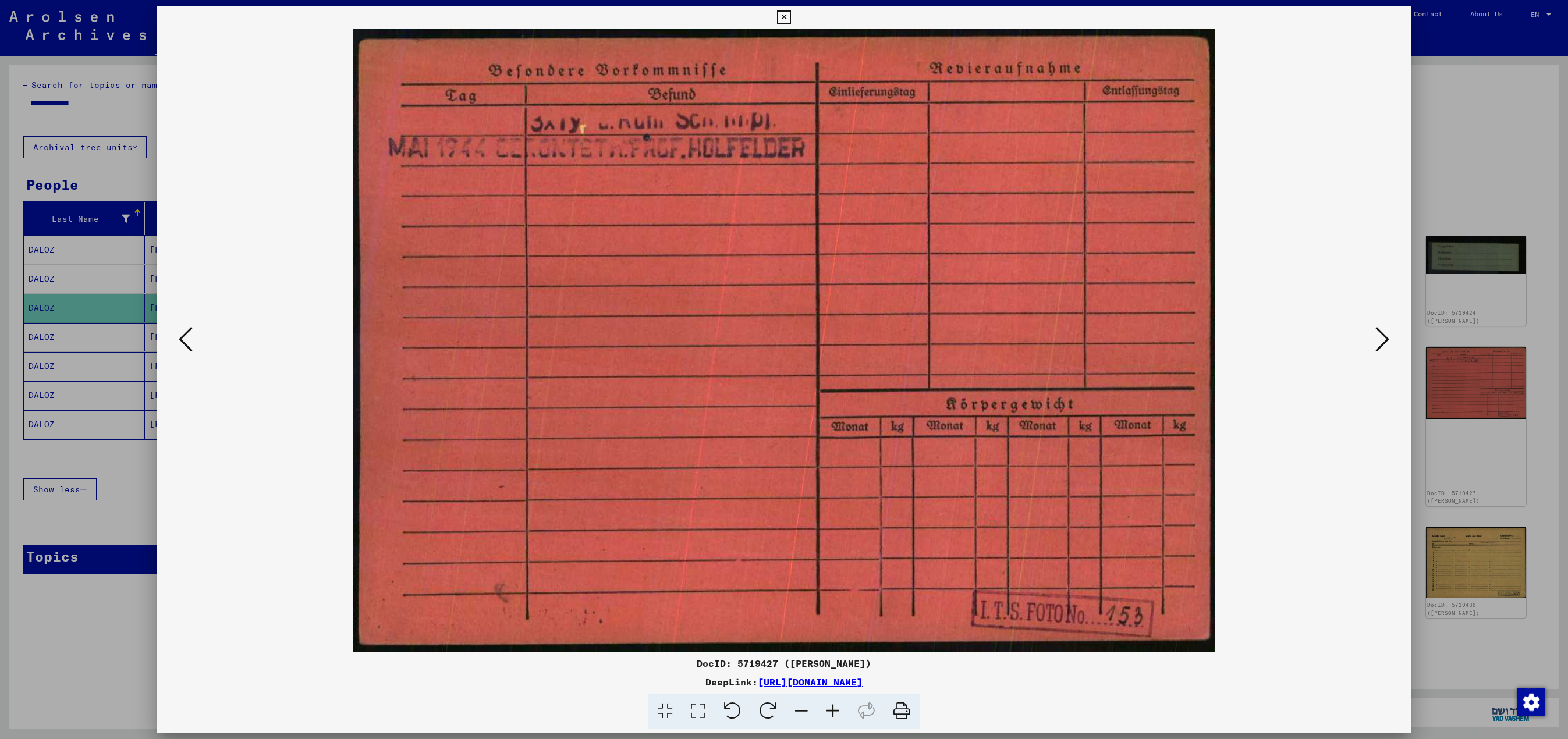
click at [783, 341] on icon at bounding box center [1382, 340] width 14 height 28
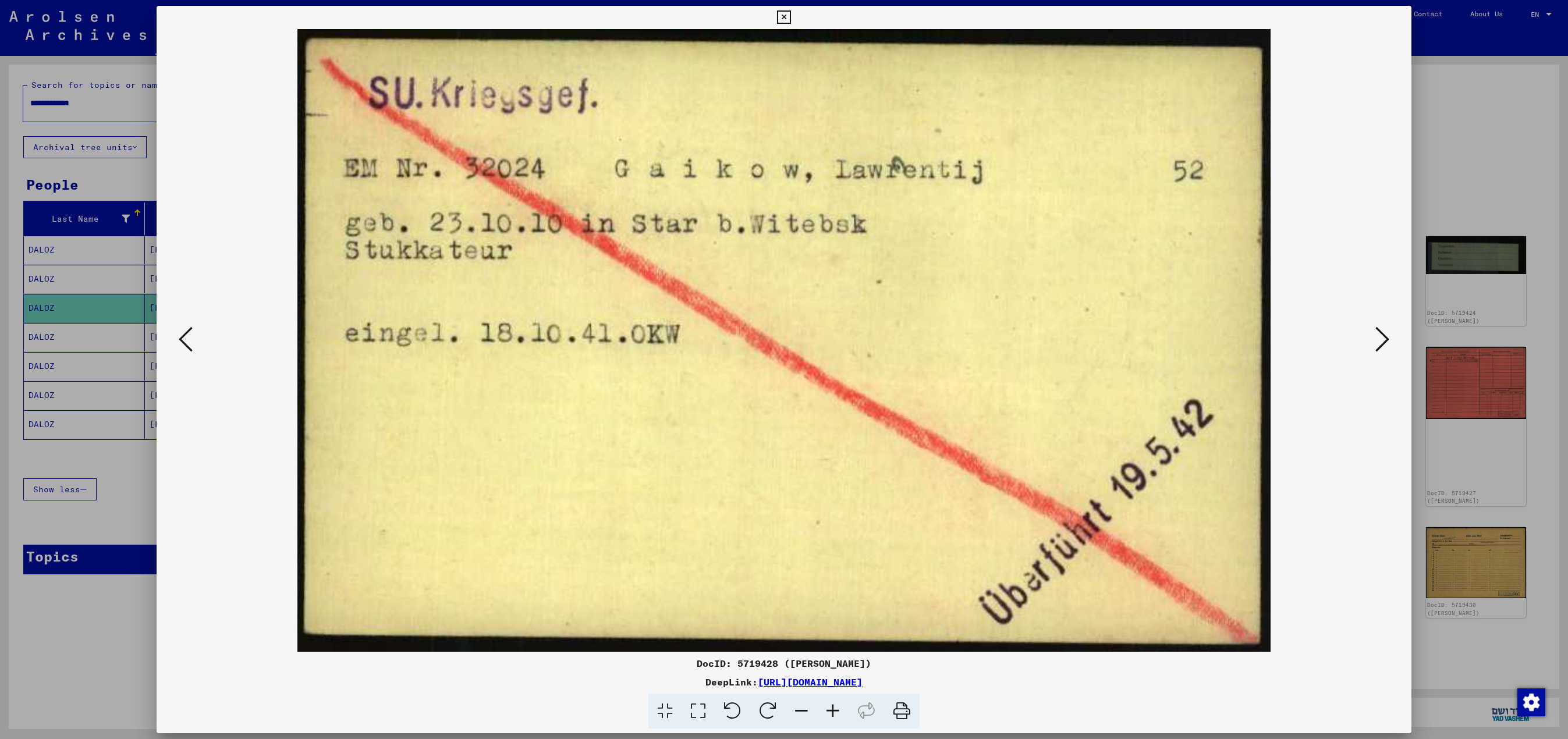
click at [783, 341] on icon at bounding box center [1382, 340] width 14 height 28
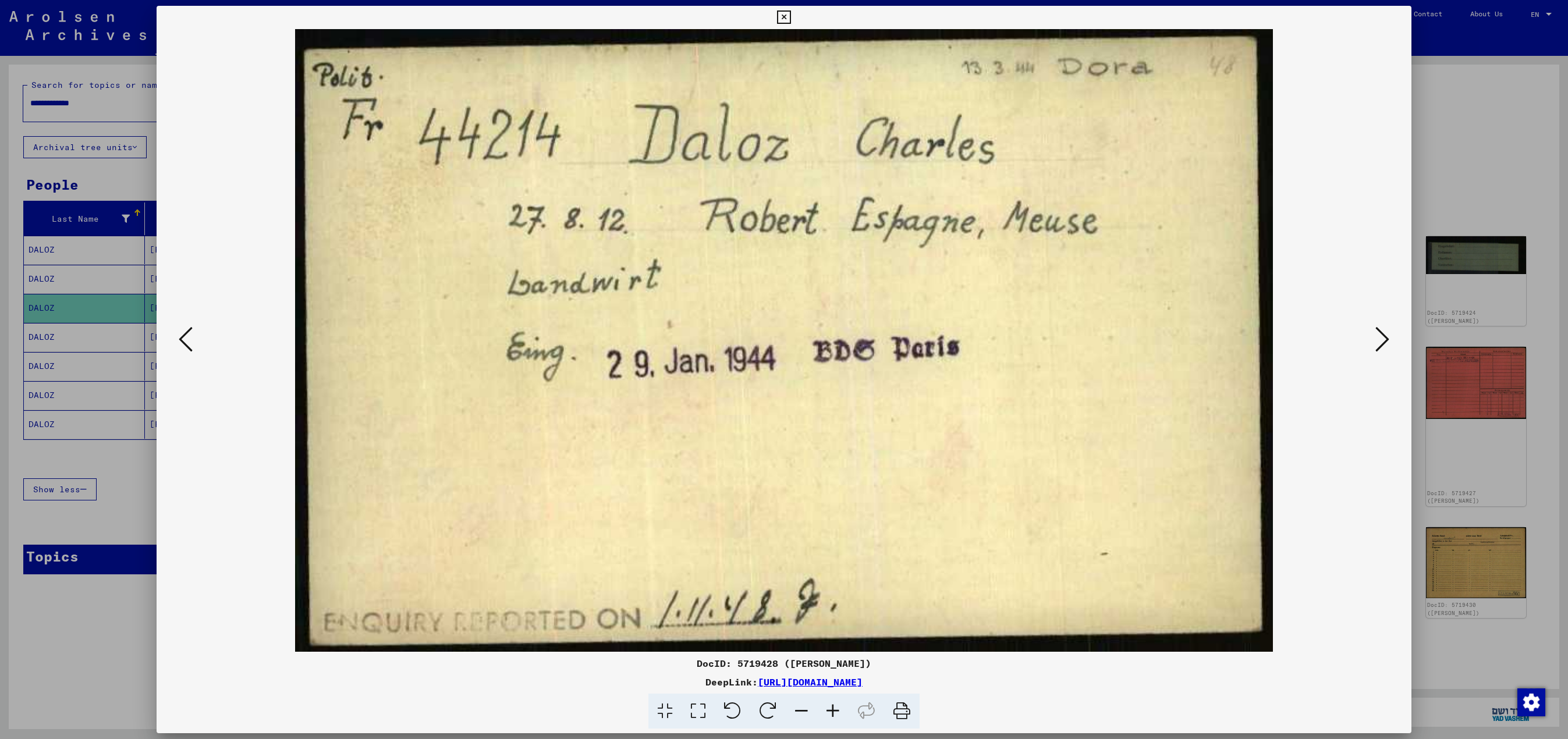
click at [783, 341] on icon at bounding box center [1382, 340] width 14 height 28
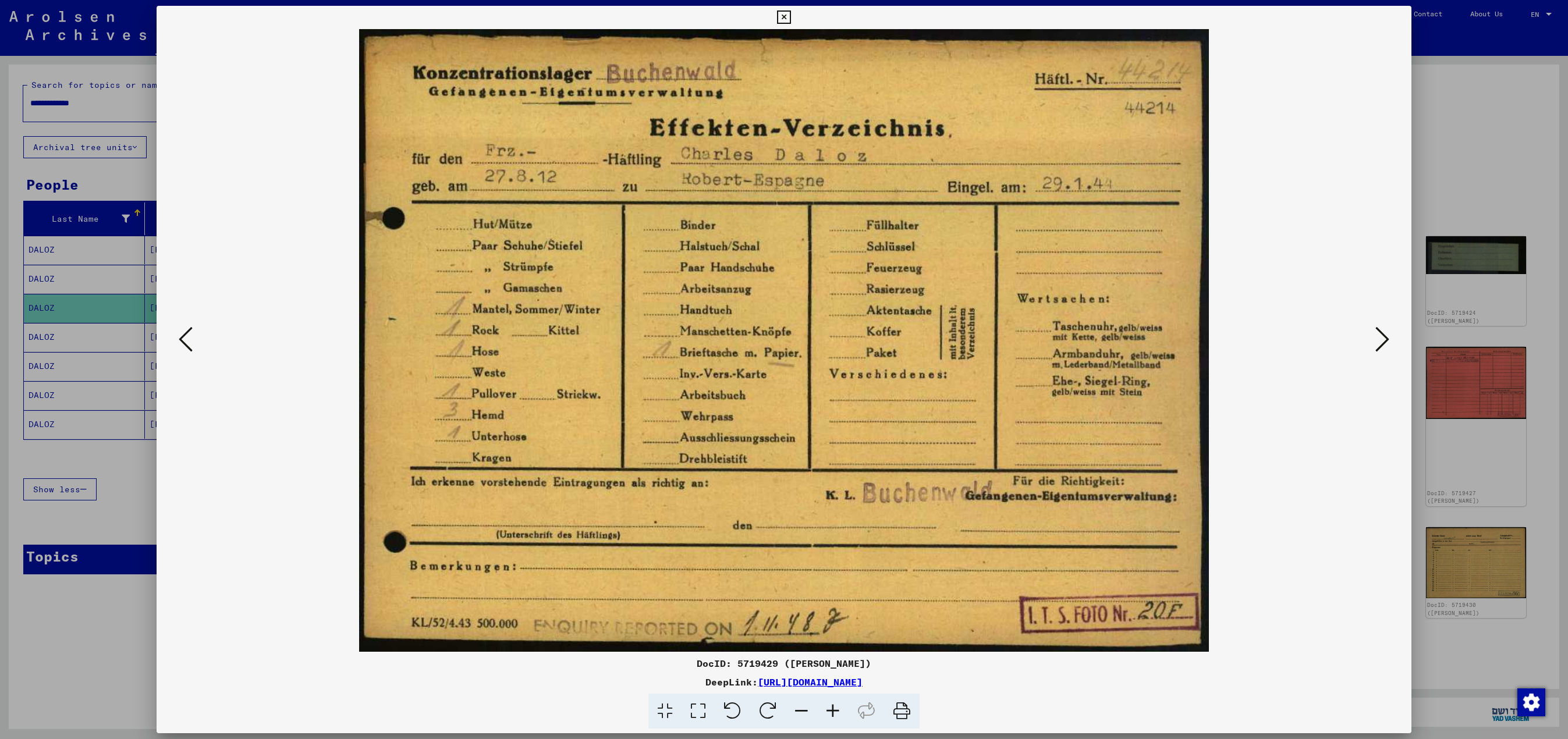
click at [783, 341] on icon at bounding box center [1382, 340] width 14 height 28
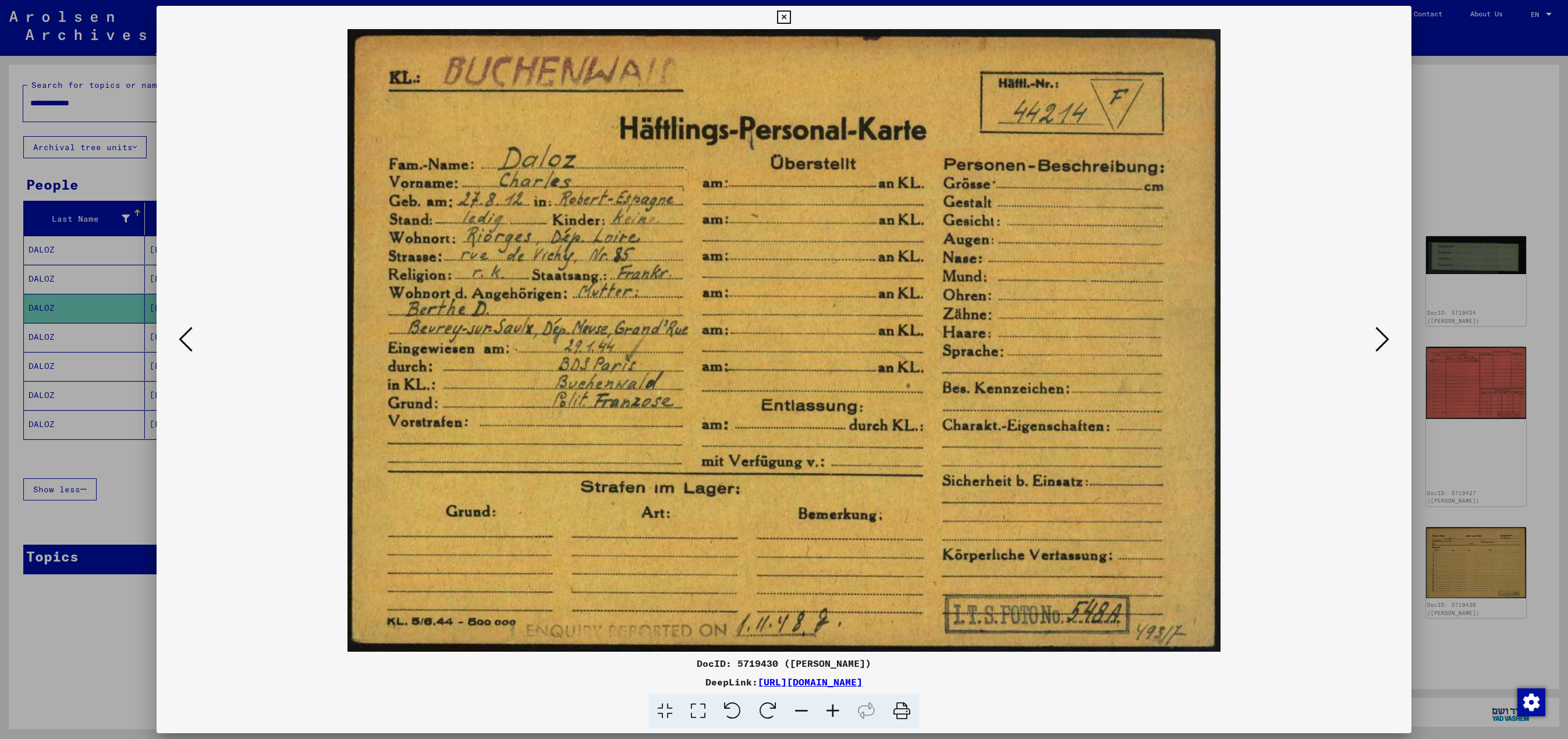
click at [86, 369] on div at bounding box center [784, 370] width 1568 height 739
